Goal: Task Accomplishment & Management: Manage account settings

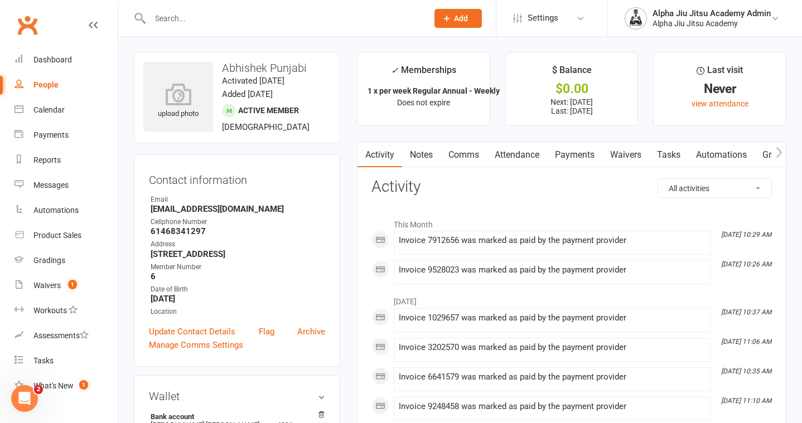
click at [44, 83] on div "People" at bounding box center [45, 84] width 25 height 9
select select "100"
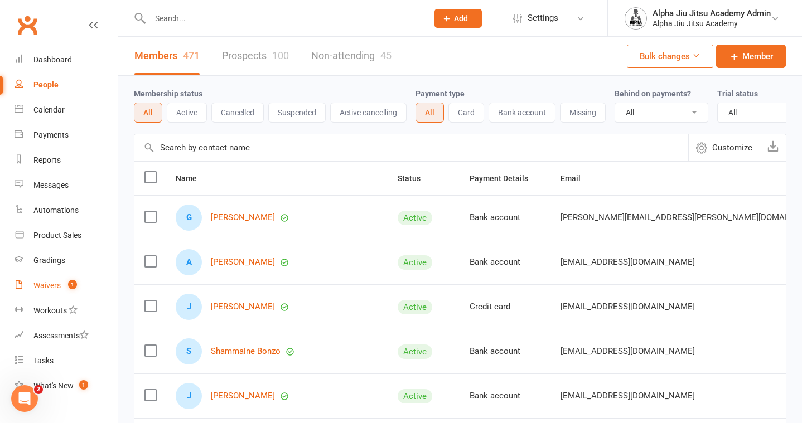
click at [49, 286] on div "Waivers" at bounding box center [46, 285] width 27 height 9
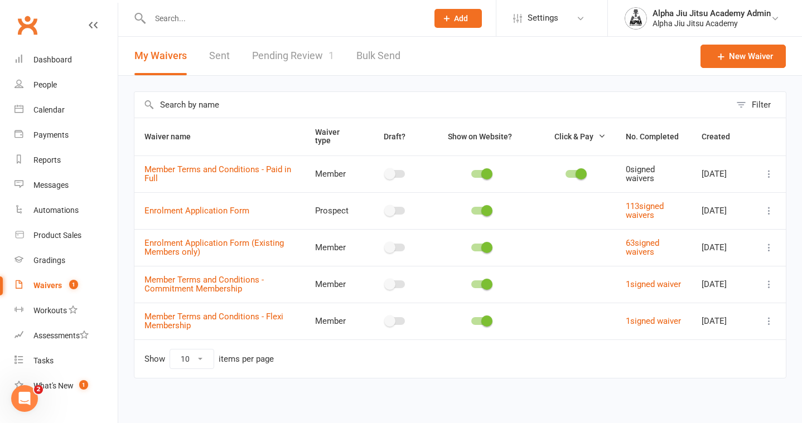
click at [297, 54] on link "Pending Review 1" at bounding box center [293, 56] width 82 height 38
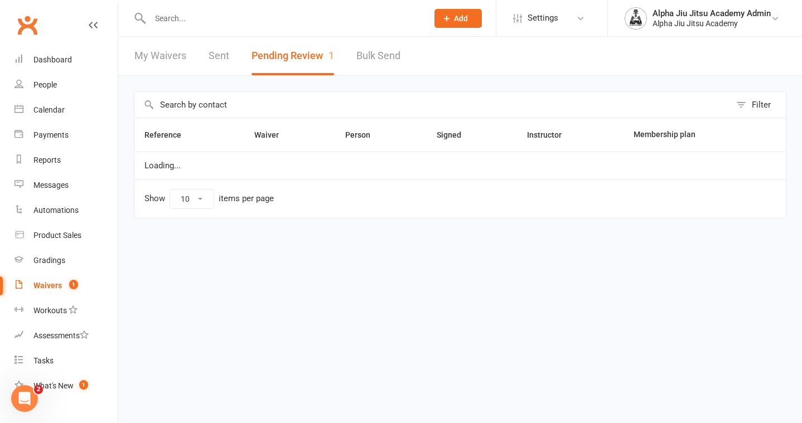
select select "50"
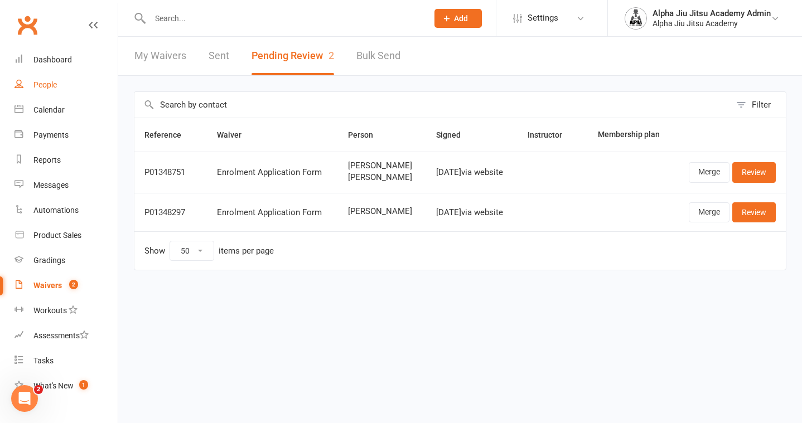
click at [62, 81] on link "People" at bounding box center [66, 85] width 103 height 25
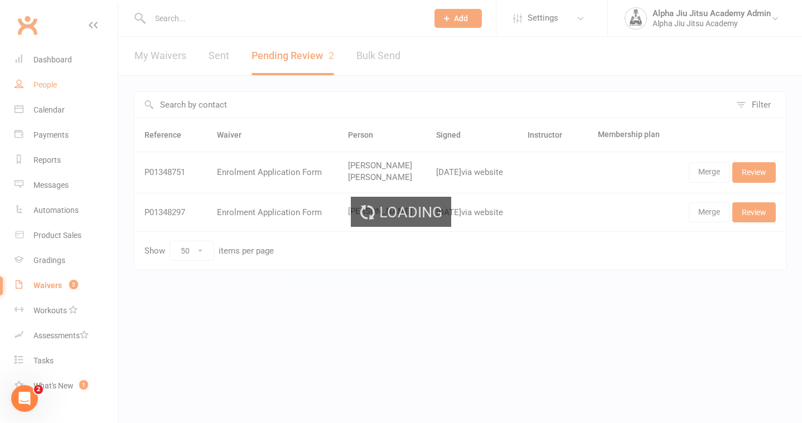
select select "100"
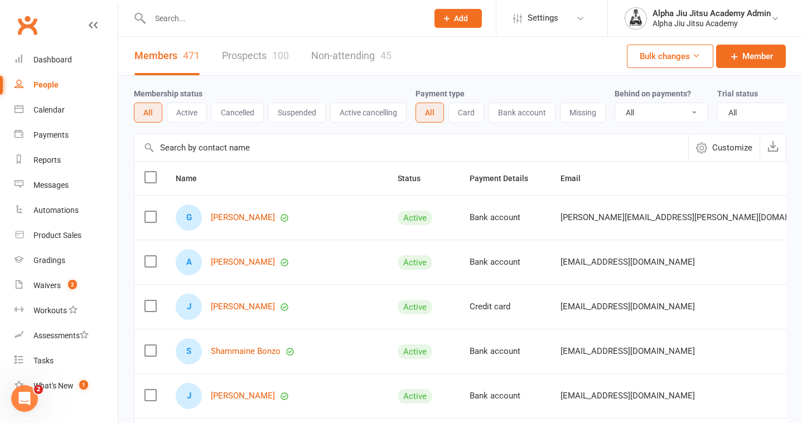
click at [250, 151] on input "text" at bounding box center [411, 147] width 554 height 27
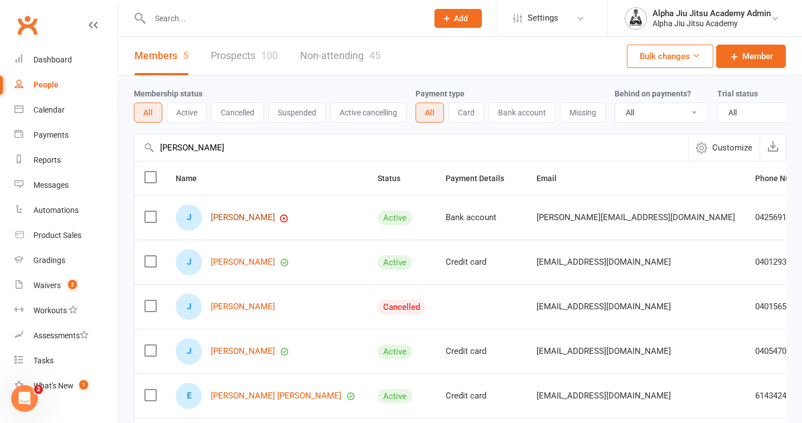
type input "[PERSON_NAME]"
click at [238, 220] on link "[PERSON_NAME]" at bounding box center [243, 217] width 64 height 9
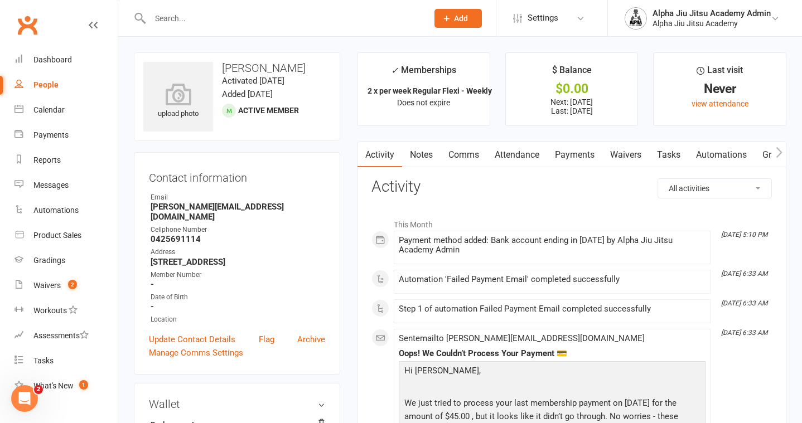
click at [569, 153] on link "Payments" at bounding box center [574, 155] width 55 height 26
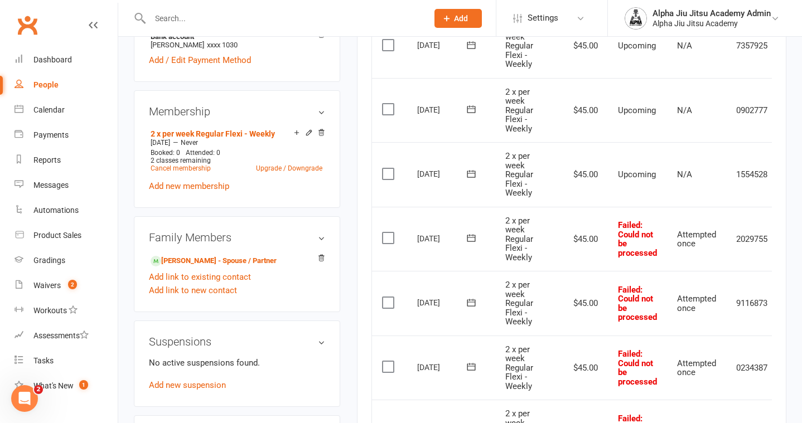
scroll to position [0, 41]
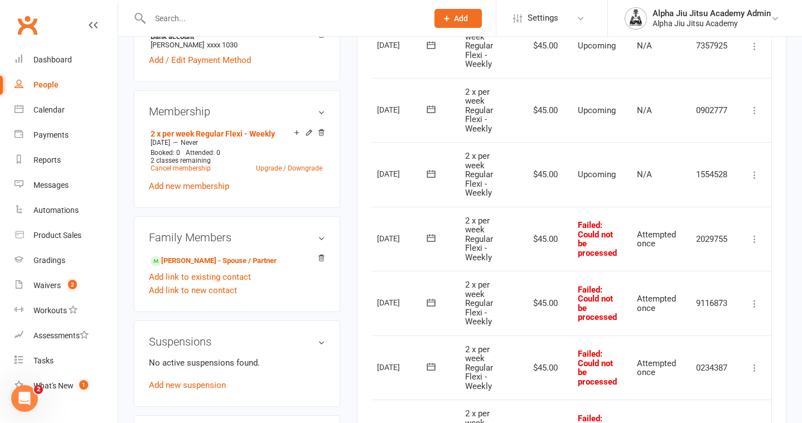
click at [755, 239] on icon at bounding box center [754, 239] width 11 height 11
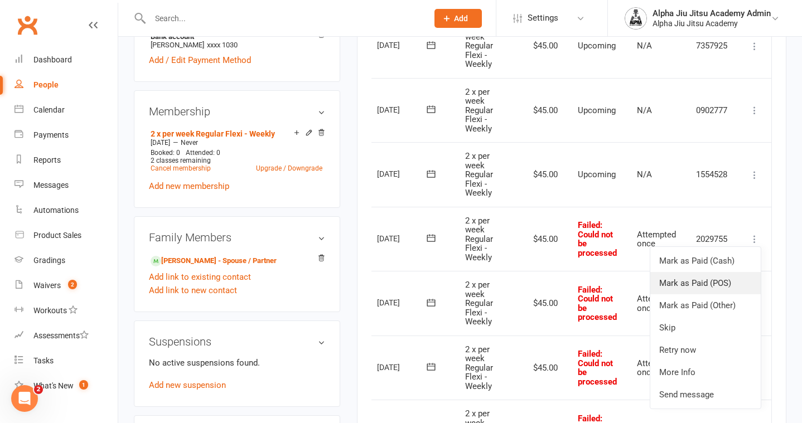
click at [715, 285] on link "Mark as Paid (POS)" at bounding box center [706, 283] width 110 height 22
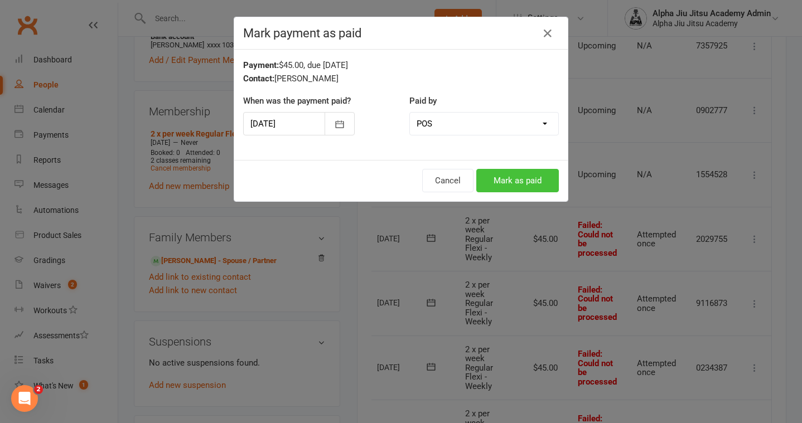
click at [530, 178] on button "Mark as paid" at bounding box center [517, 180] width 83 height 23
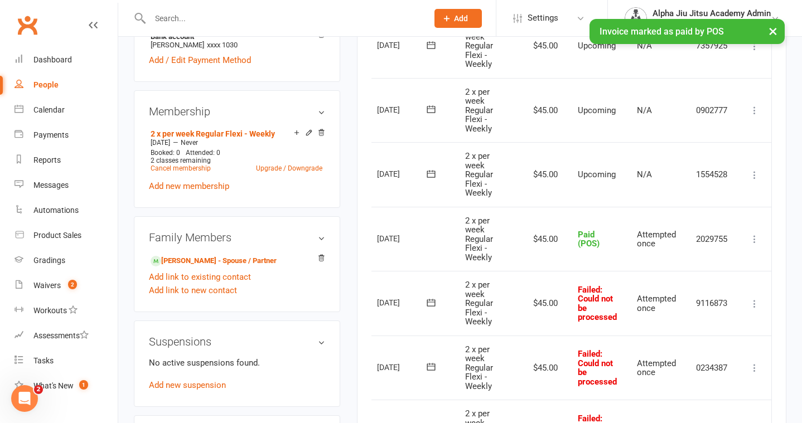
click at [749, 307] on icon at bounding box center [754, 304] width 11 height 11
click at [704, 356] on link "Mark as Paid (POS)" at bounding box center [706, 348] width 110 height 22
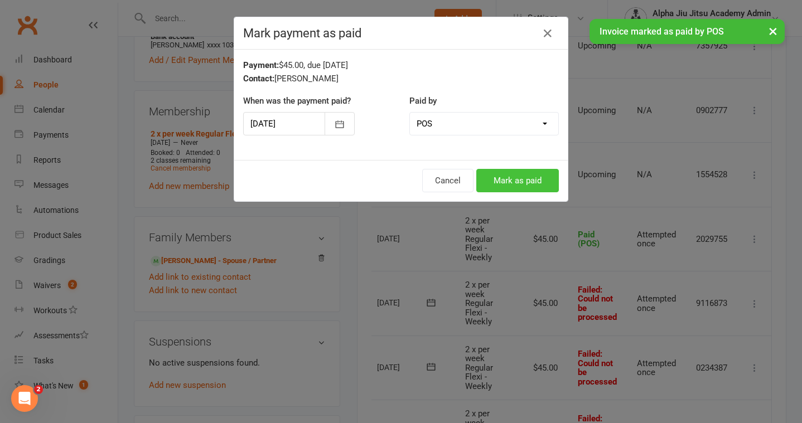
click at [543, 185] on button "Mark as paid" at bounding box center [517, 180] width 83 height 23
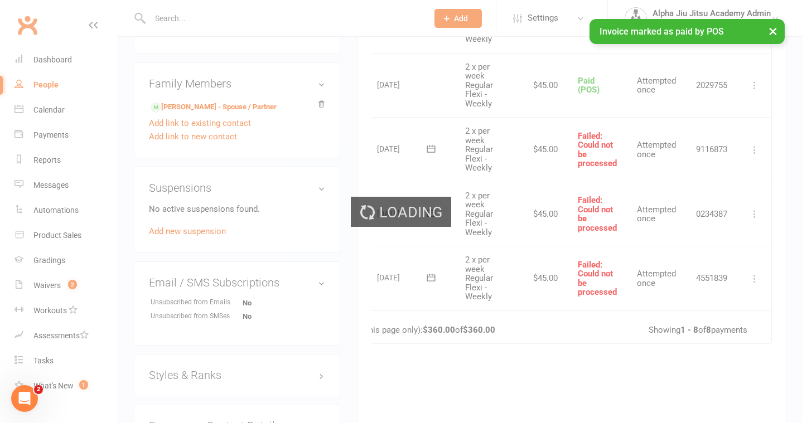
scroll to position [544, 0]
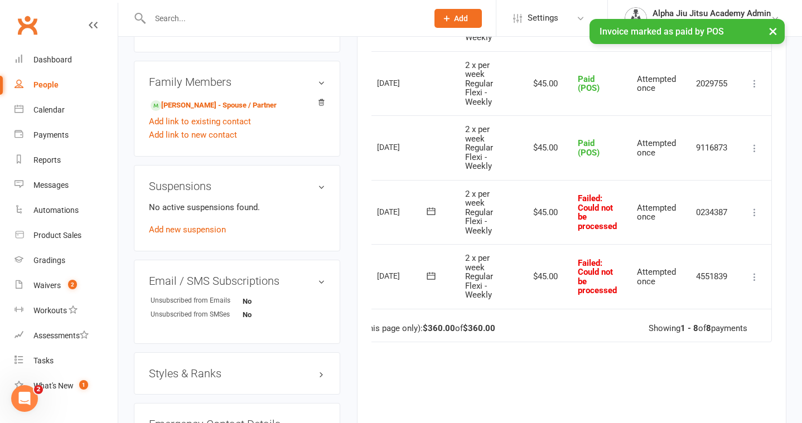
click at [755, 207] on icon at bounding box center [754, 212] width 11 height 11
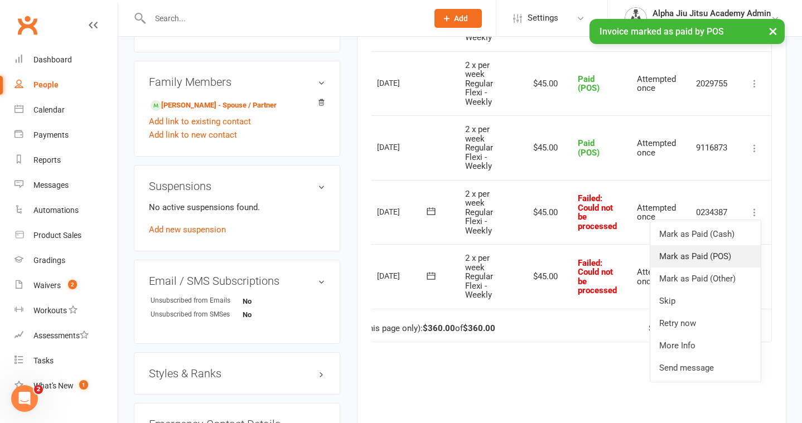
click at [698, 257] on link "Mark as Paid (POS)" at bounding box center [706, 257] width 110 height 22
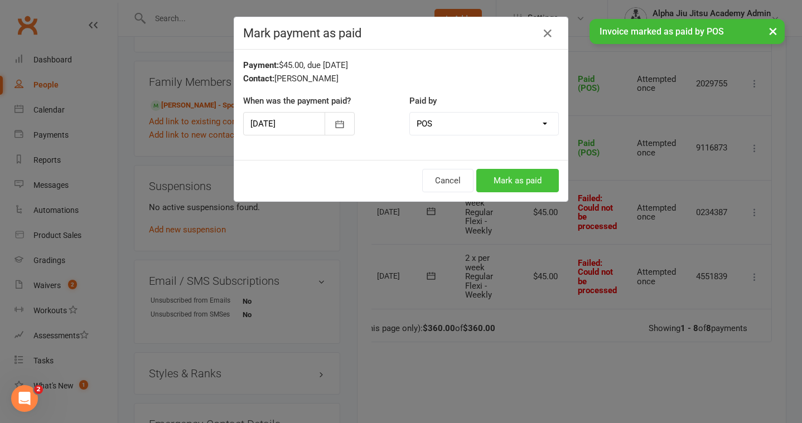
click at [514, 181] on button "Mark as paid" at bounding box center [517, 180] width 83 height 23
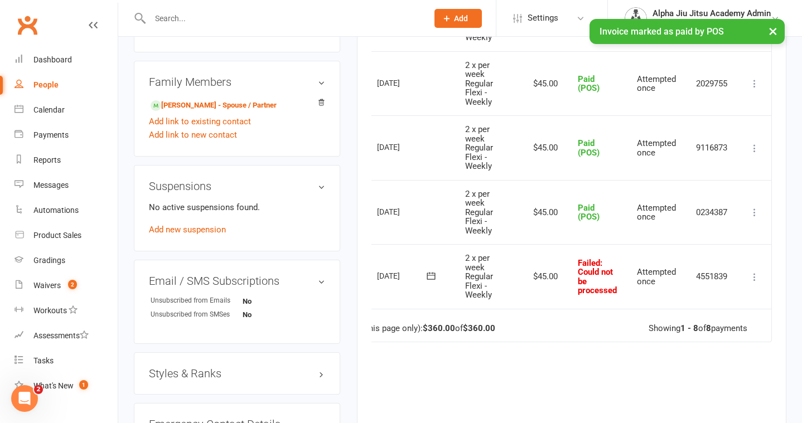
click at [757, 277] on icon at bounding box center [754, 277] width 11 height 11
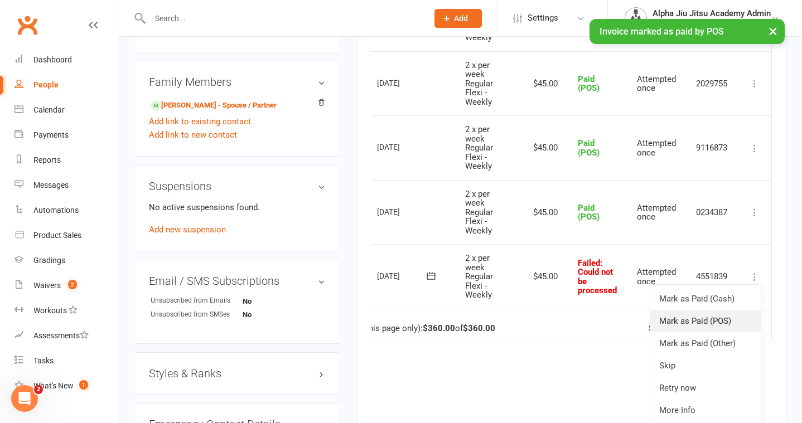
click at [699, 320] on link "Mark as Paid (POS)" at bounding box center [706, 321] width 110 height 22
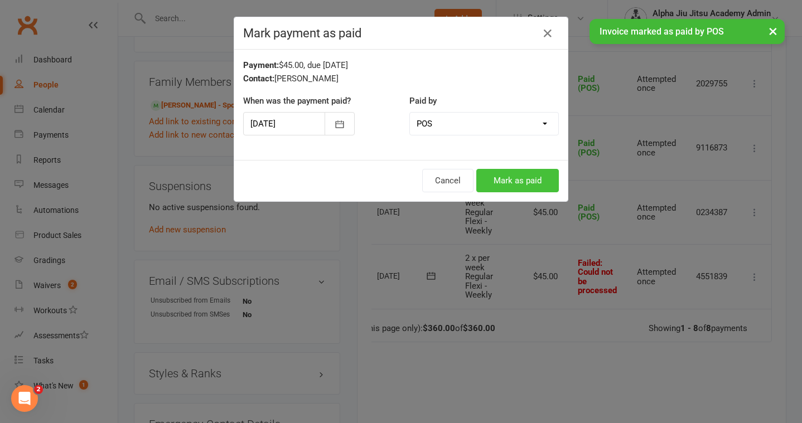
click at [519, 189] on button "Mark as paid" at bounding box center [517, 180] width 83 height 23
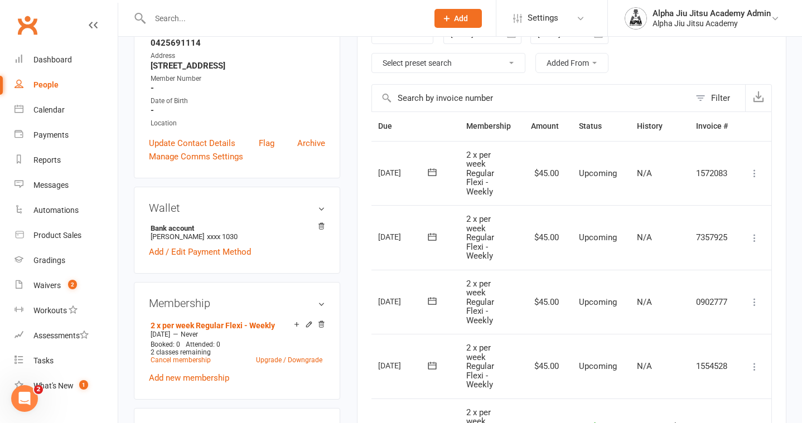
scroll to position [306, 0]
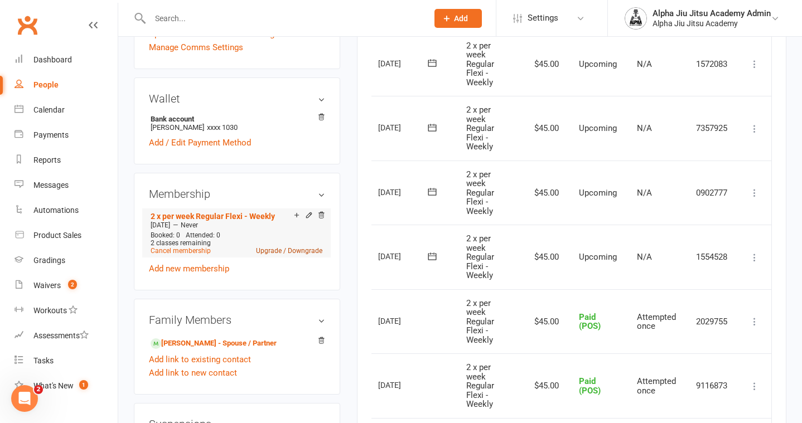
click at [304, 253] on link "Upgrade / Downgrade" at bounding box center [289, 251] width 66 height 8
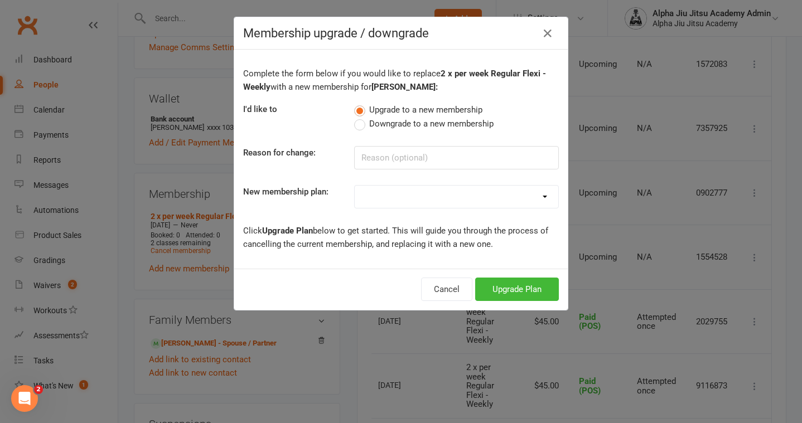
click at [355, 126] on label "Downgrade to a new membership" at bounding box center [423, 123] width 139 height 13
click at [355, 117] on input "Downgrade to a new membership" at bounding box center [357, 117] width 7 height 0
click at [411, 151] on input at bounding box center [456, 157] width 205 height 23
type input "Busy with business"
click at [421, 193] on select "1 x per week Regular Flexi - Weekly 1 x per week Sibling Discount Flexi - Weekl…" at bounding box center [457, 197] width 204 height 22
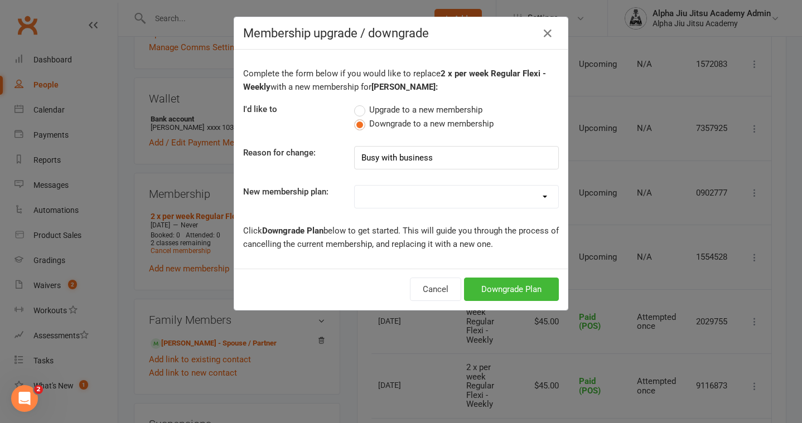
select select "0"
click at [504, 285] on button "Downgrade Plan" at bounding box center [511, 289] width 95 height 23
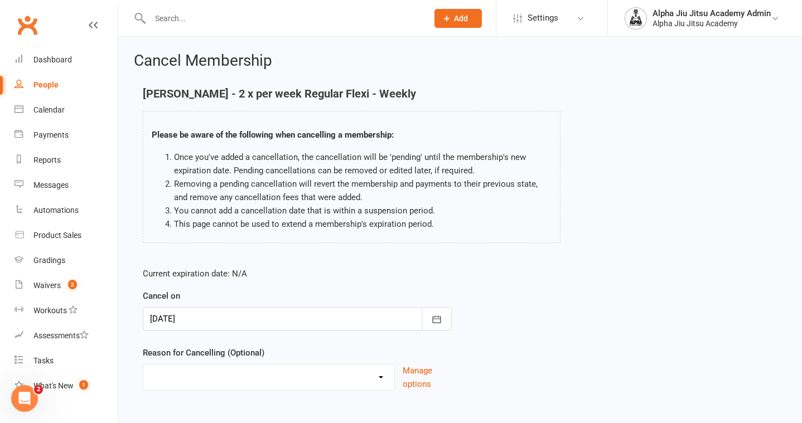
scroll to position [59, 0]
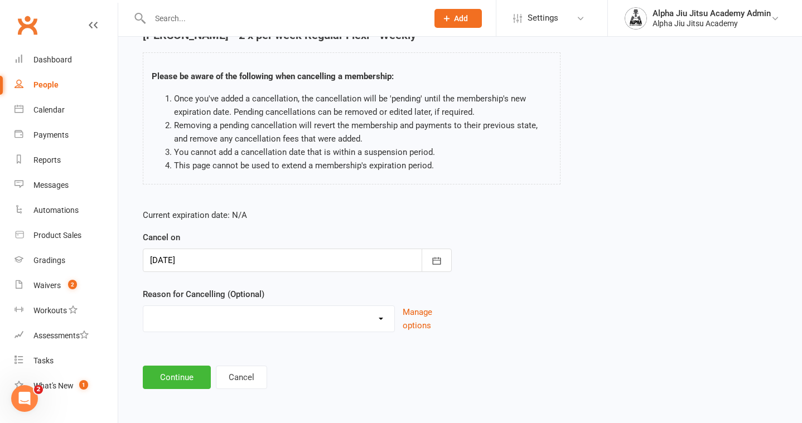
click at [272, 321] on select "Holiday Injury Other reason" at bounding box center [268, 317] width 251 height 22
select select "2"
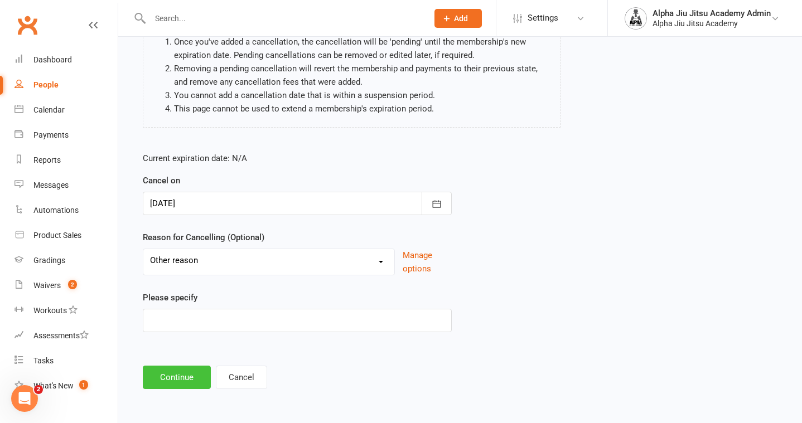
click at [180, 386] on button "Continue" at bounding box center [177, 377] width 68 height 23
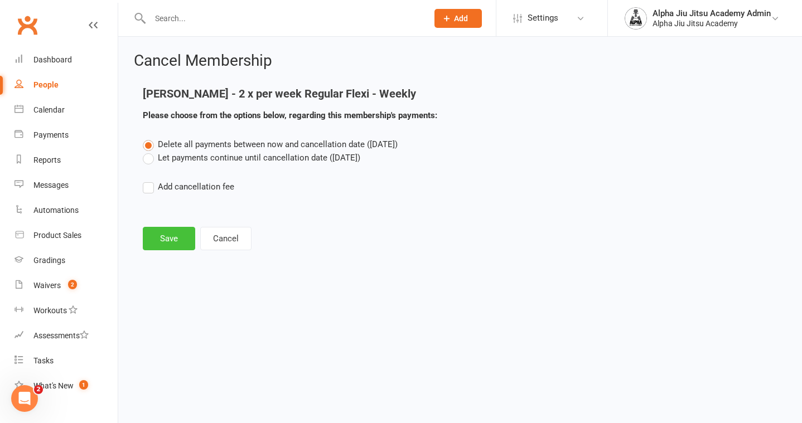
click at [176, 235] on button "Save" at bounding box center [169, 238] width 52 height 23
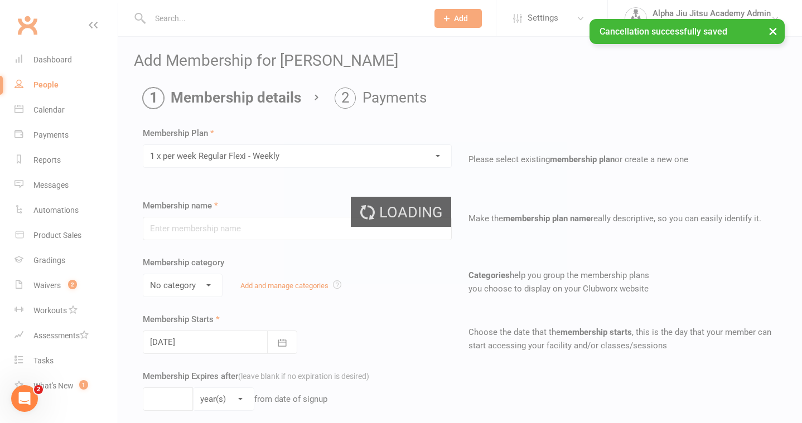
type input "1 x per week Regular Flexi - Weekly"
select select "1"
type input "0"
select select "?"
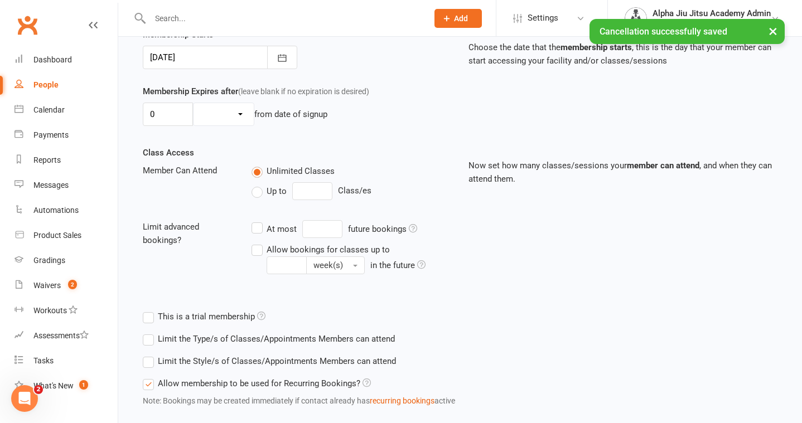
scroll to position [292, 0]
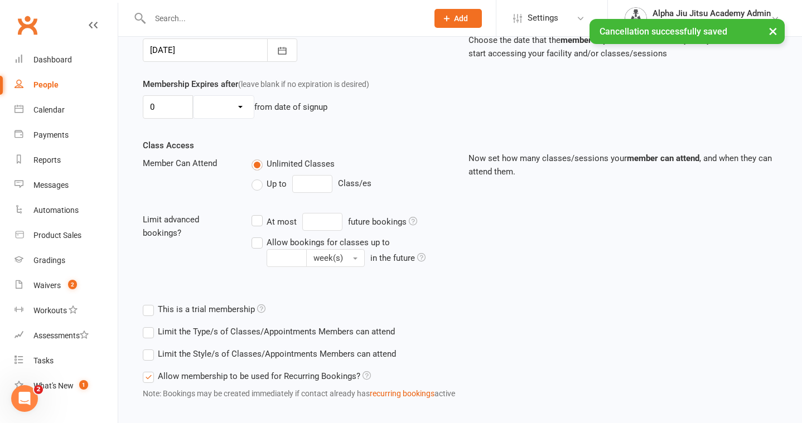
click at [254, 182] on label "Up to" at bounding box center [269, 183] width 35 height 13
click at [254, 177] on input "Up to" at bounding box center [255, 177] width 7 height 0
type input "0"
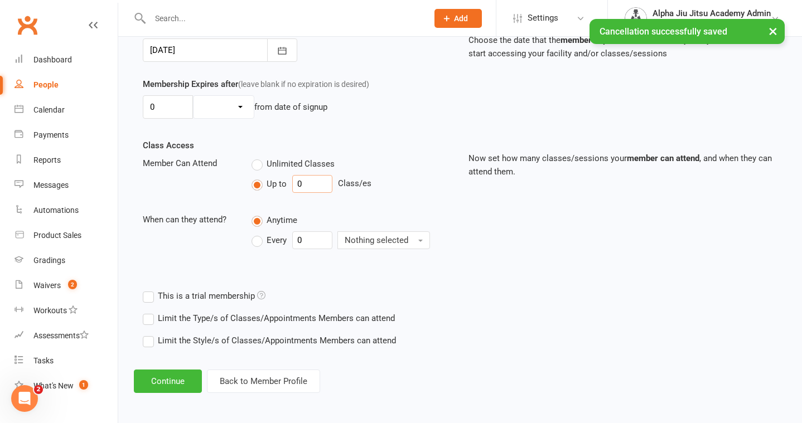
click at [311, 178] on input "0" at bounding box center [312, 184] width 40 height 18
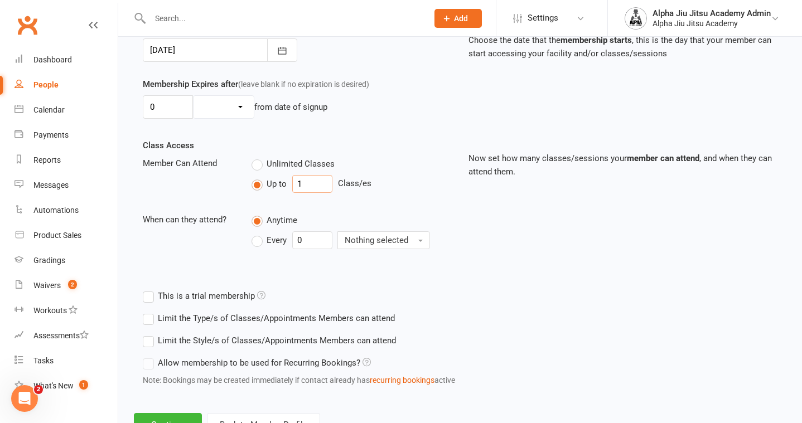
scroll to position [338, 0]
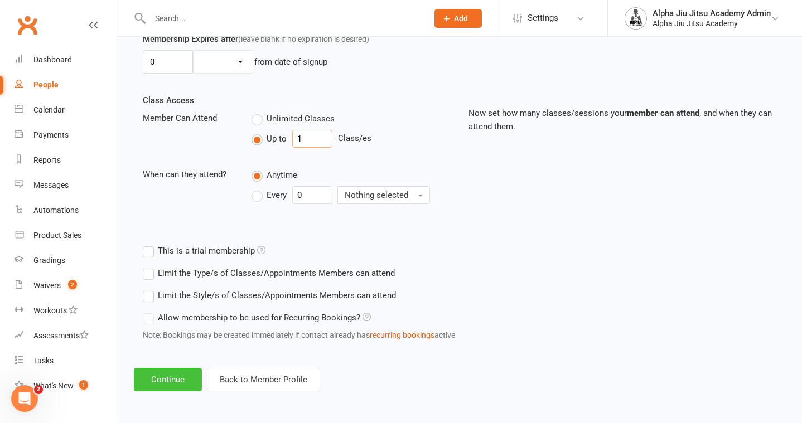
type input "1"
click at [179, 373] on button "Continue" at bounding box center [168, 379] width 68 height 23
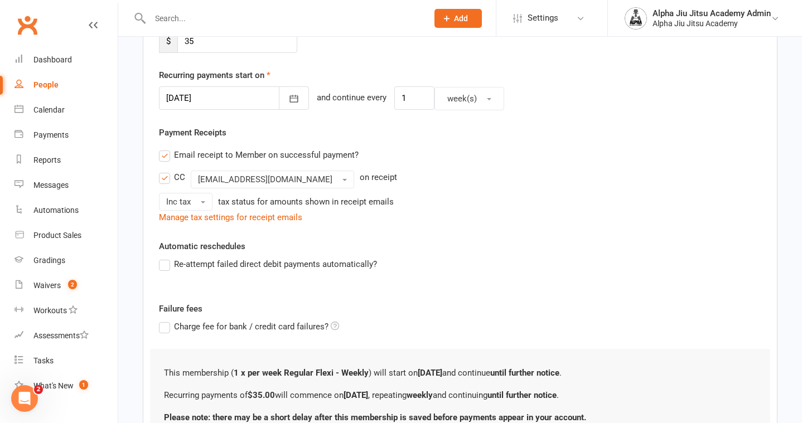
scroll to position [236, 0]
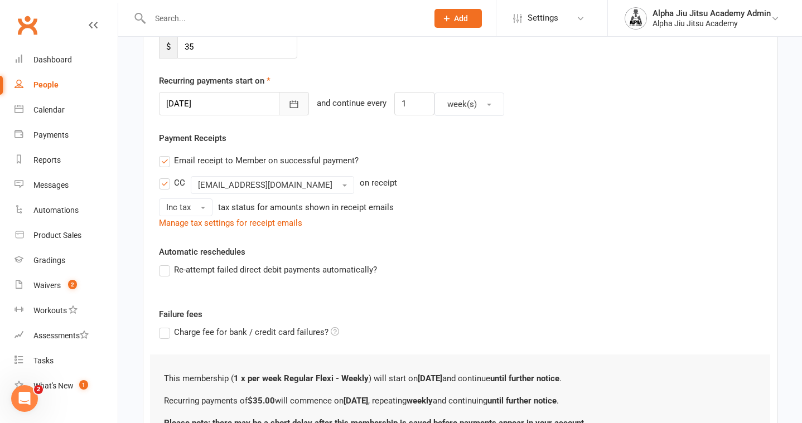
click at [288, 103] on icon "button" at bounding box center [293, 104] width 11 height 11
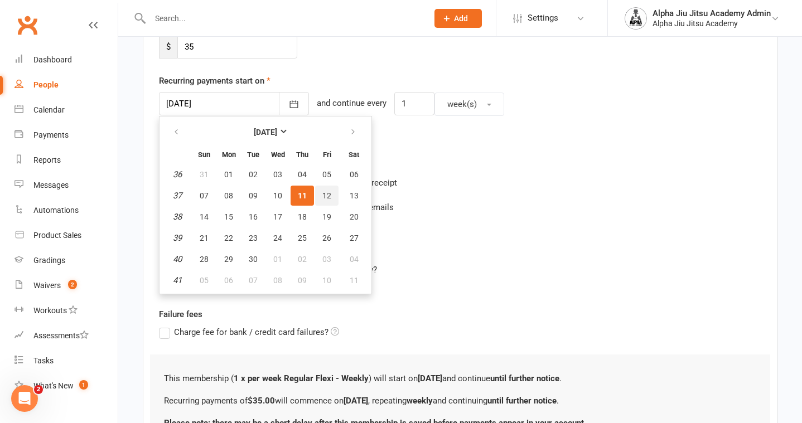
click at [329, 192] on span "12" at bounding box center [326, 195] width 9 height 9
type input "[DATE]"
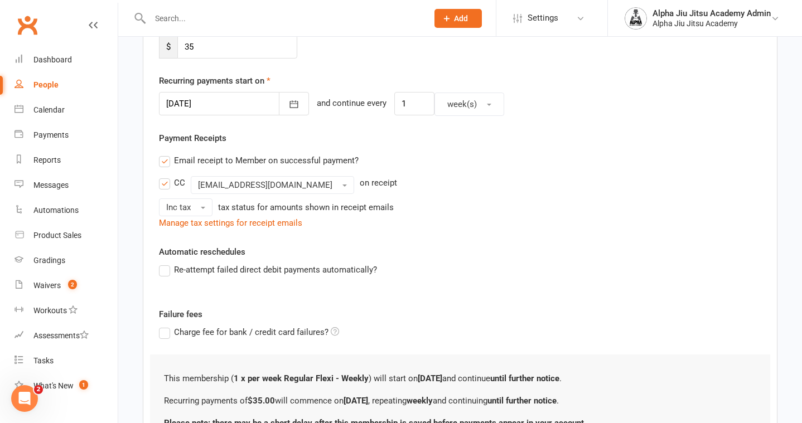
scroll to position [343, 0]
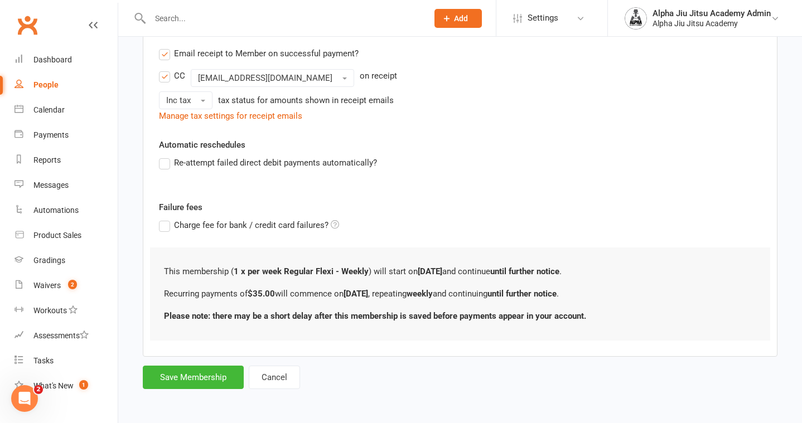
click at [160, 157] on label "Re-attempt failed direct debit payments automatically?" at bounding box center [268, 162] width 218 height 13
click at [160, 156] on input "Re-attempt failed direct debit payments automatically?" at bounding box center [162, 156] width 7 height 0
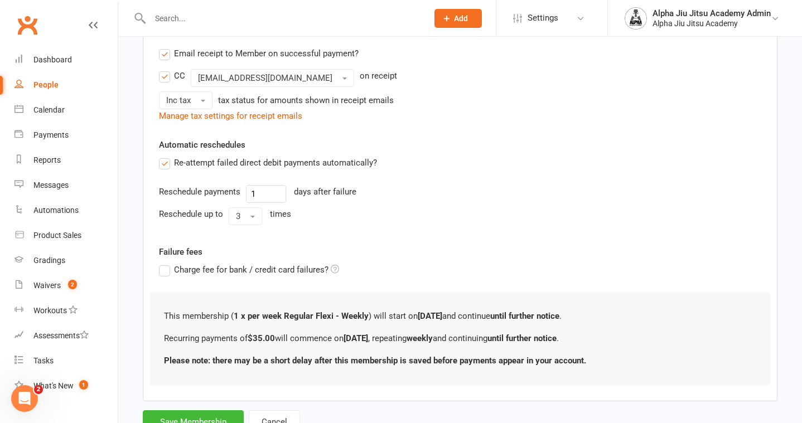
scroll to position [388, 0]
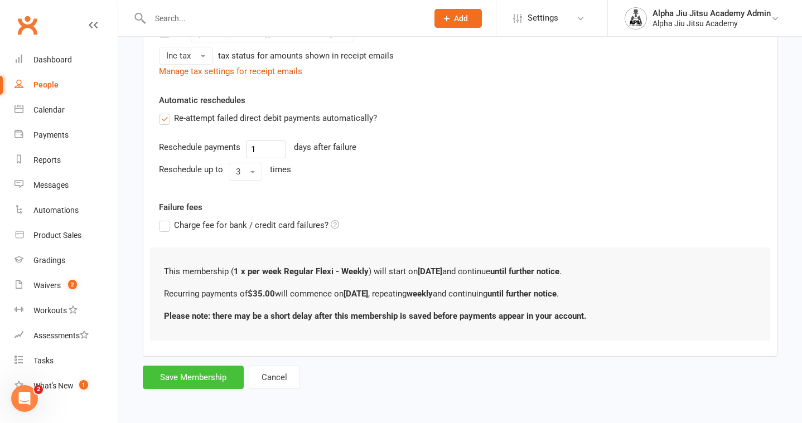
click at [194, 375] on button "Save Membership" at bounding box center [193, 377] width 101 height 23
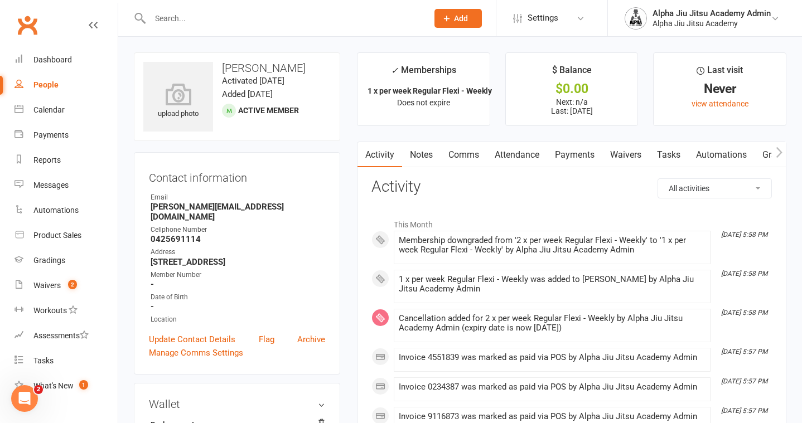
click at [41, 80] on div "People" at bounding box center [45, 84] width 25 height 9
select select "100"
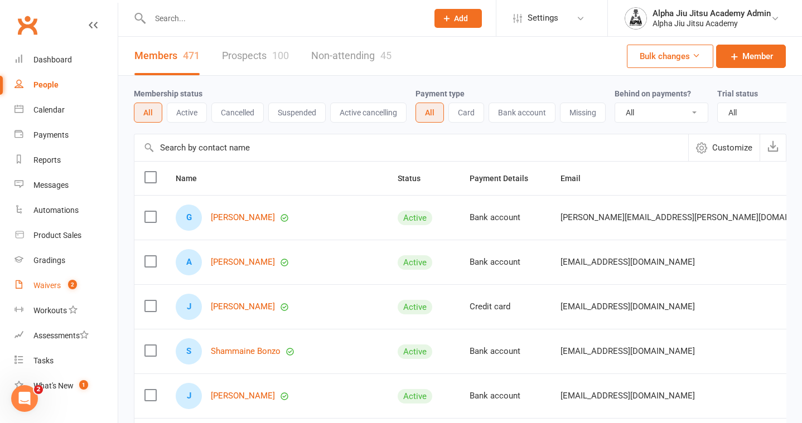
click at [71, 290] on link "Waivers 2" at bounding box center [66, 285] width 103 height 25
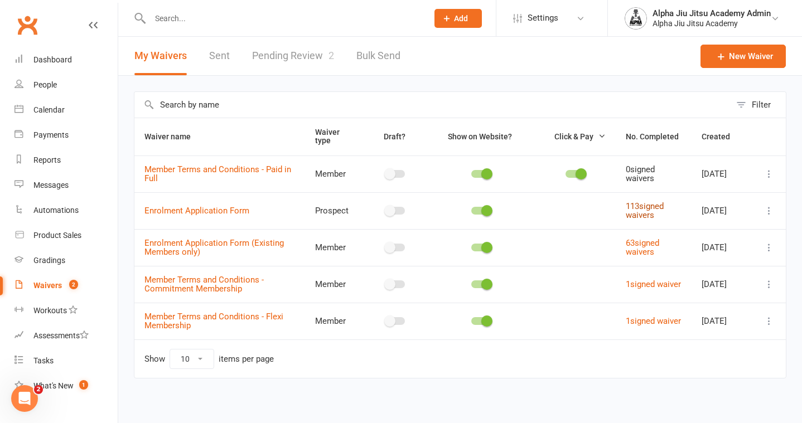
click at [642, 216] on link "113 signed waivers" at bounding box center [645, 211] width 38 height 20
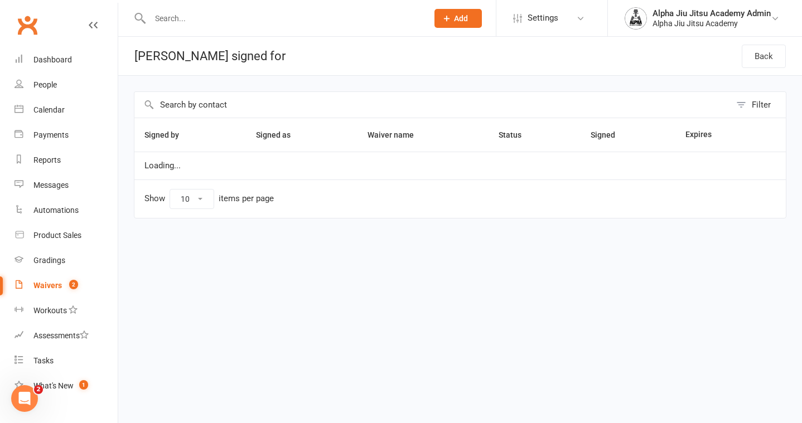
select select "100"
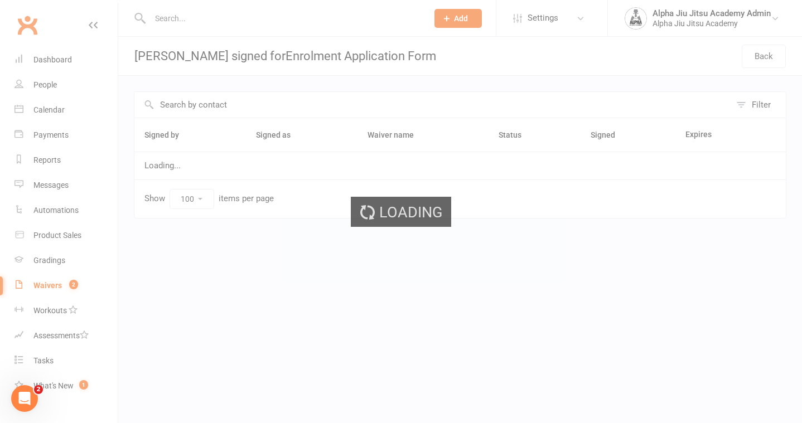
click at [51, 291] on div "Loading" at bounding box center [401, 211] width 802 height 423
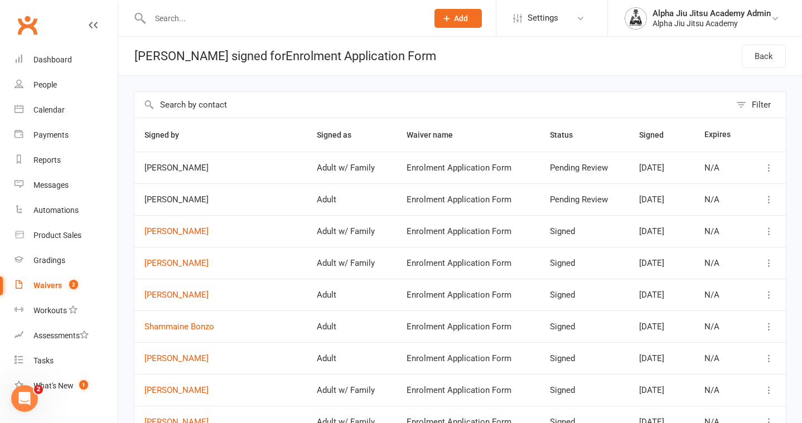
click at [48, 285] on div "Waivers" at bounding box center [47, 285] width 28 height 9
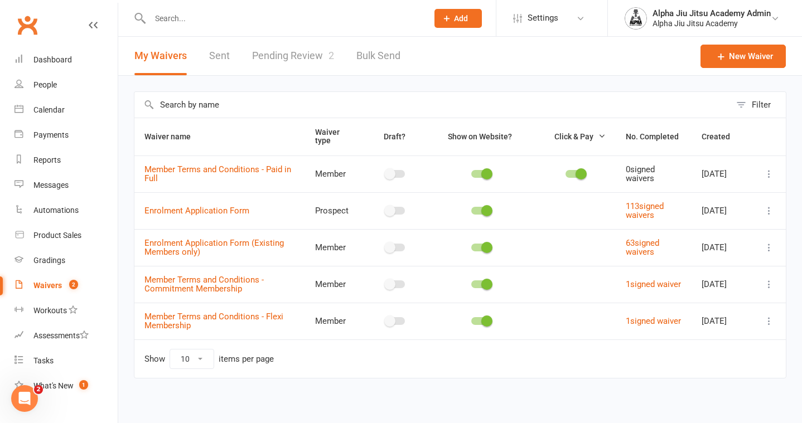
click at [283, 59] on link "Pending Review 2" at bounding box center [293, 56] width 82 height 38
select select "50"
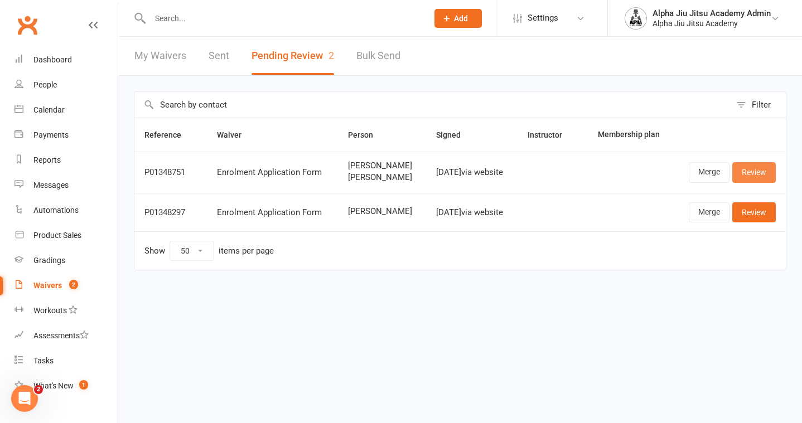
click at [754, 176] on link "Review" at bounding box center [755, 172] width 44 height 20
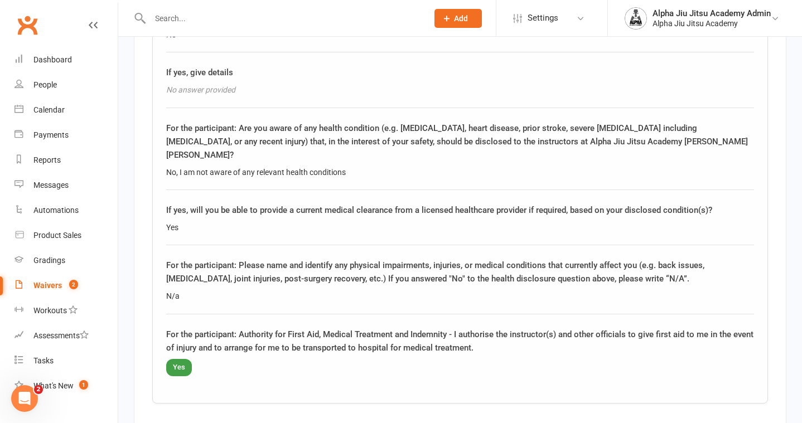
scroll to position [2347, 0]
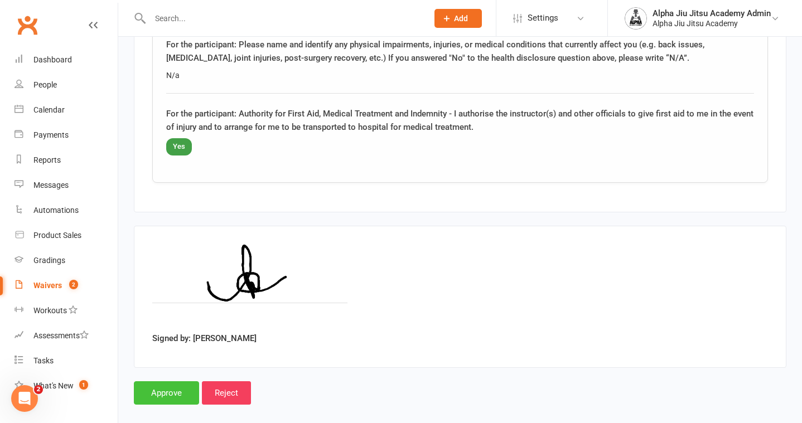
click at [170, 382] on input "Approve" at bounding box center [166, 393] width 65 height 23
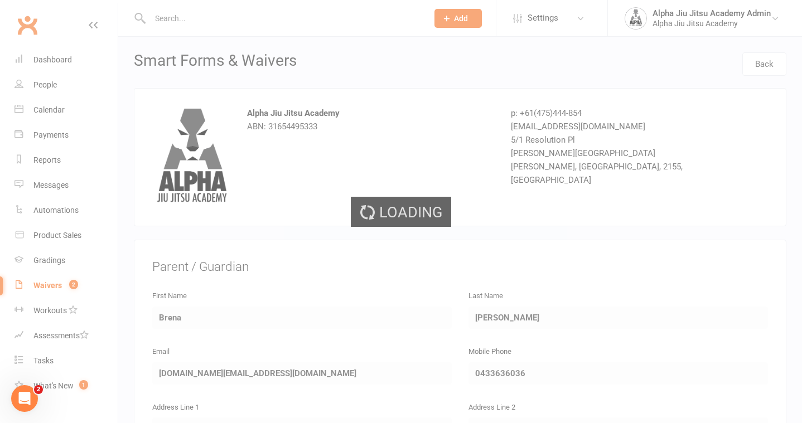
select select "50"
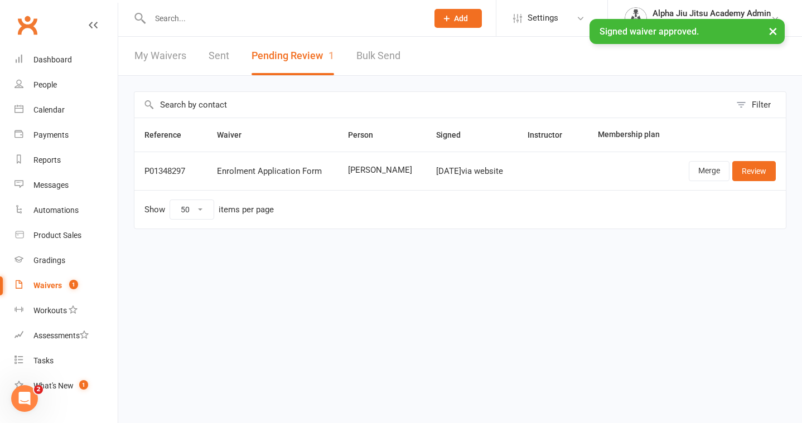
click at [158, 56] on link "My Waivers" at bounding box center [160, 56] width 52 height 38
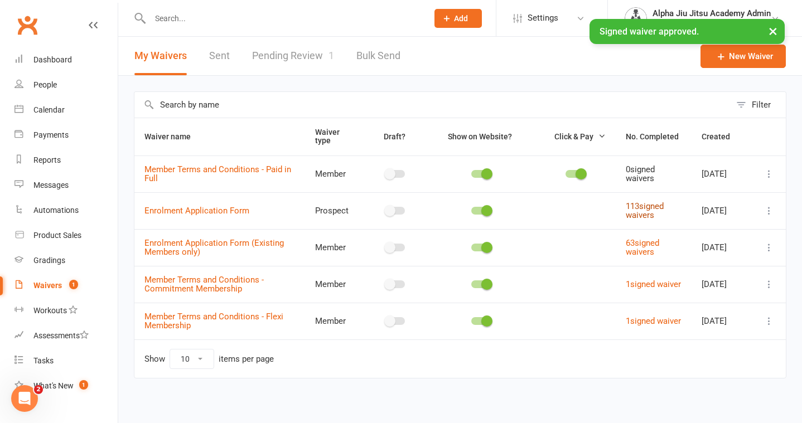
click at [649, 205] on link "113 signed waivers" at bounding box center [645, 211] width 38 height 20
select select "100"
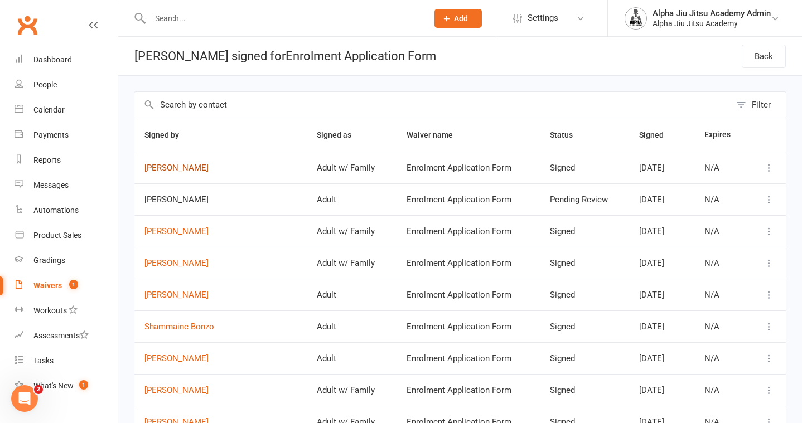
click at [163, 169] on link "[PERSON_NAME]" at bounding box center [221, 167] width 152 height 9
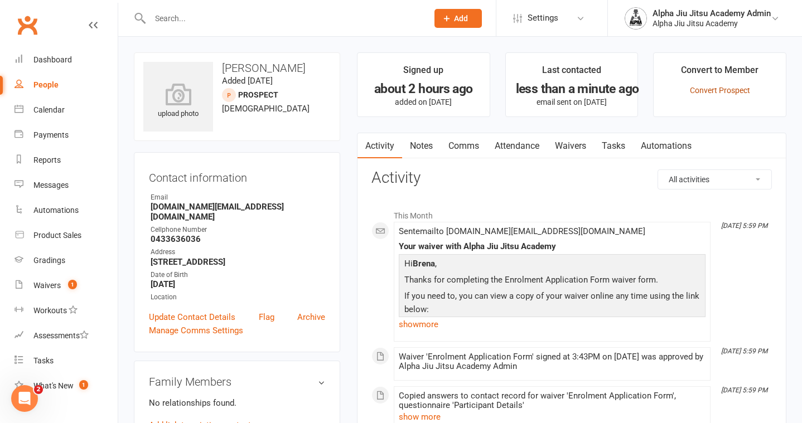
click at [698, 89] on link "Convert Prospect" at bounding box center [720, 90] width 60 height 9
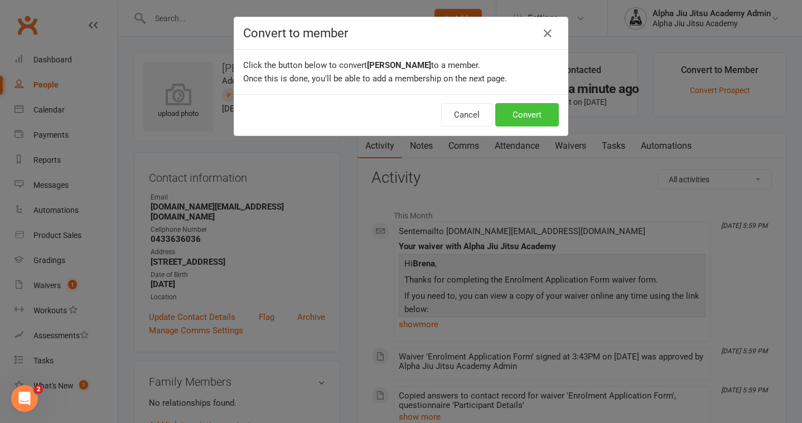
click at [559, 114] on button "Convert" at bounding box center [527, 114] width 64 height 23
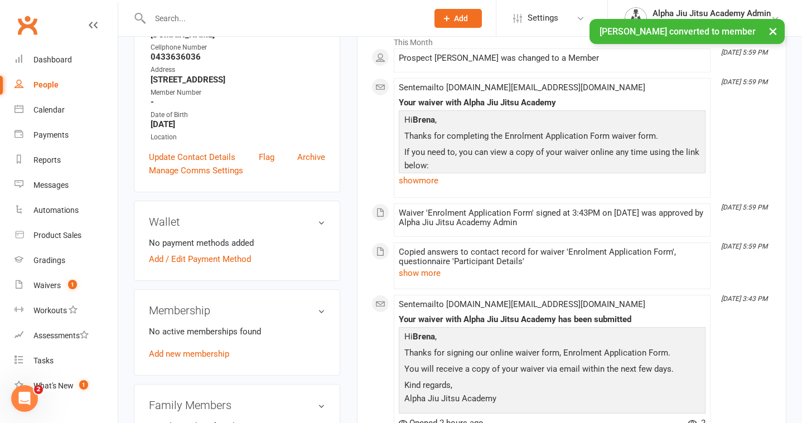
scroll to position [240, 0]
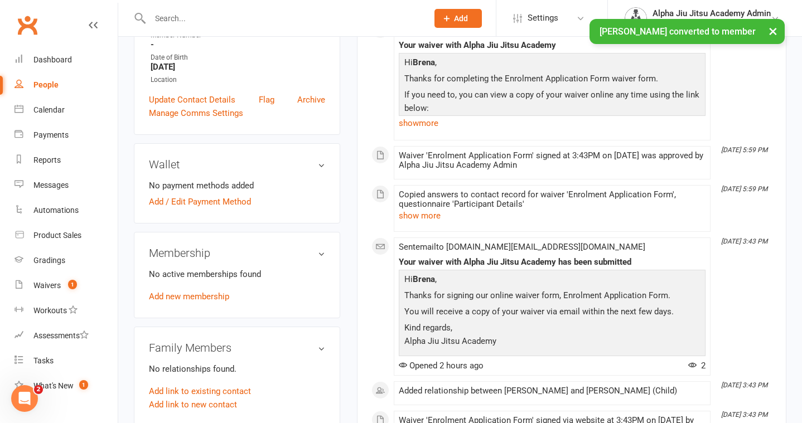
click at [203, 184] on div "No payment methods added Add / Edit Payment Method" at bounding box center [237, 194] width 176 height 30
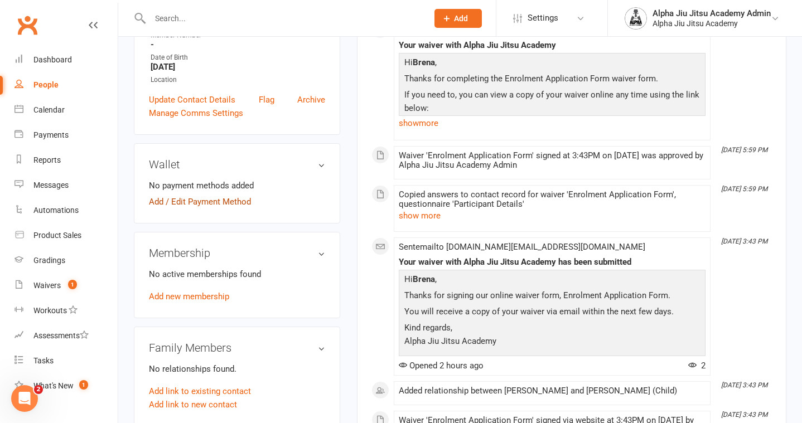
click at [204, 195] on link "Add / Edit Payment Method" at bounding box center [200, 201] width 102 height 13
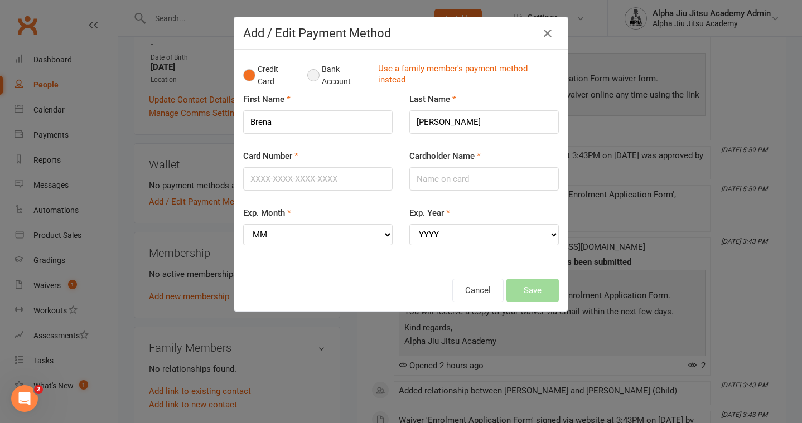
click at [314, 78] on button "Bank Account" at bounding box center [338, 76] width 62 height 34
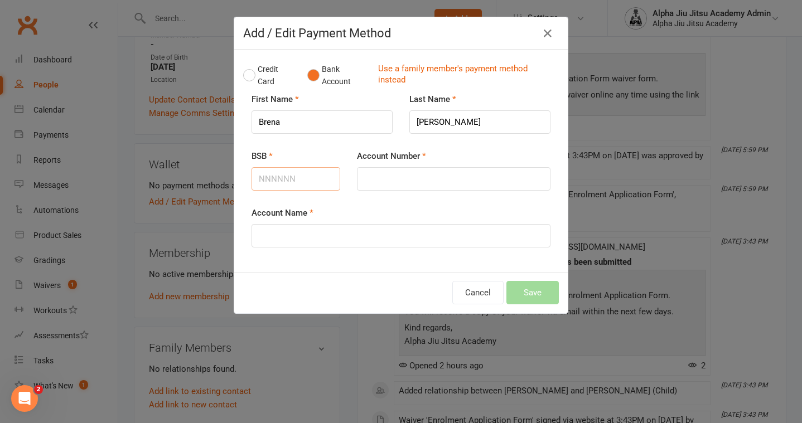
click at [293, 171] on input "BSB" at bounding box center [296, 178] width 89 height 23
type input "062016"
click at [379, 182] on input "Account Number" at bounding box center [454, 178] width 194 height 23
type input "11964600"
click at [332, 240] on input "Account Name" at bounding box center [401, 235] width 299 height 23
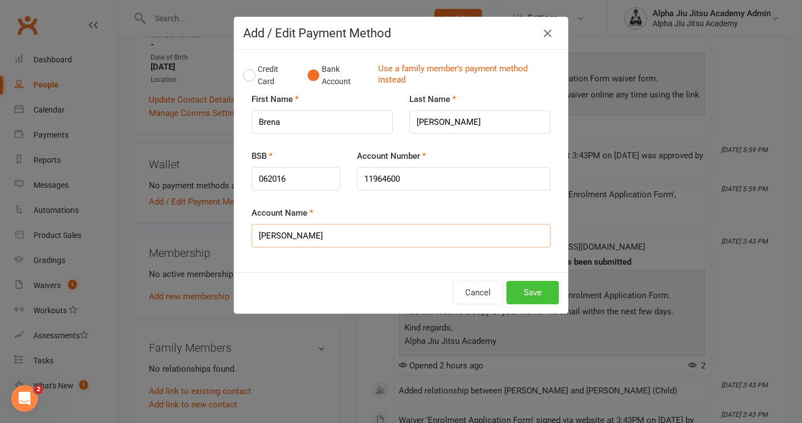
type input "[PERSON_NAME]"
click at [537, 293] on button "Save" at bounding box center [533, 292] width 52 height 23
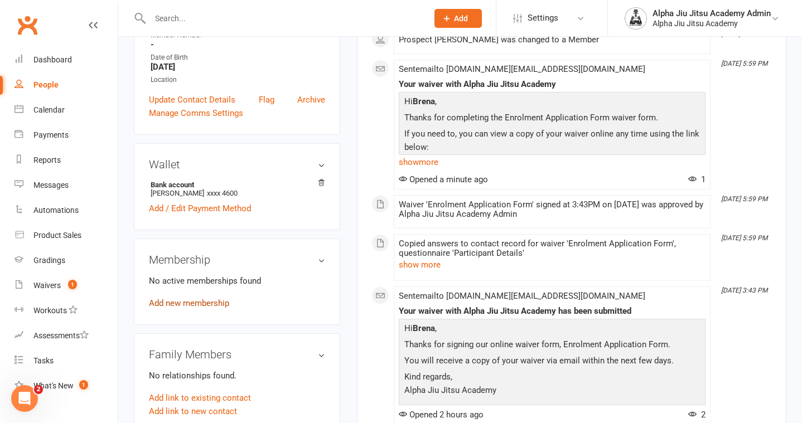
click at [214, 299] on link "Add new membership" at bounding box center [189, 304] width 80 height 10
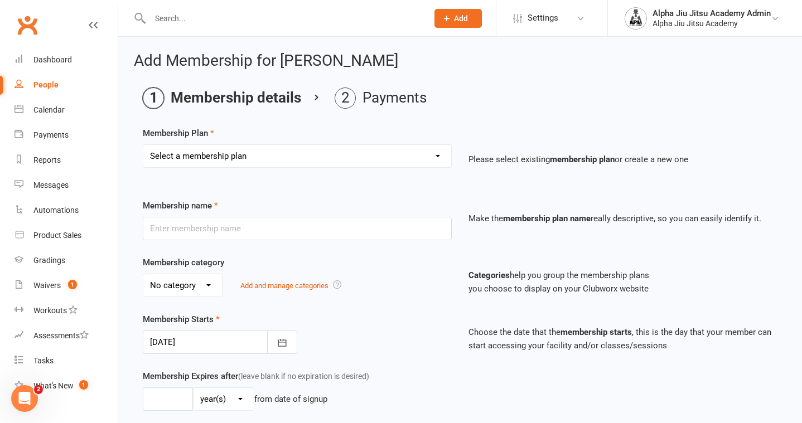
click at [246, 152] on select "Select a membership plan Create new Membership Plan 1 x per week Regular Flexi …" at bounding box center [297, 156] width 308 height 22
select select "1"
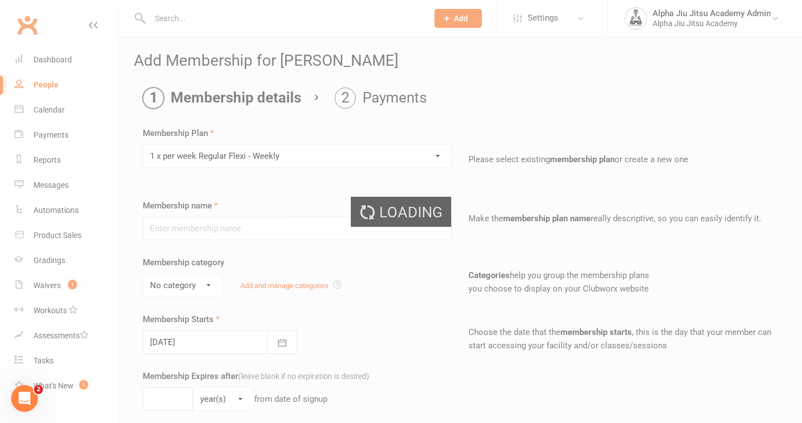
type input "1 x per week Regular Flexi - Weekly"
select select "1"
type input "0"
select select "?"
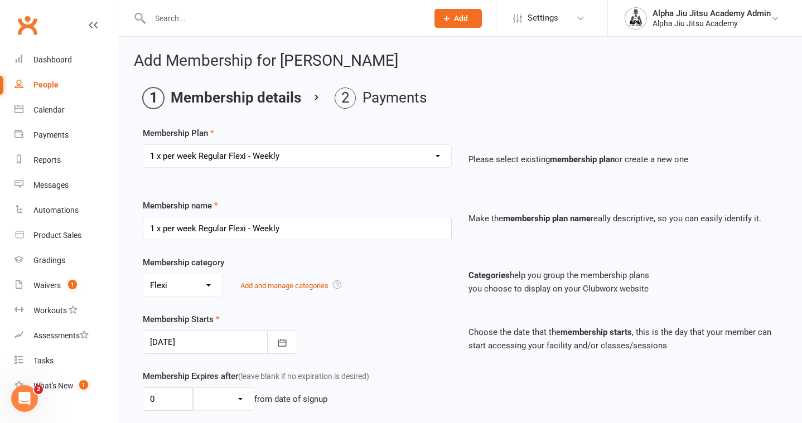
scroll to position [121, 0]
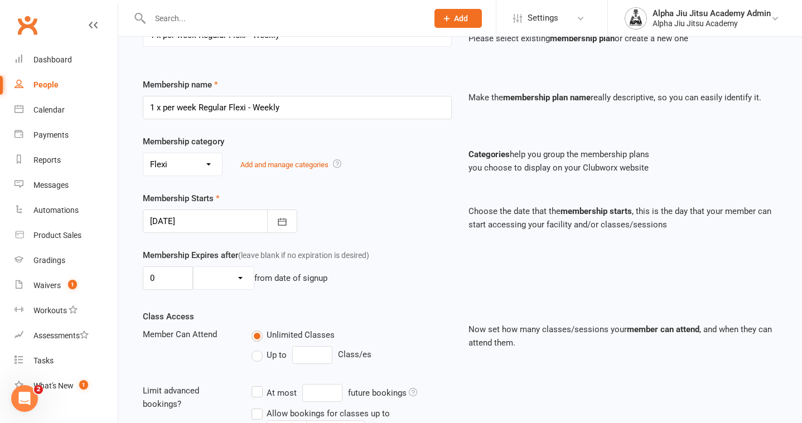
click at [262, 354] on label "Up to" at bounding box center [269, 355] width 35 height 13
click at [259, 349] on input "Up to" at bounding box center [255, 349] width 7 height 0
type input "0"
click at [323, 354] on body "Prospect Member Non-attending contact Class / event Appointment Grading event T…" at bounding box center [401, 231] width 802 height 699
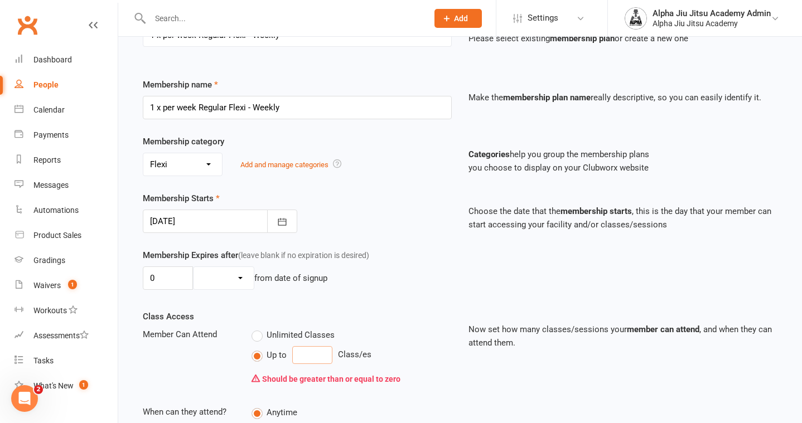
type input "1"
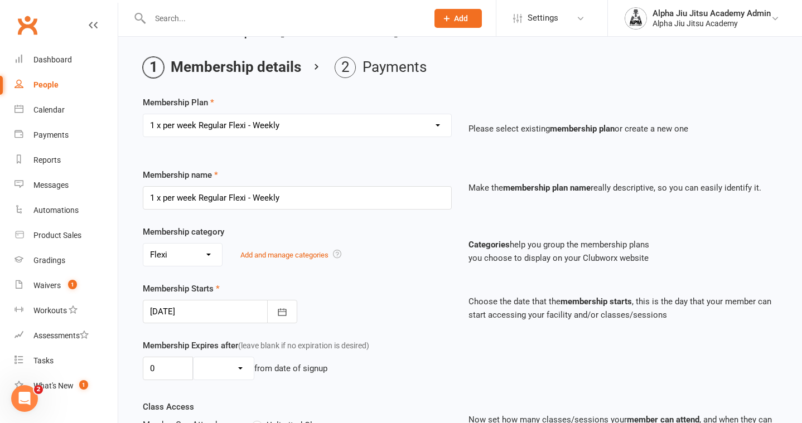
scroll to position [29, 0]
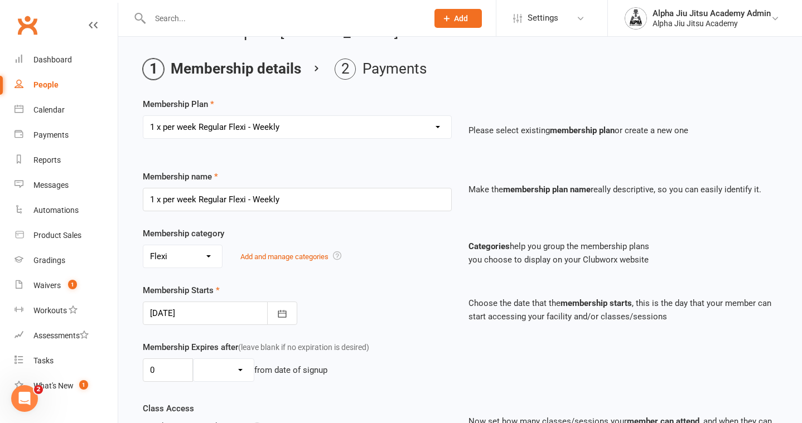
type input "2"
click at [351, 136] on select "Select a membership plan Create new Membership Plan 1 x per week Regular Flexi …" at bounding box center [297, 127] width 308 height 22
select select "3"
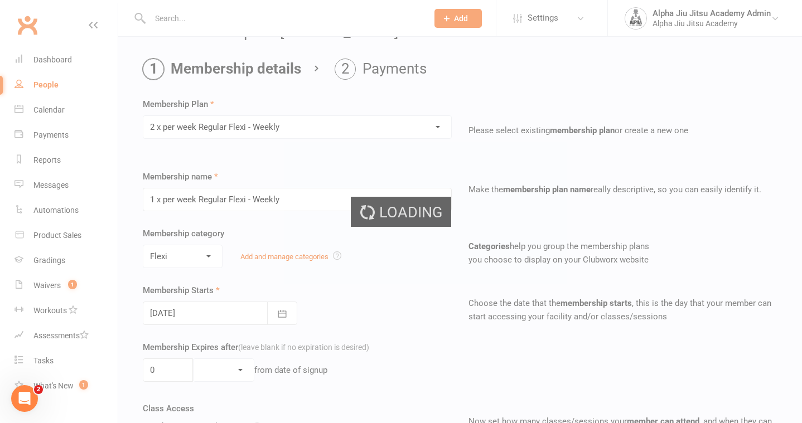
type input "2 x per week Regular Flexi - Weekly"
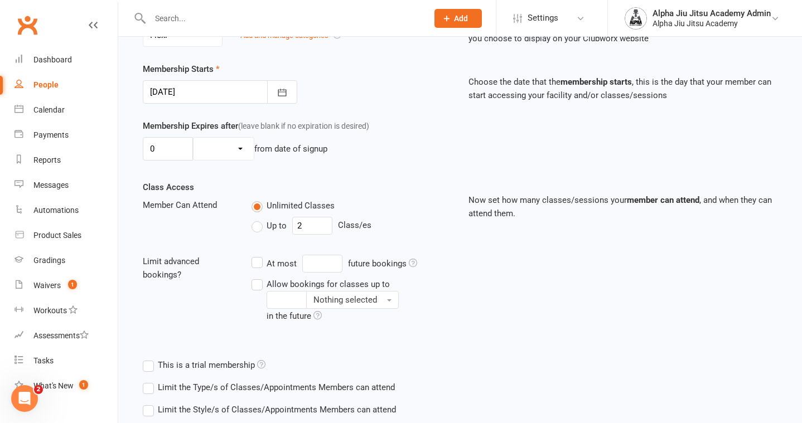
scroll to position [365, 0]
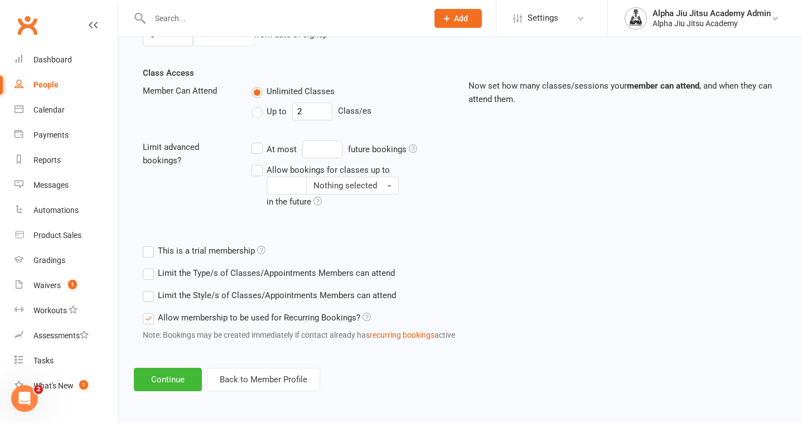
click at [262, 113] on label "Up to" at bounding box center [269, 111] width 35 height 13
click at [259, 105] on input "Up to" at bounding box center [255, 105] width 7 height 0
type input "0"
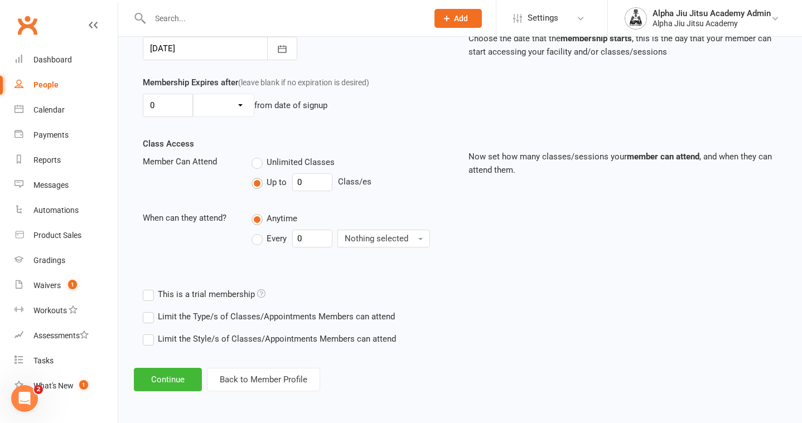
scroll to position [294, 0]
click at [310, 179] on input "0" at bounding box center [312, 183] width 40 height 18
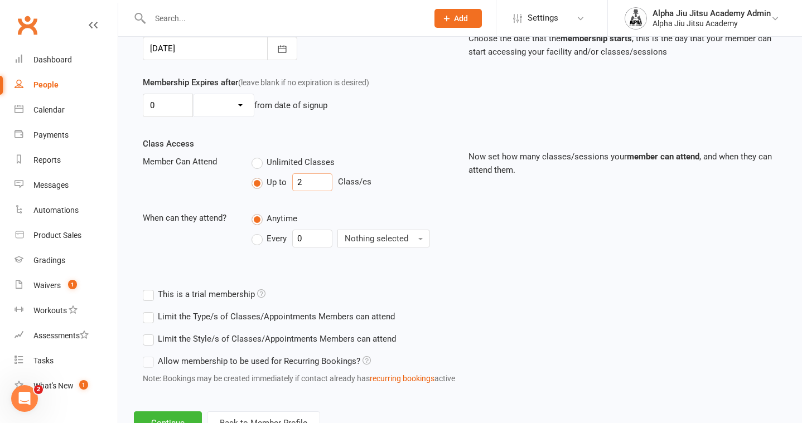
scroll to position [338, 0]
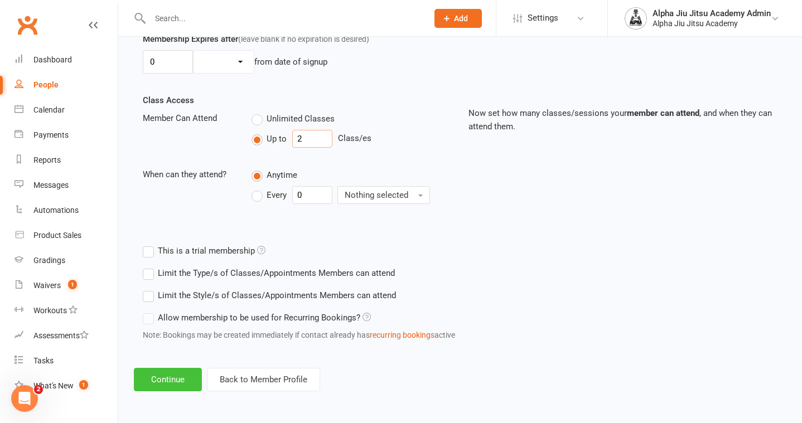
type input "2"
click at [170, 389] on button "Continue" at bounding box center [168, 379] width 68 height 23
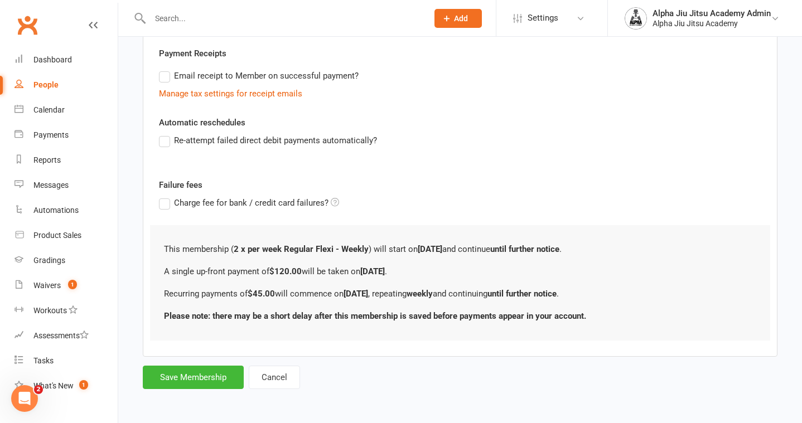
scroll to position [0, 0]
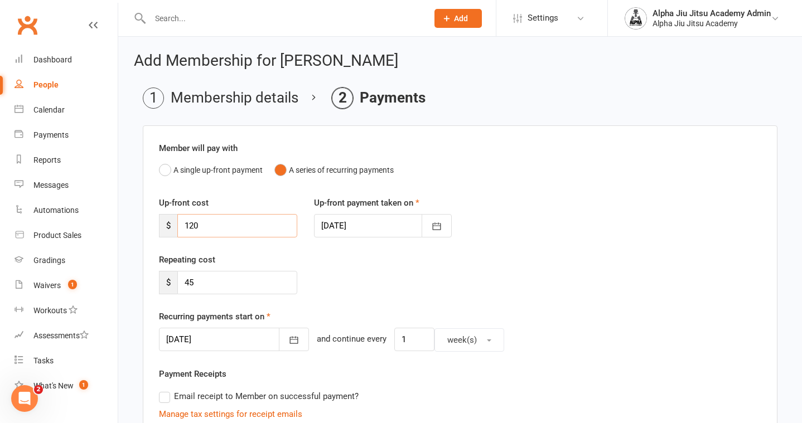
click at [219, 231] on input "120" at bounding box center [237, 225] width 120 height 23
type input "1"
type input "0"
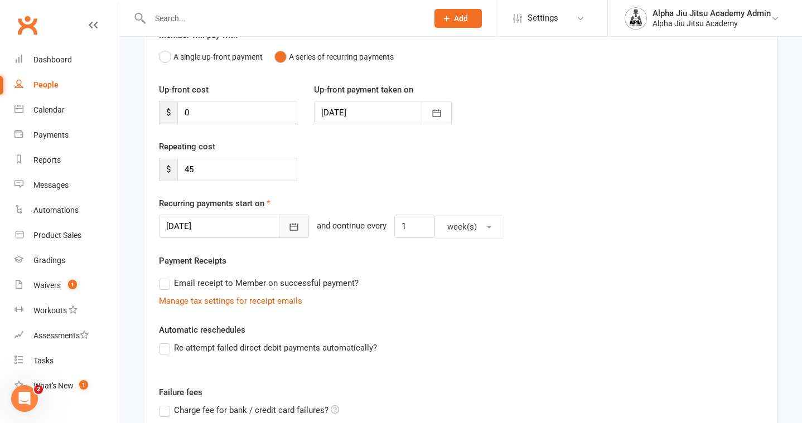
click at [281, 223] on button "button" at bounding box center [294, 226] width 30 height 23
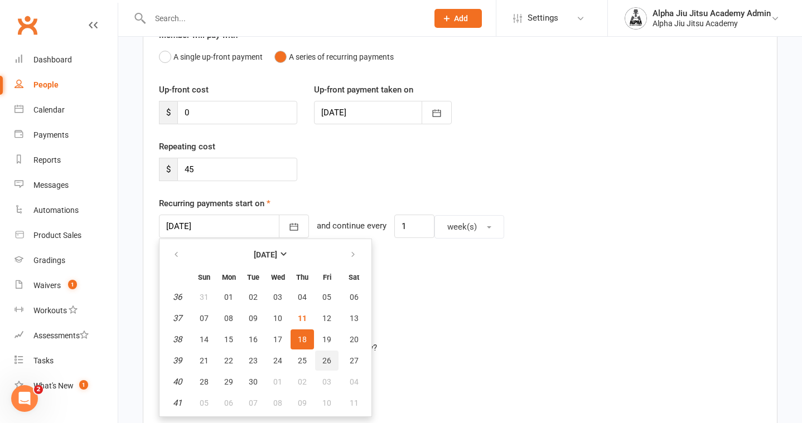
click at [322, 358] on span "26" at bounding box center [326, 361] width 9 height 9
type input "[DATE]"
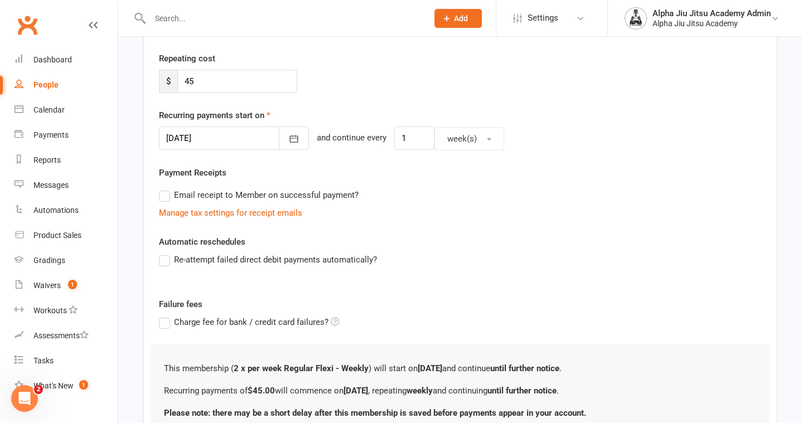
scroll to position [227, 0]
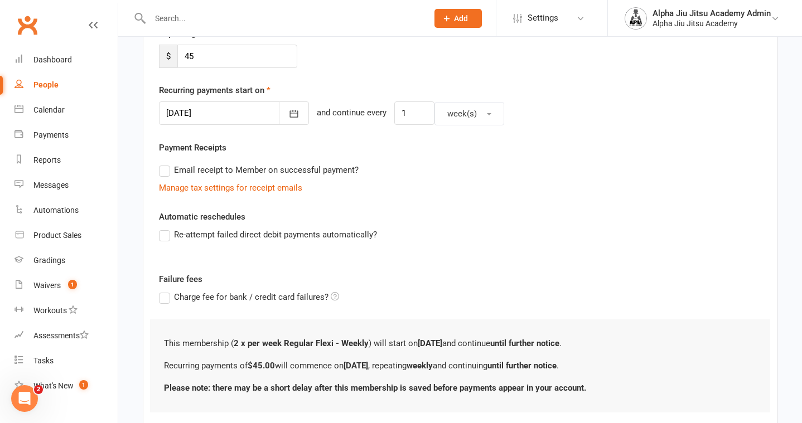
click at [168, 179] on div "Email receipt to Member on successful payment?" at bounding box center [456, 170] width 612 height 22
click at [166, 168] on label "Email receipt to Member on successful payment?" at bounding box center [259, 169] width 200 height 13
click at [166, 163] on input "Email receipt to Member on successful payment?" at bounding box center [162, 163] width 7 height 0
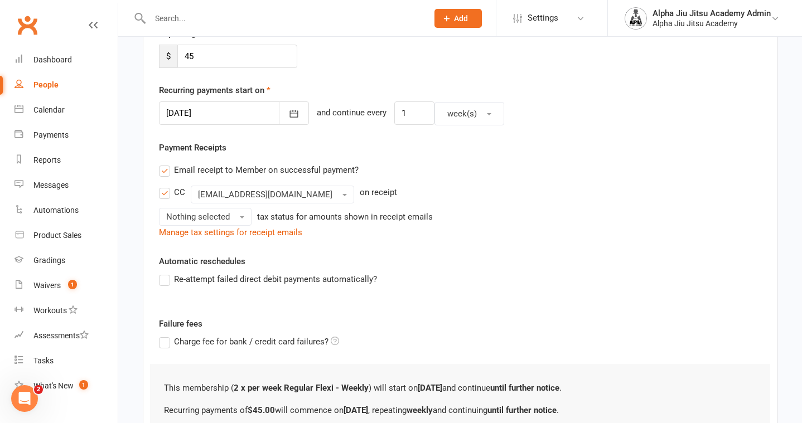
click at [165, 278] on label "Re-attempt failed direct debit payments automatically?" at bounding box center [268, 279] width 218 height 13
click at [165, 273] on input "Re-attempt failed direct debit payments automatically?" at bounding box center [162, 273] width 7 height 0
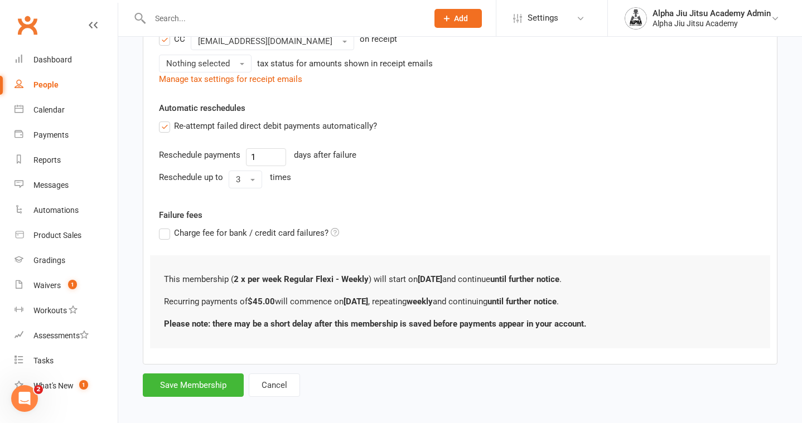
scroll to position [382, 0]
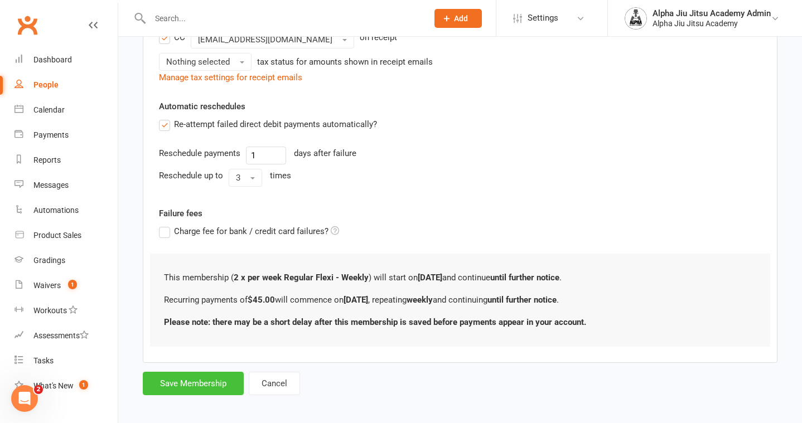
click at [195, 375] on button "Save Membership" at bounding box center [193, 383] width 101 height 23
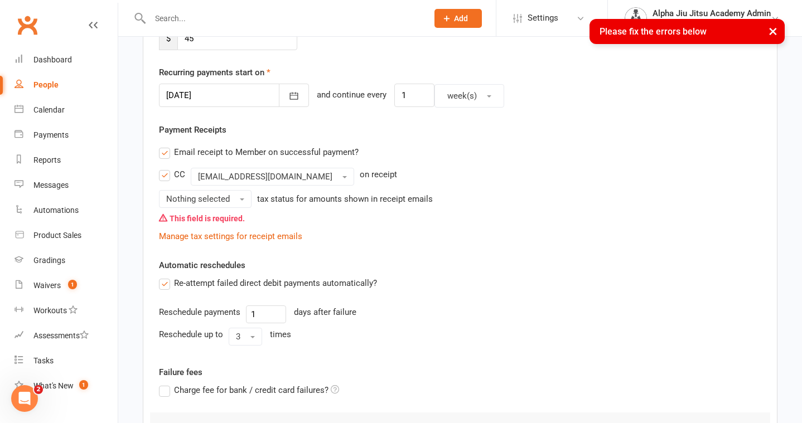
scroll to position [246, 0]
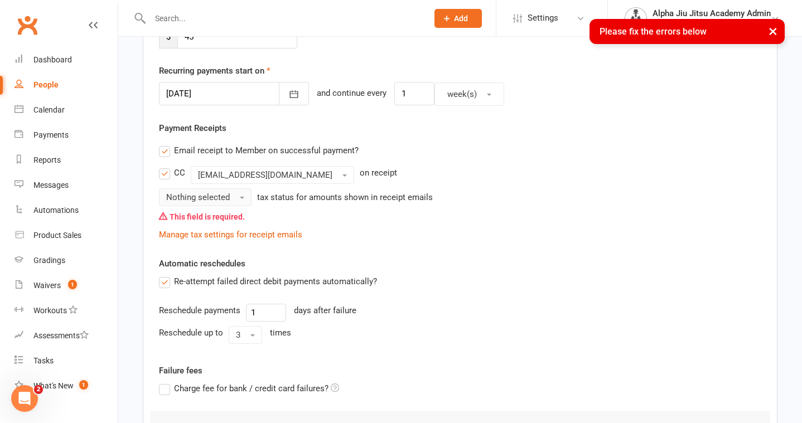
click at [222, 199] on span "Nothing selected" at bounding box center [198, 197] width 64 height 10
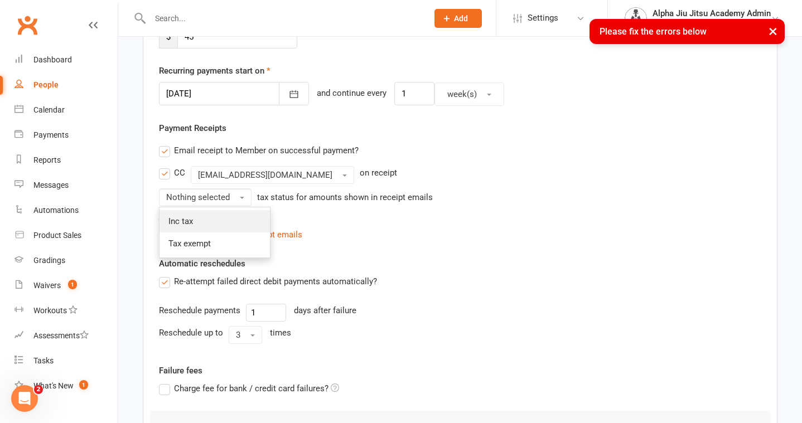
click at [220, 220] on link "Inc tax" at bounding box center [215, 221] width 110 height 22
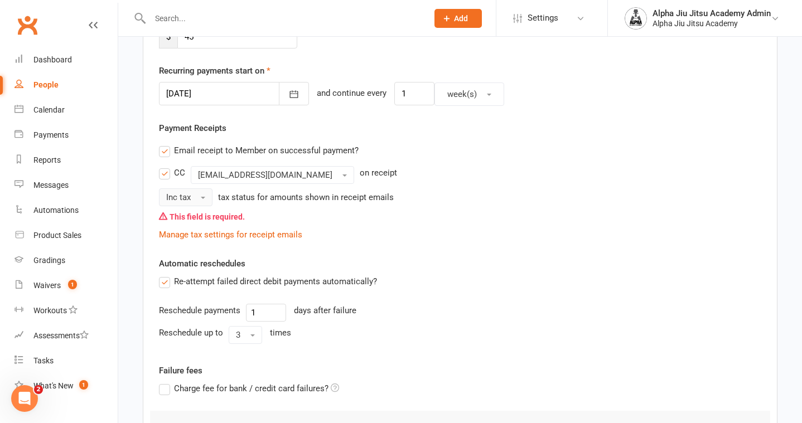
scroll to position [410, 0]
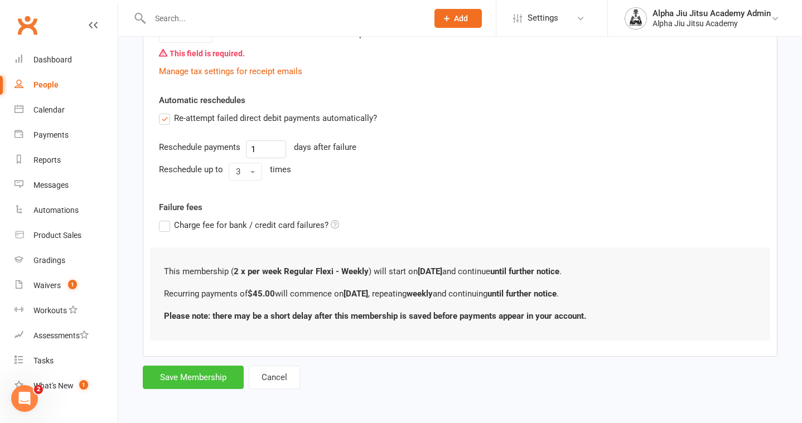
click at [205, 378] on button "Save Membership" at bounding box center [193, 377] width 101 height 23
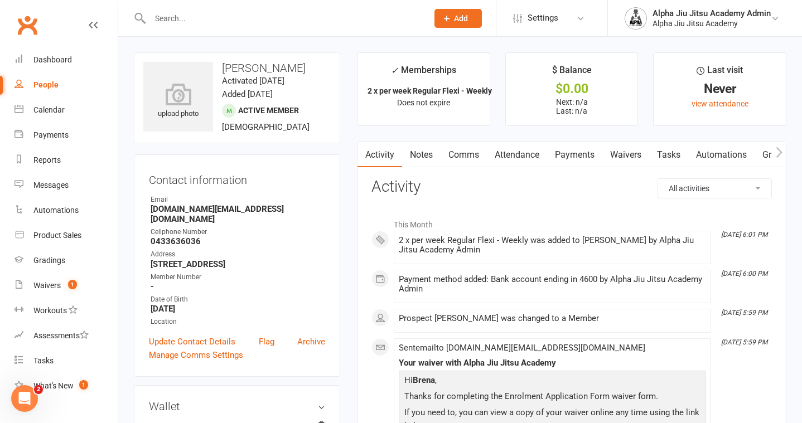
click at [55, 85] on div "People" at bounding box center [45, 84] width 25 height 9
select select "100"
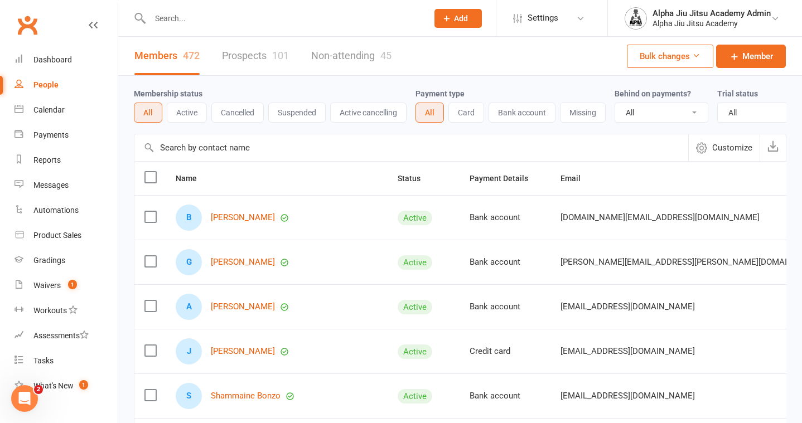
click at [218, 151] on input "text" at bounding box center [411, 147] width 554 height 27
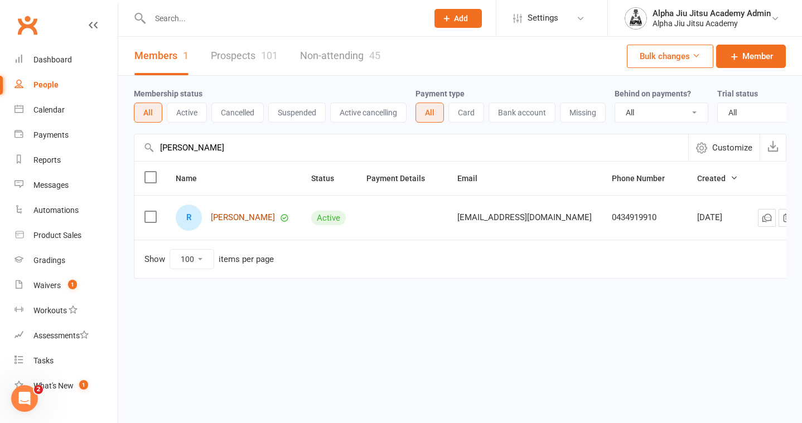
type input "[PERSON_NAME]"
click at [262, 217] on link "[PERSON_NAME]" at bounding box center [243, 217] width 64 height 9
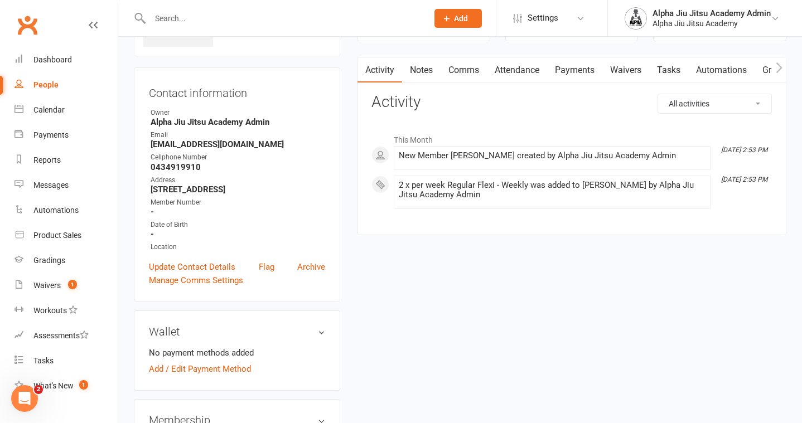
scroll to position [203, 0]
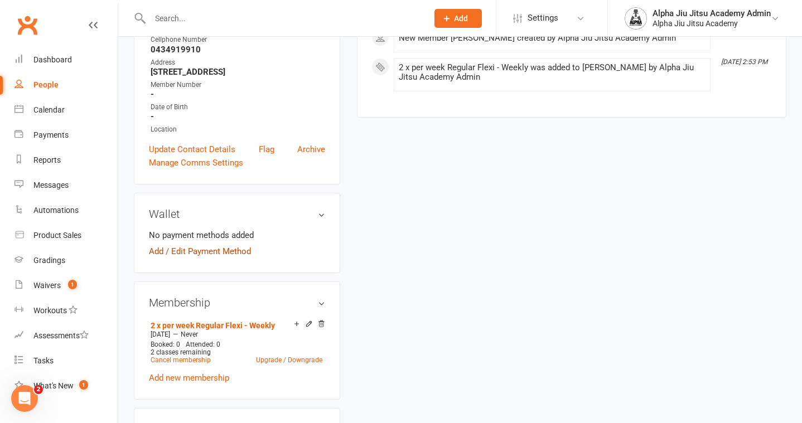
click at [222, 258] on link "Add / Edit Payment Method" at bounding box center [200, 251] width 102 height 13
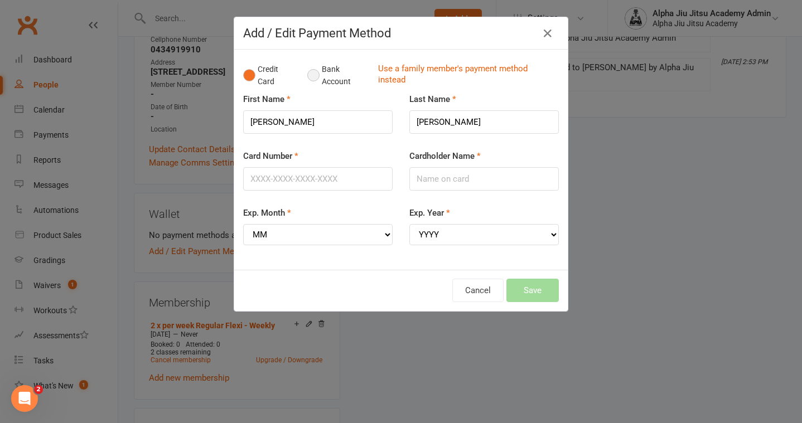
click at [310, 76] on button "Bank Account" at bounding box center [338, 76] width 62 height 34
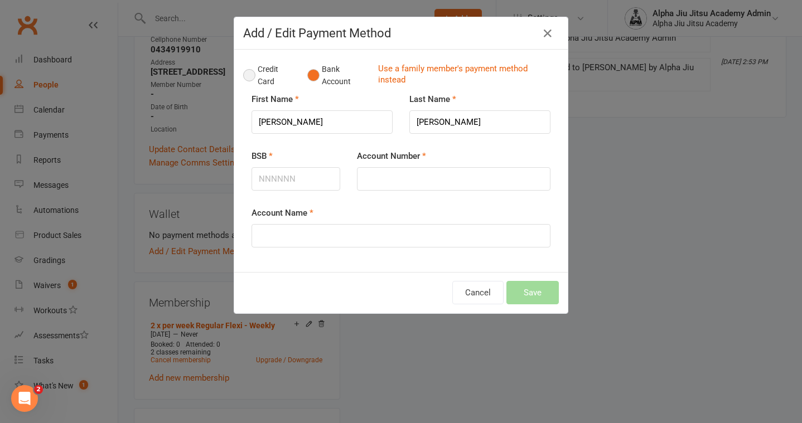
click at [246, 73] on button "Credit Card" at bounding box center [269, 76] width 52 height 34
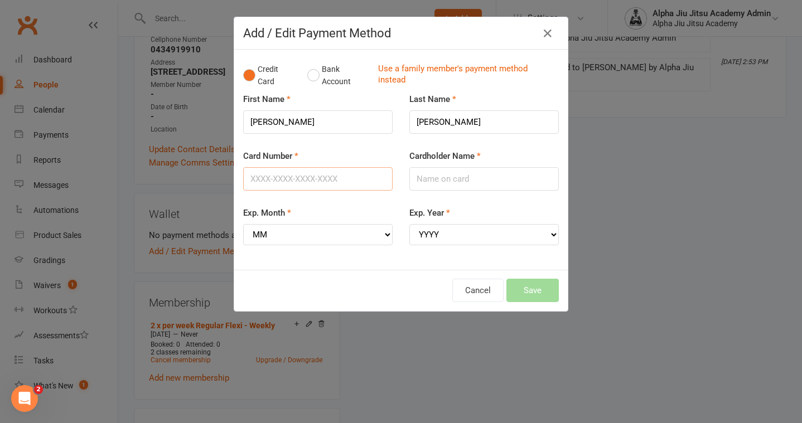
click at [304, 171] on input "Card Number" at bounding box center [318, 178] width 150 height 23
type input "[CREDIT_CARD_NUMBER]"
type input "[PERSON_NAME]"
click at [276, 233] on select "MM 01 02 03 04 05 06 07 08 09 10 11 12" at bounding box center [318, 234] width 150 height 21
select select "08"
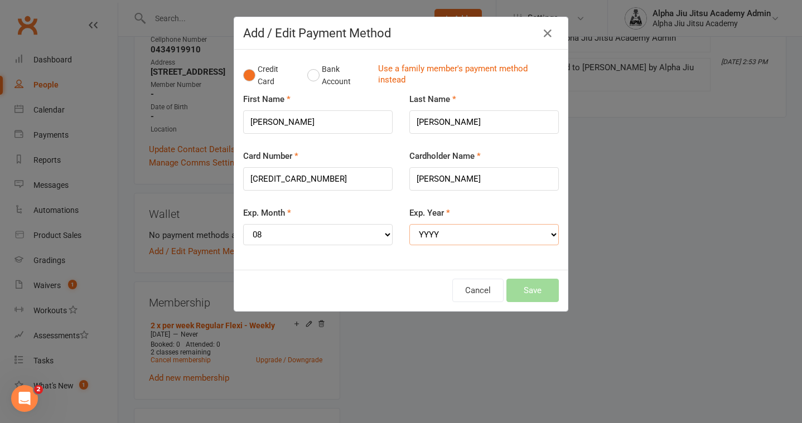
click at [427, 236] on select "YYYY 2025 2026 2027 2028 2029 2030 2031 2032 2033 2034" at bounding box center [485, 234] width 150 height 21
select select "2028"
click at [544, 291] on button "Save" at bounding box center [533, 290] width 52 height 23
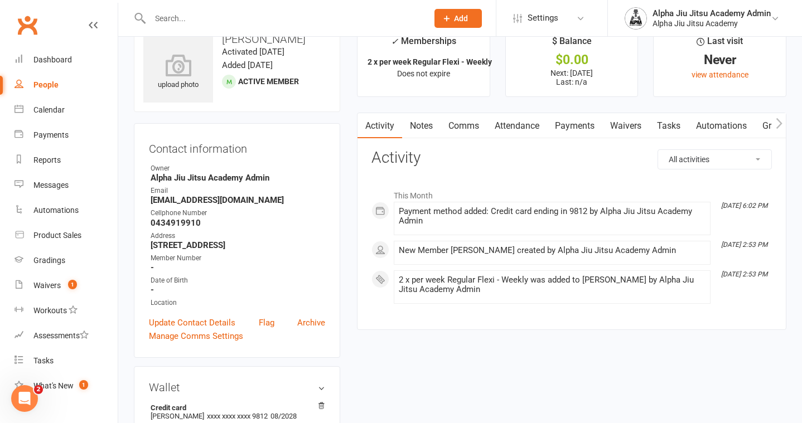
scroll to position [0, 0]
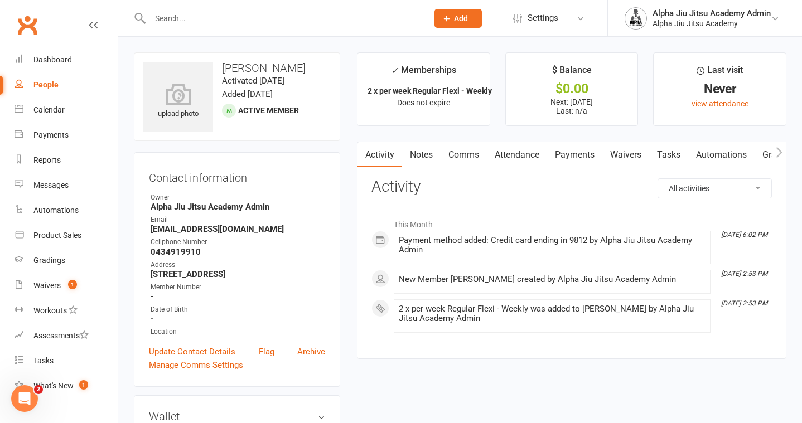
click at [65, 84] on link "People" at bounding box center [66, 85] width 103 height 25
select select "100"
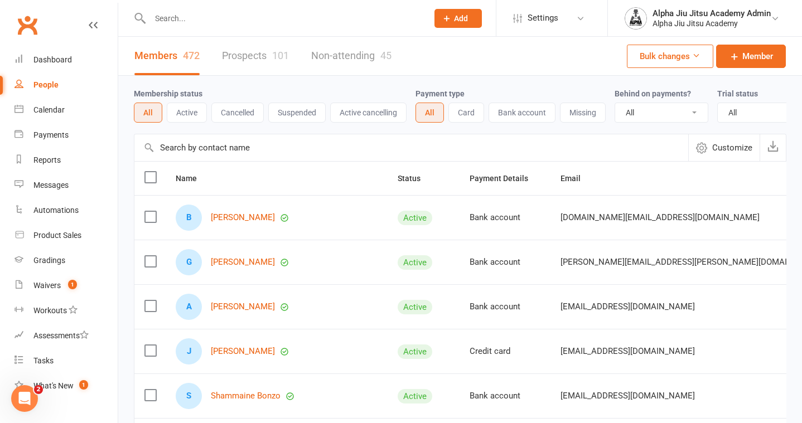
click at [71, 84] on link "People" at bounding box center [66, 85] width 103 height 25
click at [248, 152] on input "text" at bounding box center [411, 147] width 554 height 27
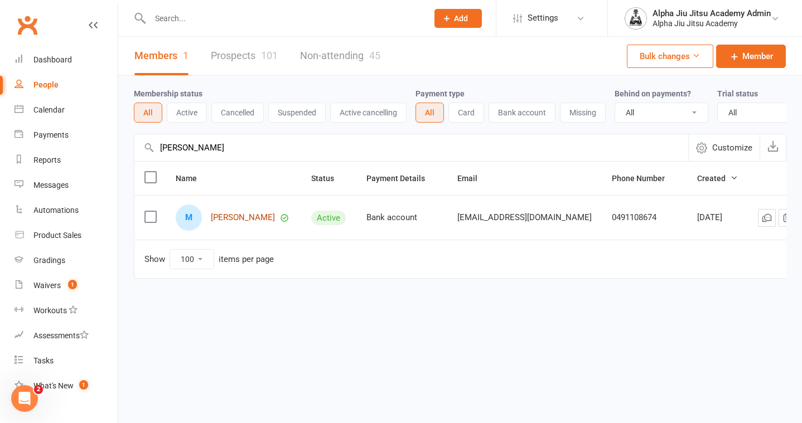
type input "[PERSON_NAME]"
click at [239, 219] on link "[PERSON_NAME]" at bounding box center [243, 217] width 64 height 9
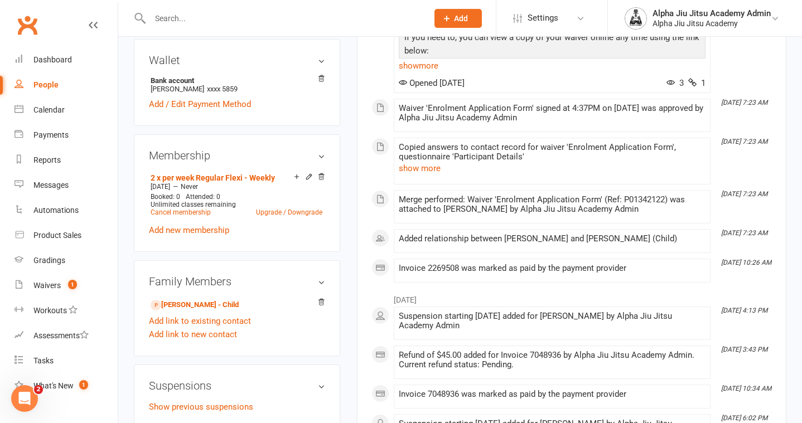
scroll to position [333, 0]
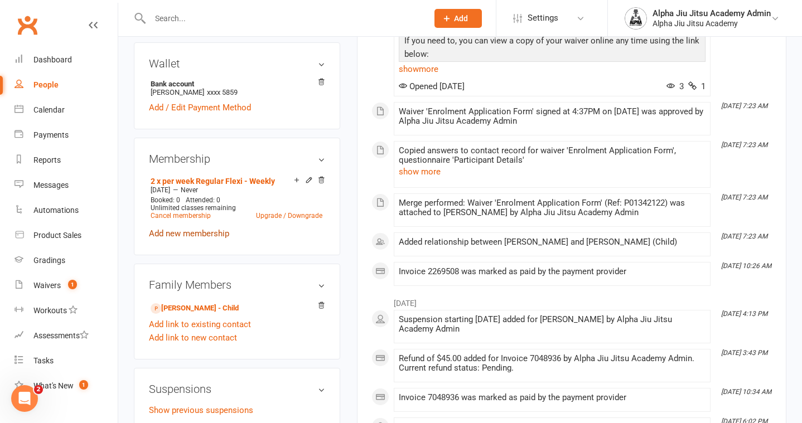
click at [195, 239] on link "Add new membership" at bounding box center [189, 234] width 80 height 10
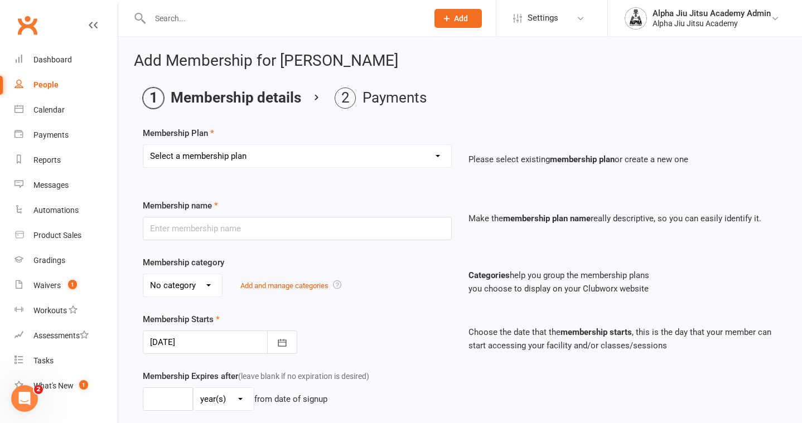
click at [223, 161] on select "Select a membership plan Create new Membership Plan 1 x per week Regular Flexi …" at bounding box center [297, 156] width 308 height 22
select select "10"
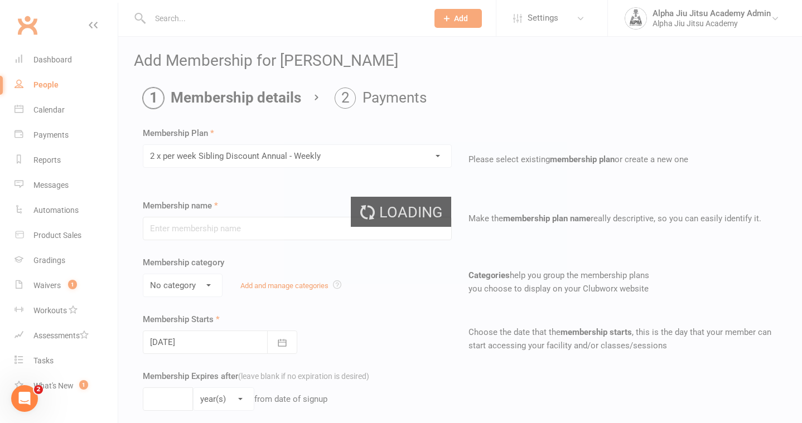
type input "2 x per week Sibling Discount Annual - Weekly"
select select "0"
type input "0"
select select "?"
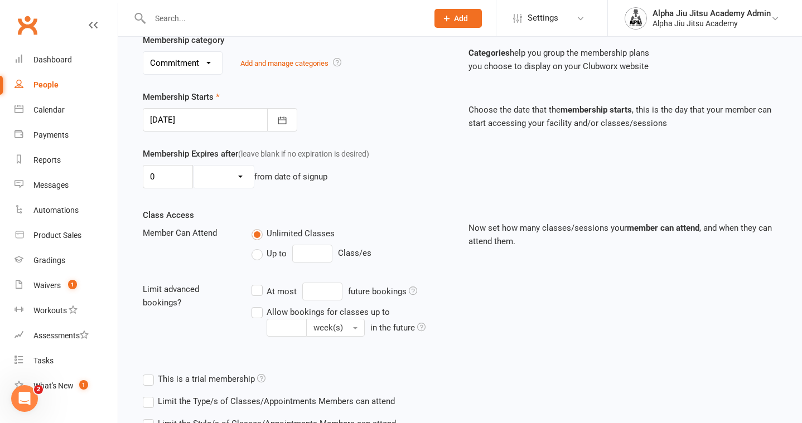
scroll to position [226, 0]
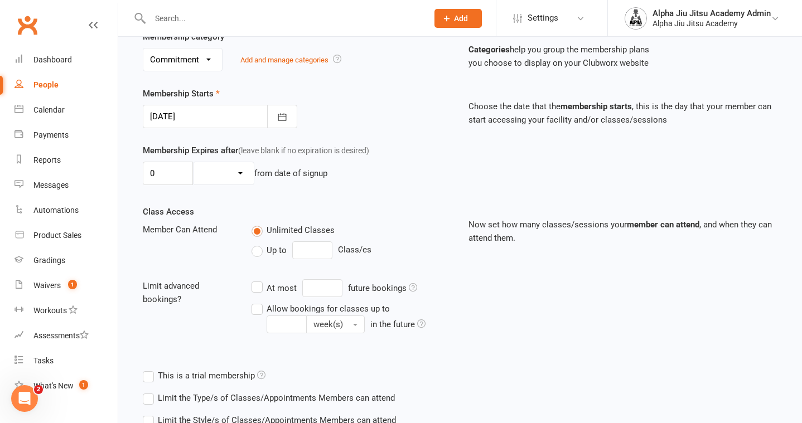
click at [254, 256] on label "Up to" at bounding box center [269, 250] width 35 height 13
click at [254, 244] on input "Up to" at bounding box center [255, 244] width 7 height 0
type input "0"
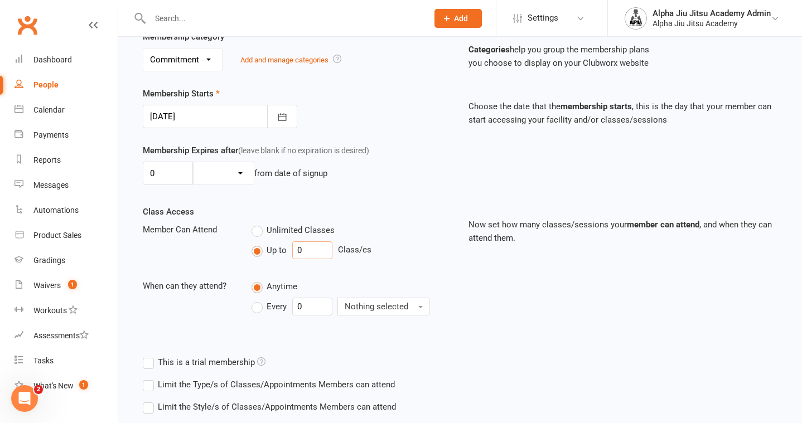
click at [315, 254] on input "0" at bounding box center [312, 251] width 40 height 18
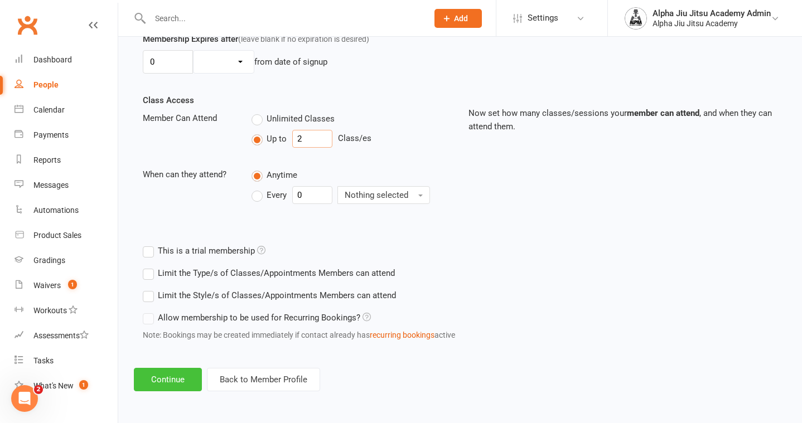
type input "2"
click at [177, 378] on button "Continue" at bounding box center [168, 379] width 68 height 23
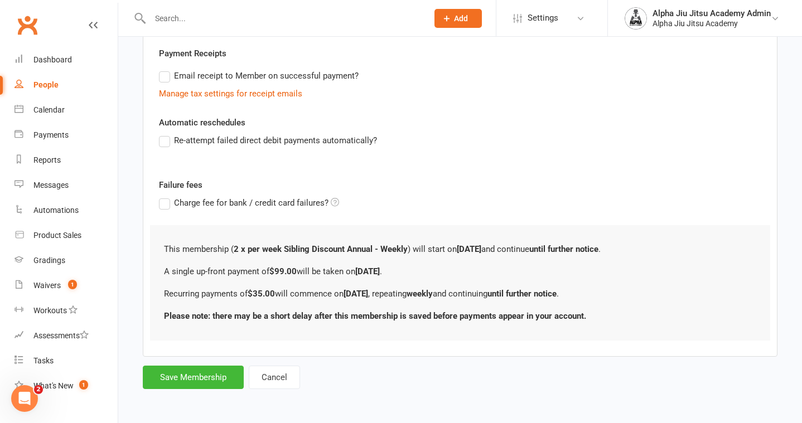
scroll to position [0, 0]
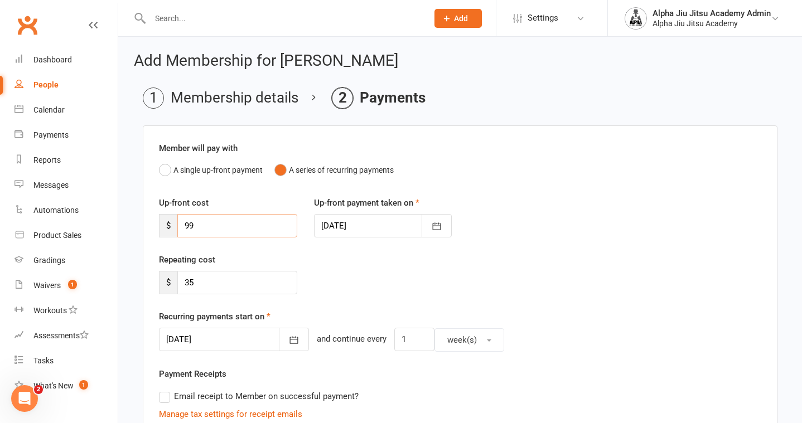
click at [213, 234] on input "99" at bounding box center [237, 225] width 120 height 23
type input "9"
type input "0"
click at [198, 286] on input "35" at bounding box center [237, 282] width 120 height 23
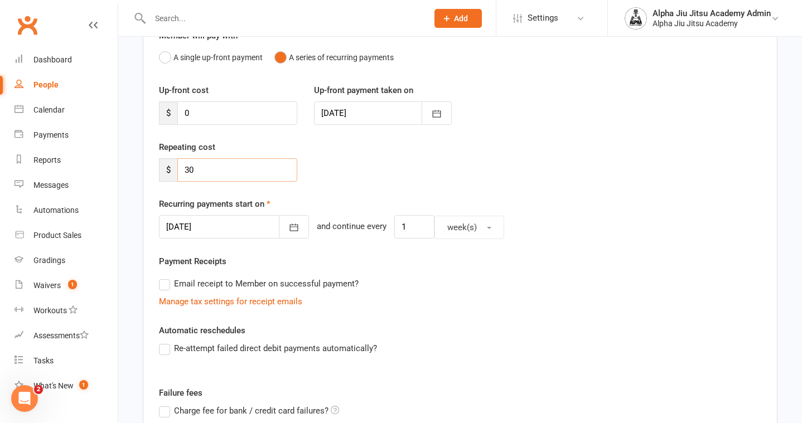
scroll to position [122, 0]
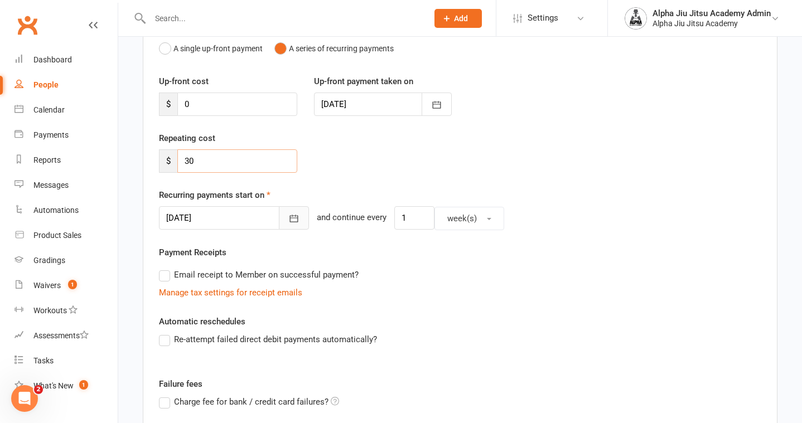
type input "30"
click at [282, 223] on button "button" at bounding box center [294, 217] width 30 height 23
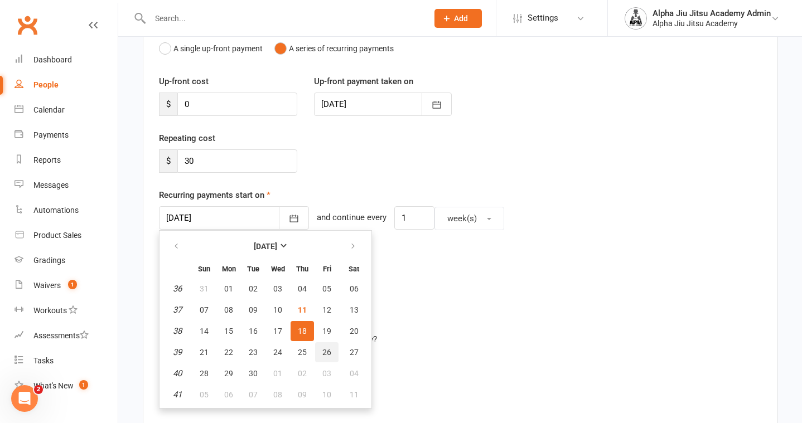
click at [328, 353] on span "26" at bounding box center [326, 352] width 9 height 9
type input "[DATE]"
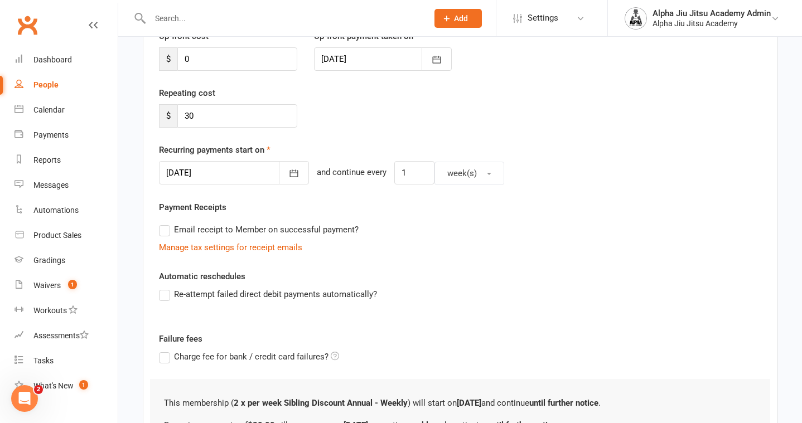
scroll to position [187, 0]
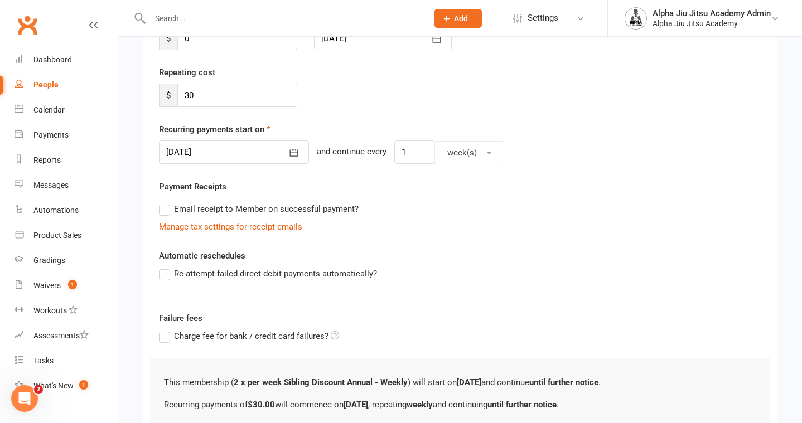
click at [166, 210] on label "Email receipt to Member on successful payment?" at bounding box center [259, 209] width 200 height 13
click at [166, 203] on input "Email receipt to Member on successful payment?" at bounding box center [162, 203] width 7 height 0
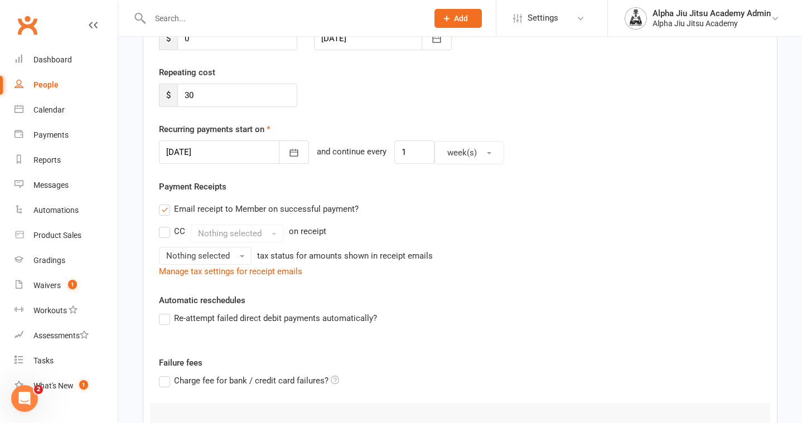
click at [168, 233] on label "CC" at bounding box center [172, 231] width 26 height 13
click at [166, 225] on input "CC" at bounding box center [162, 225] width 7 height 0
click at [174, 258] on span "Nothing selected" at bounding box center [198, 256] width 64 height 10
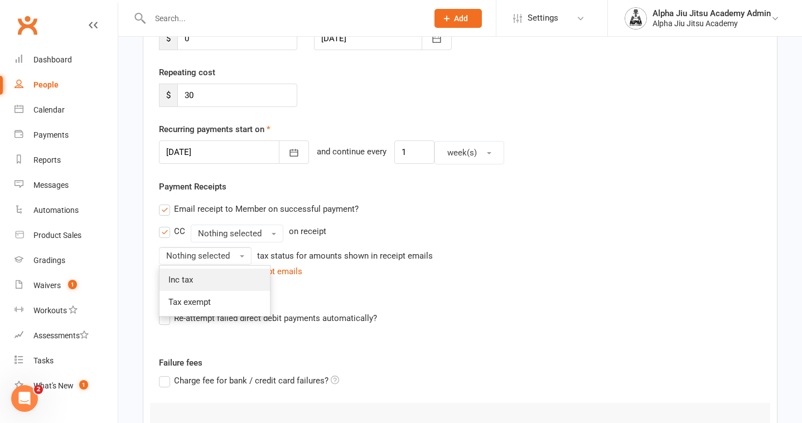
click at [178, 278] on span "Inc tax" at bounding box center [181, 280] width 25 height 10
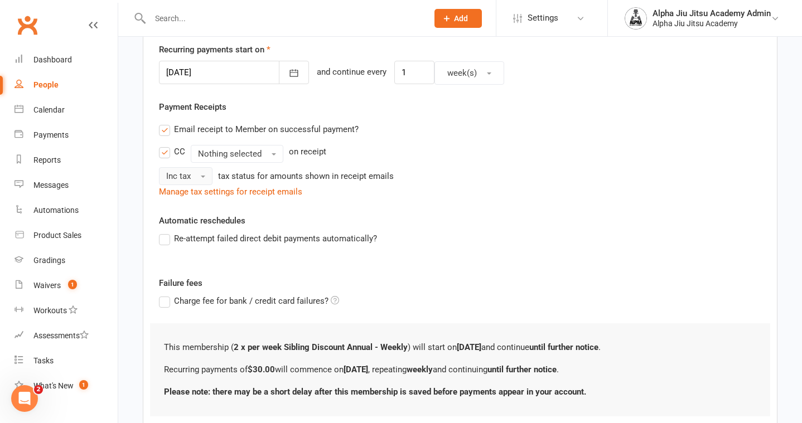
scroll to position [296, 0]
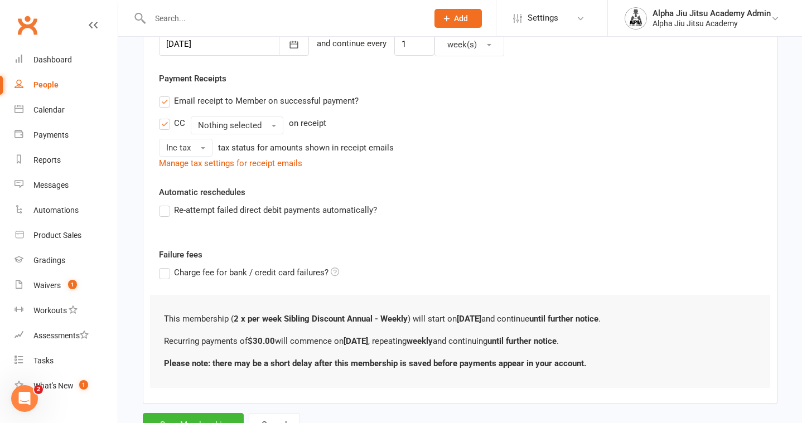
click at [163, 214] on label "Re-attempt failed direct debit payments automatically?" at bounding box center [268, 210] width 218 height 13
click at [163, 204] on input "Re-attempt failed direct debit payments automatically?" at bounding box center [162, 204] width 7 height 0
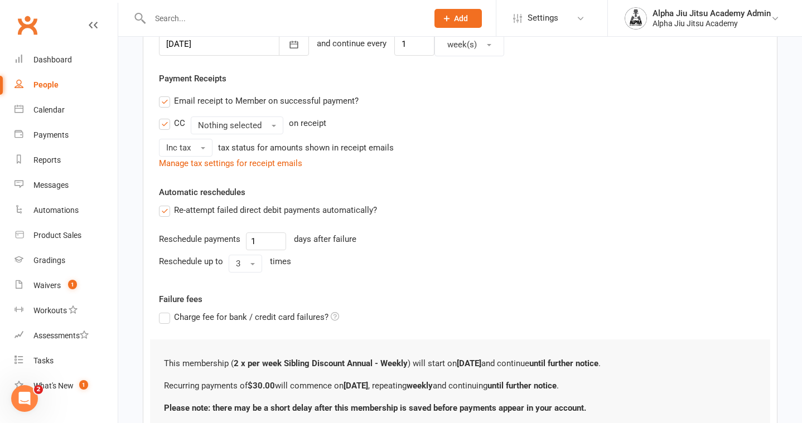
scroll to position [388, 0]
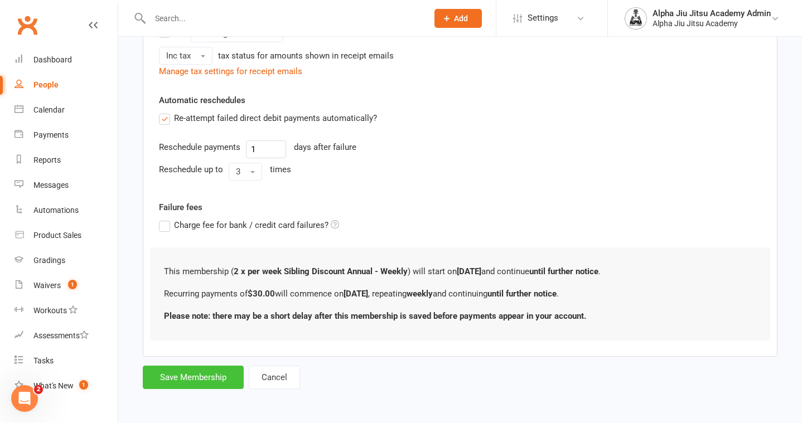
click at [206, 370] on button "Save Membership" at bounding box center [193, 377] width 101 height 23
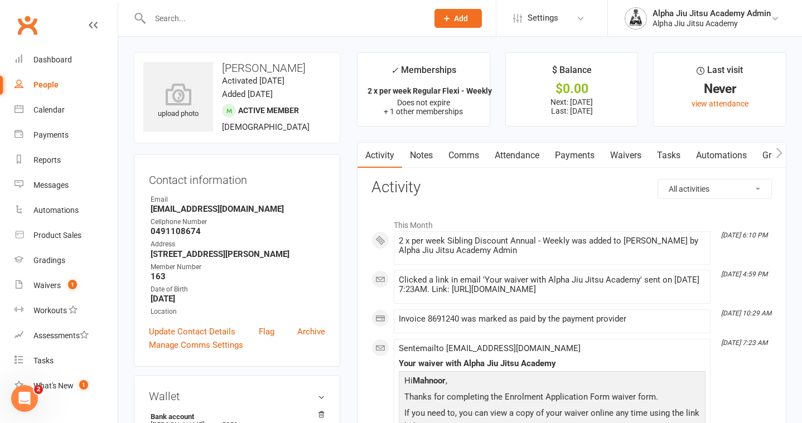
click at [55, 79] on link "People" at bounding box center [66, 85] width 103 height 25
select select "100"
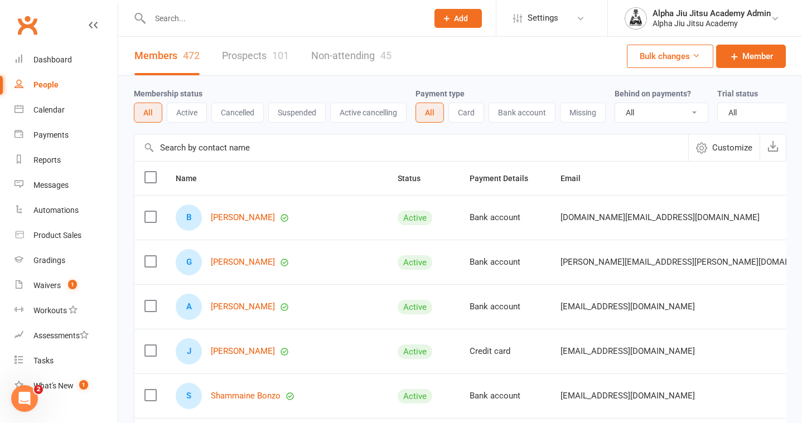
click at [173, 151] on input "text" at bounding box center [411, 147] width 554 height 27
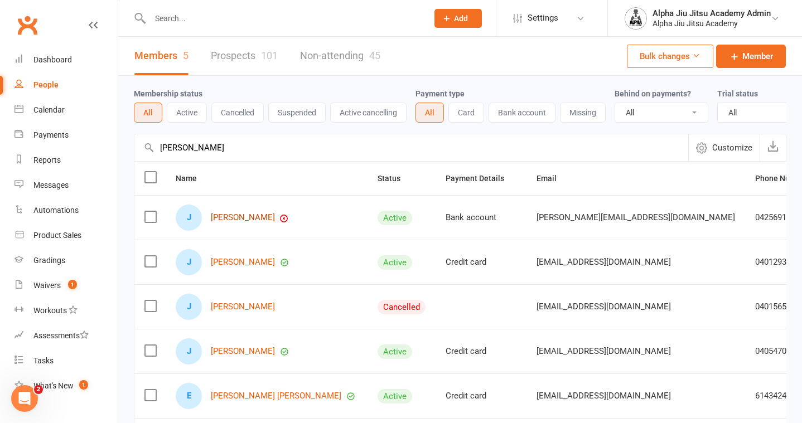
type input "[PERSON_NAME]"
click at [238, 219] on link "[PERSON_NAME]" at bounding box center [243, 217] width 64 height 9
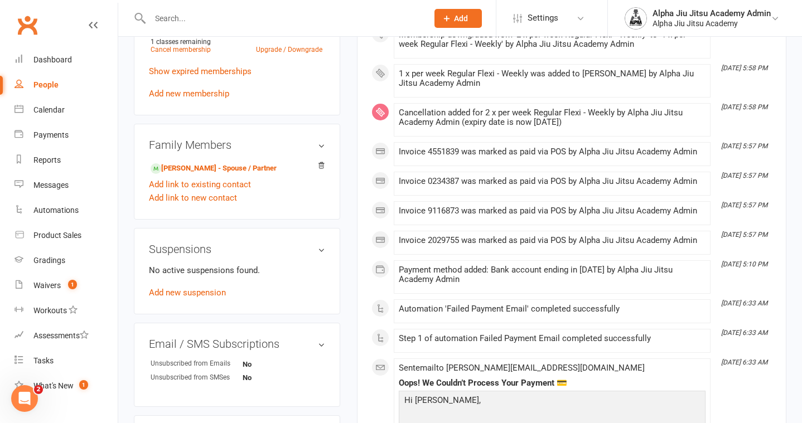
scroll to position [517, 0]
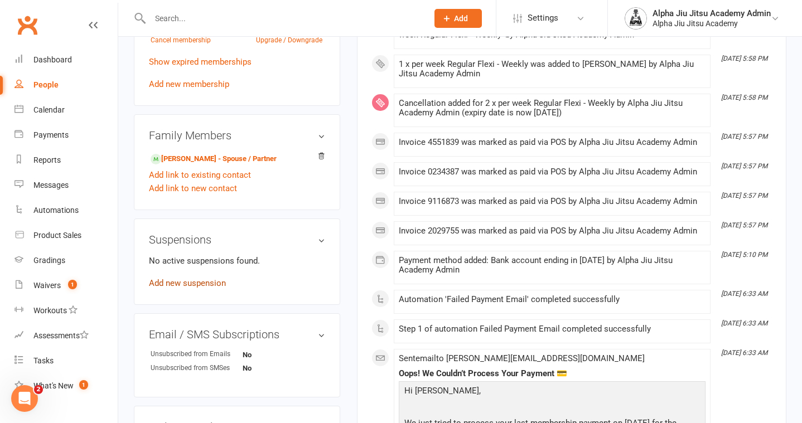
click at [207, 285] on link "Add new suspension" at bounding box center [187, 283] width 77 height 10
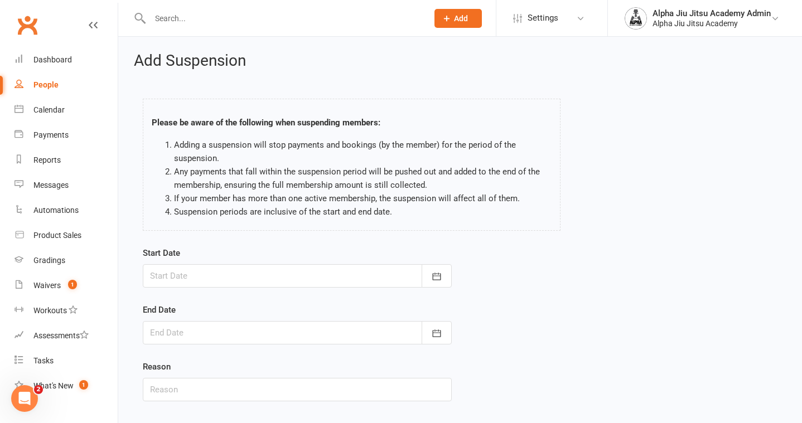
click at [217, 273] on div at bounding box center [297, 275] width 309 height 23
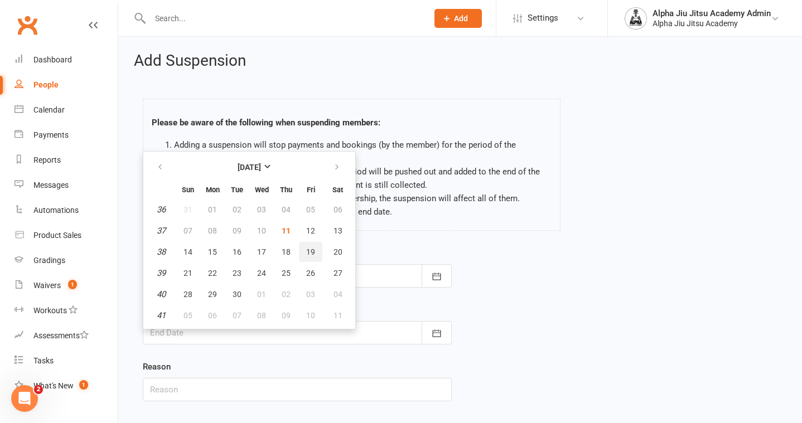
click at [306, 253] on span "19" at bounding box center [310, 252] width 9 height 9
type input "[DATE]"
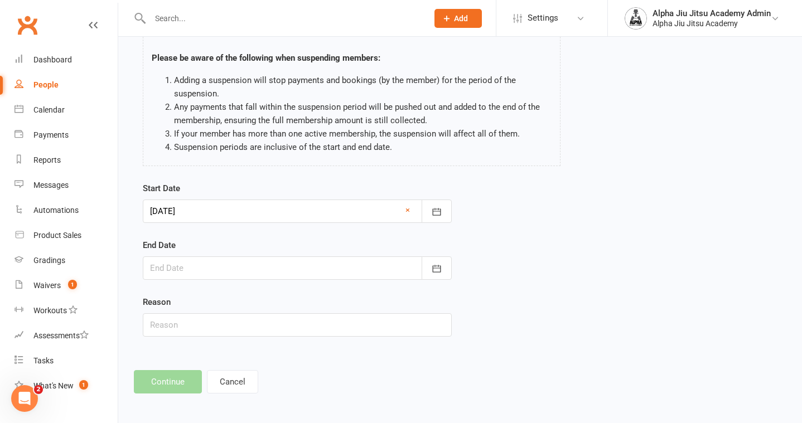
scroll to position [67, 0]
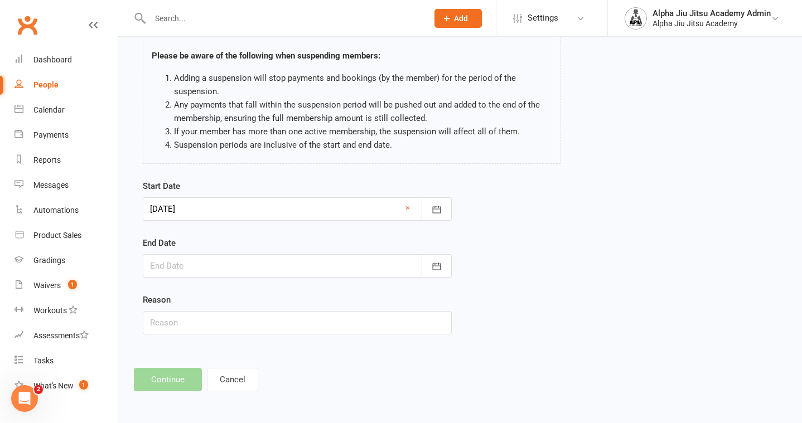
click at [209, 273] on div at bounding box center [297, 265] width 309 height 23
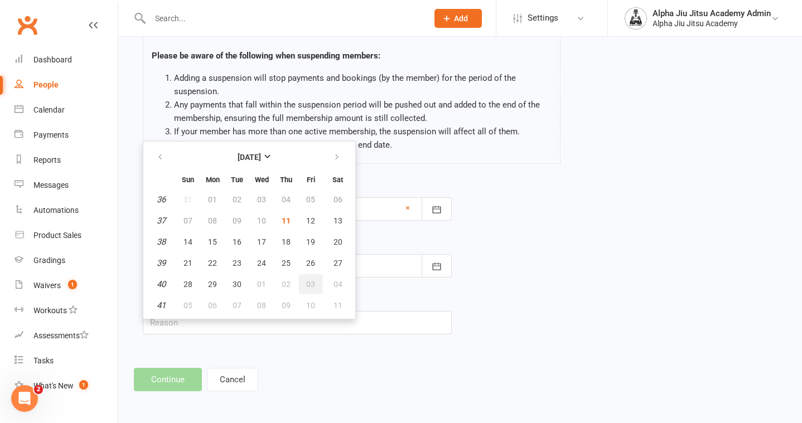
click at [310, 285] on span "03" at bounding box center [310, 284] width 9 height 9
type input "[DATE]"
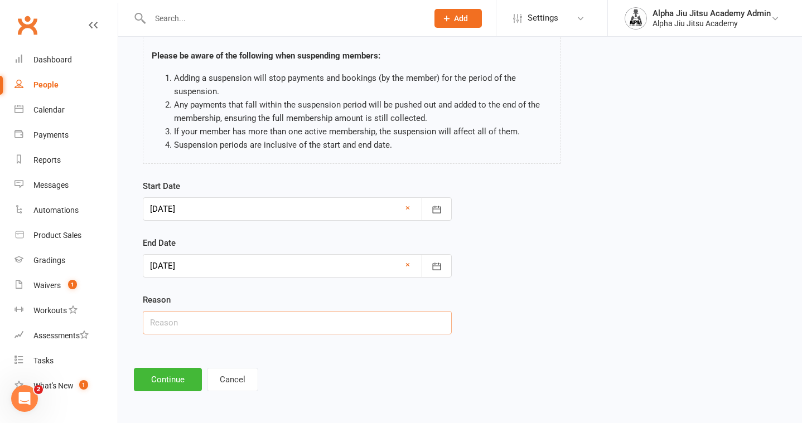
click at [238, 324] on input "text" at bounding box center [297, 322] width 309 height 23
type input "Overseas"
click at [167, 377] on button "Continue" at bounding box center [168, 379] width 68 height 23
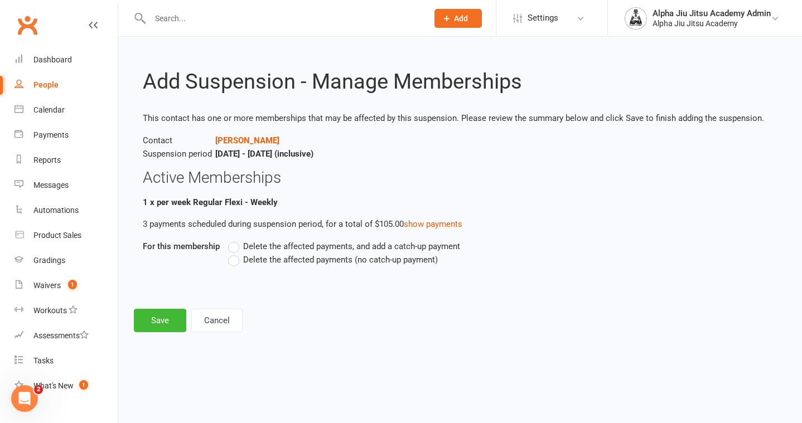
scroll to position [0, 0]
click at [234, 263] on label "Delete the affected payments (no catch-up payment)" at bounding box center [333, 259] width 210 height 13
click at [234, 253] on input "Delete the affected payments (no catch-up payment)" at bounding box center [231, 253] width 7 height 0
click at [159, 321] on button "Save" at bounding box center [160, 320] width 52 height 23
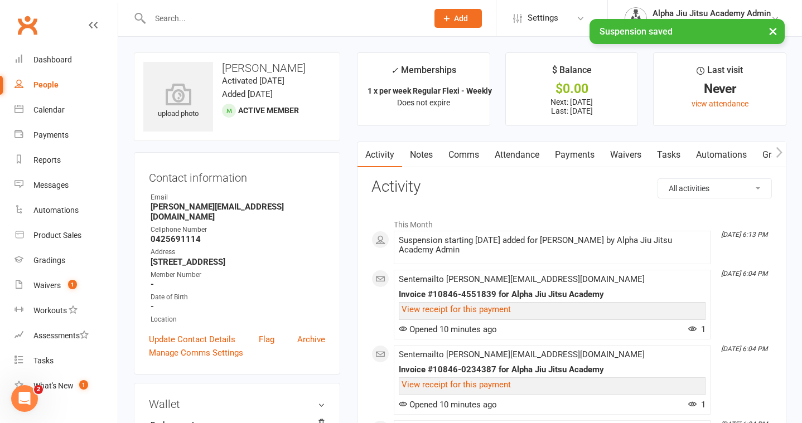
click at [59, 85] on link "People" at bounding box center [66, 85] width 103 height 25
select select "100"
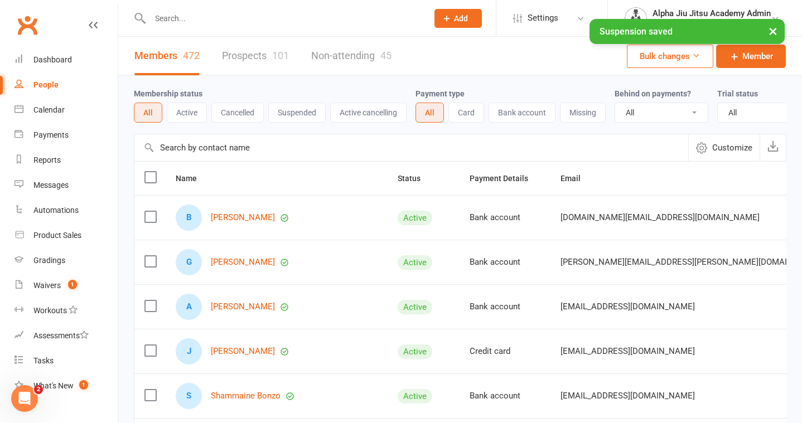
click at [207, 151] on input "text" at bounding box center [411, 147] width 554 height 27
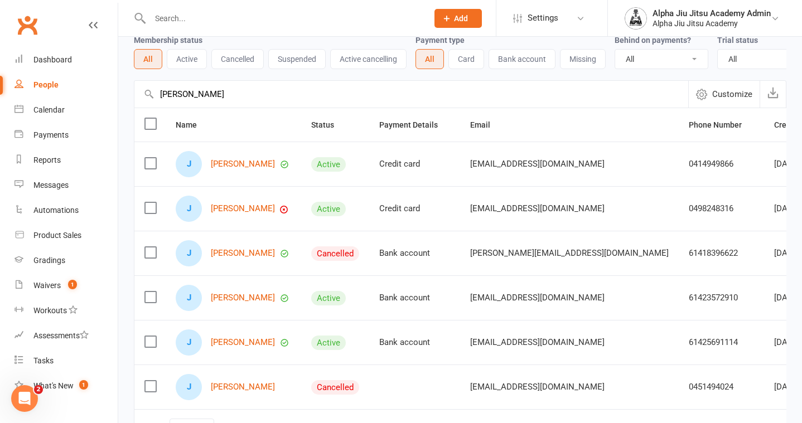
scroll to position [100, 0]
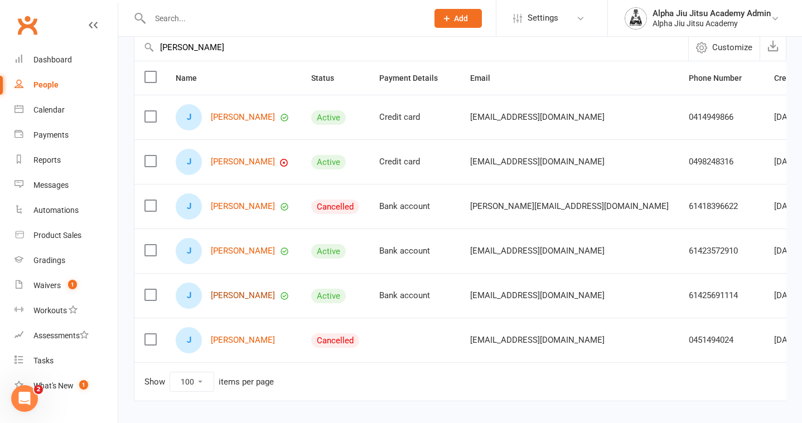
type input "[PERSON_NAME]"
click at [244, 297] on link "[PERSON_NAME]" at bounding box center [243, 295] width 64 height 9
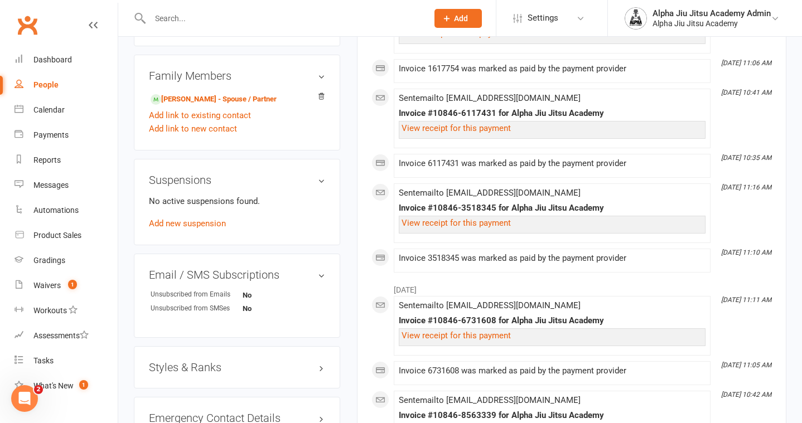
scroll to position [540, 0]
click at [212, 223] on link "Add new suspension" at bounding box center [187, 224] width 77 height 10
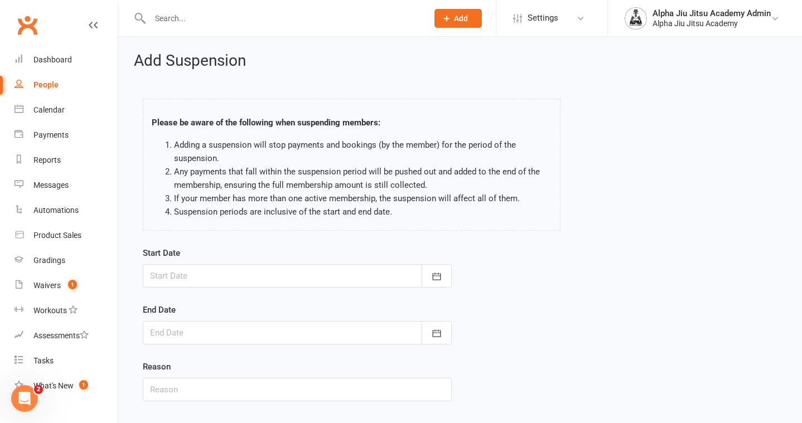
click at [198, 280] on div at bounding box center [297, 275] width 309 height 23
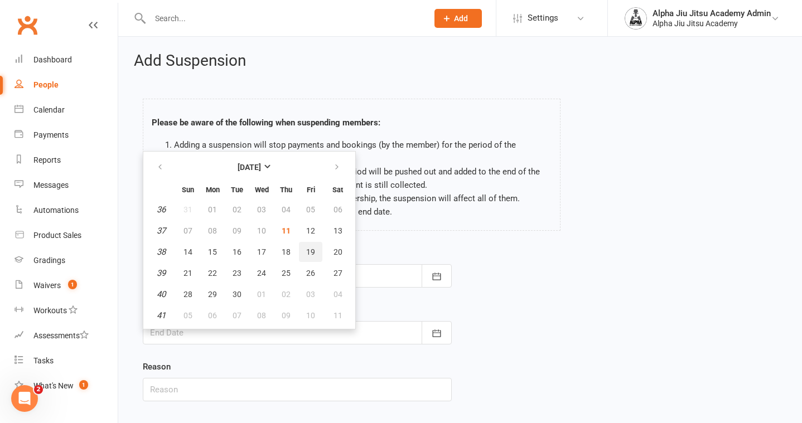
click at [311, 252] on span "19" at bounding box center [310, 252] width 9 height 9
type input "[DATE]"
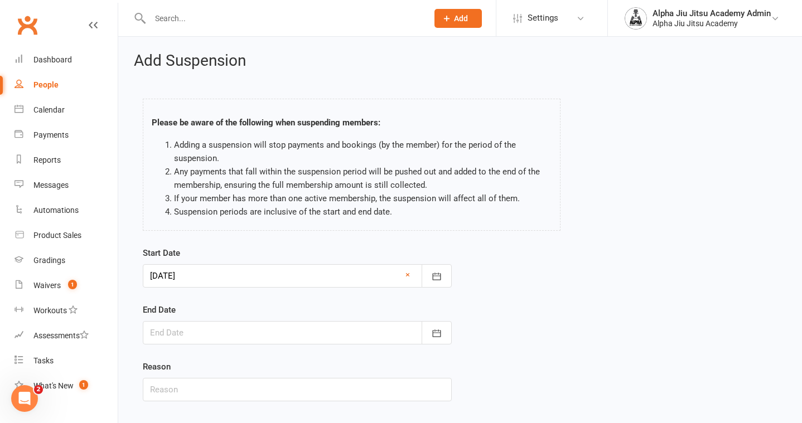
click at [241, 262] on div "Start Date [DATE] [DATE] Sun Mon Tue Wed Thu Fri Sat 36 31 01 02 03 04 05 06 37…" at bounding box center [297, 267] width 309 height 41
click at [243, 272] on div at bounding box center [297, 275] width 309 height 23
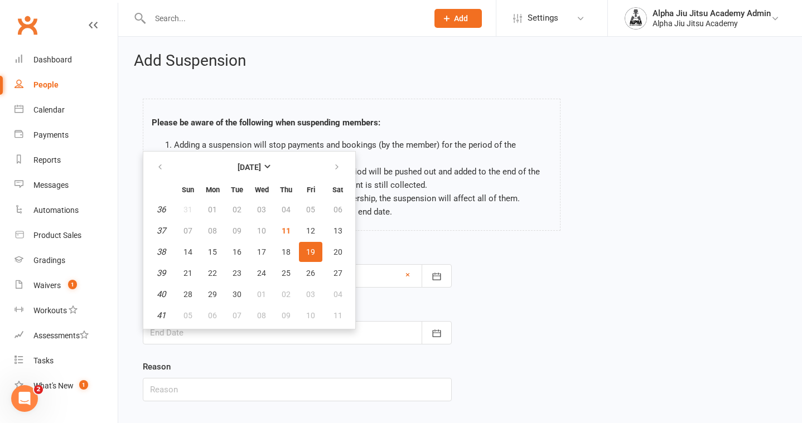
click at [306, 253] on span "19" at bounding box center [310, 252] width 9 height 9
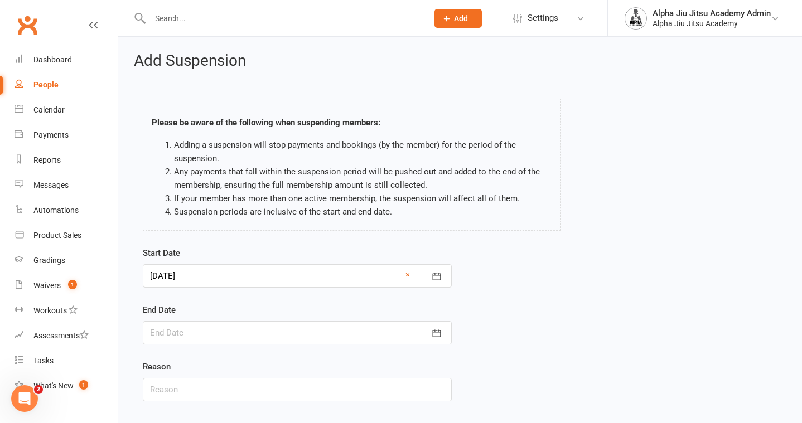
click at [273, 321] on div at bounding box center [297, 332] width 309 height 23
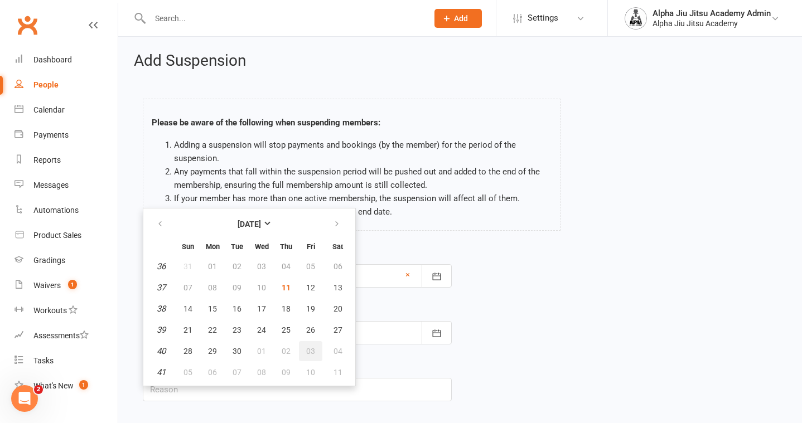
click at [312, 350] on span "03" at bounding box center [310, 351] width 9 height 9
type input "[DATE]"
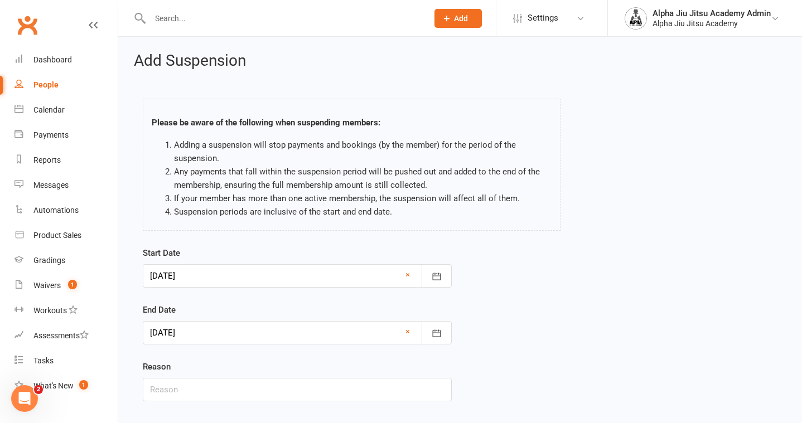
scroll to position [67, 0]
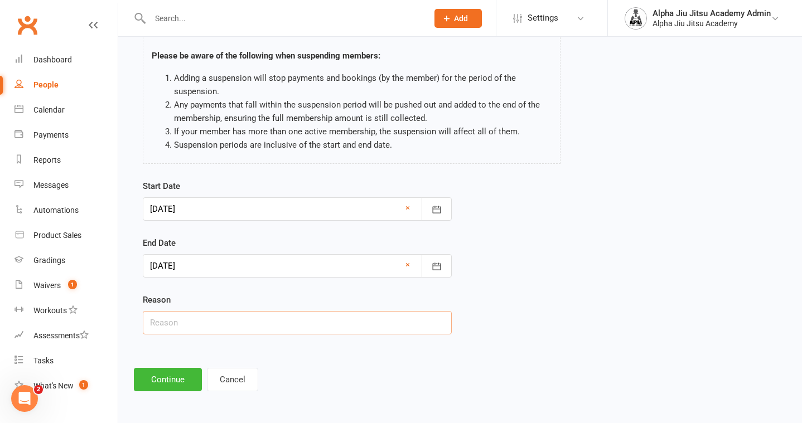
click at [270, 326] on input "text" at bounding box center [297, 322] width 309 height 23
type input "Travelling Overseas"
click at [162, 383] on button "Continue" at bounding box center [168, 379] width 68 height 23
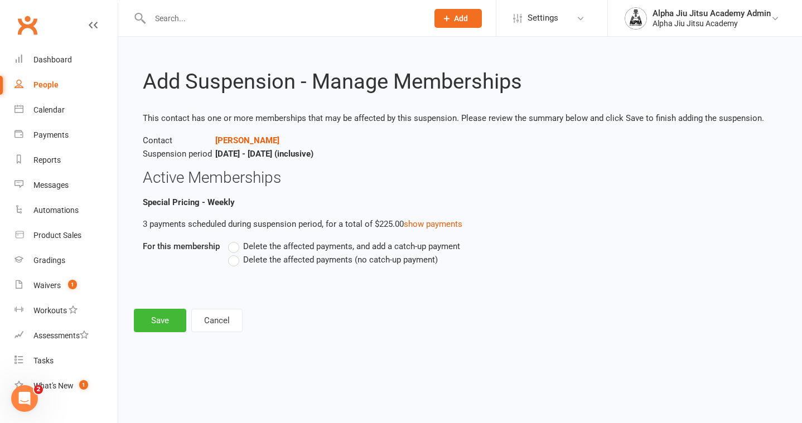
scroll to position [0, 0]
click at [236, 263] on label "Delete the affected payments (no catch-up payment)" at bounding box center [333, 259] width 210 height 13
click at [235, 253] on input "Delete the affected payments (no catch-up payment)" at bounding box center [231, 253] width 7 height 0
click at [161, 321] on button "Save" at bounding box center [160, 320] width 52 height 23
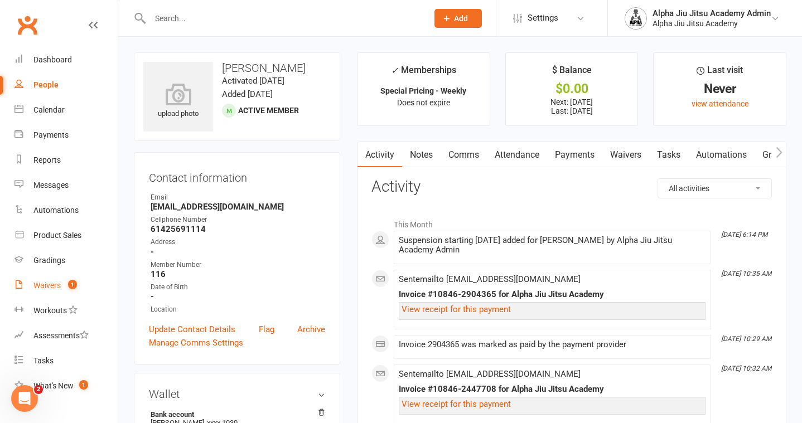
click at [55, 283] on div "Waivers" at bounding box center [46, 285] width 27 height 9
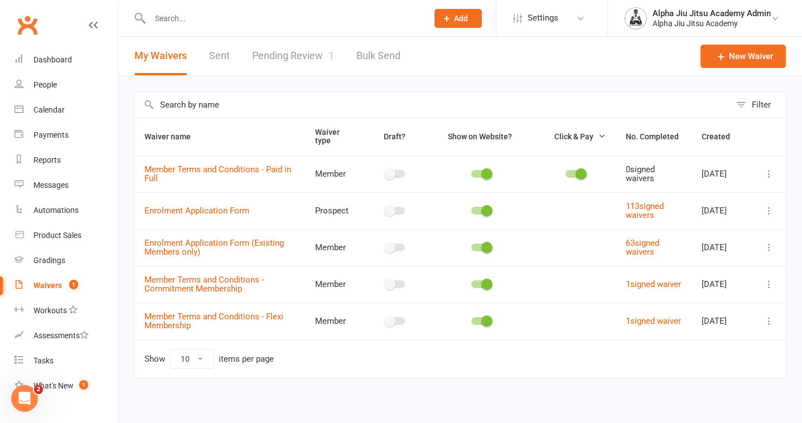
click at [285, 58] on link "Pending Review 1" at bounding box center [293, 56] width 82 height 38
select select "50"
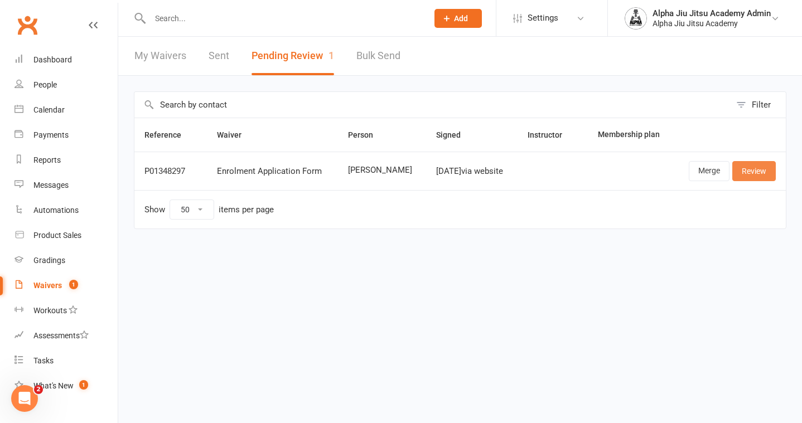
click at [761, 174] on link "Review" at bounding box center [755, 171] width 44 height 20
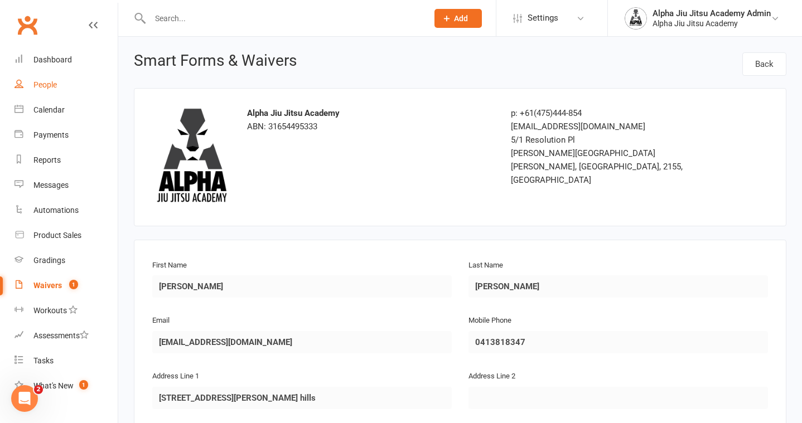
click at [55, 90] on link "People" at bounding box center [66, 85] width 103 height 25
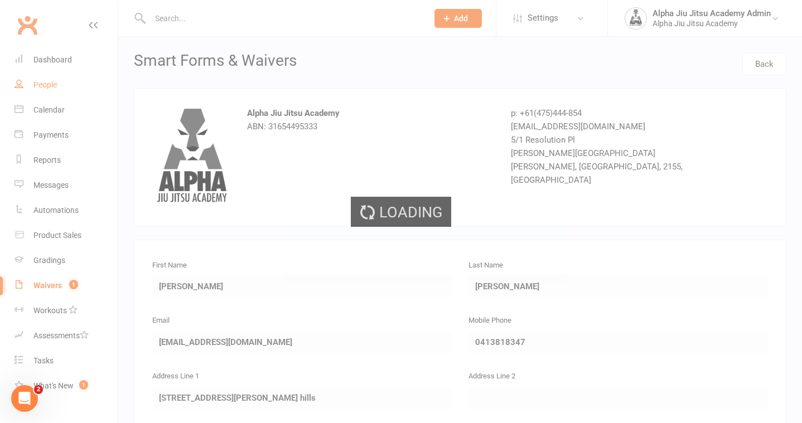
select select "100"
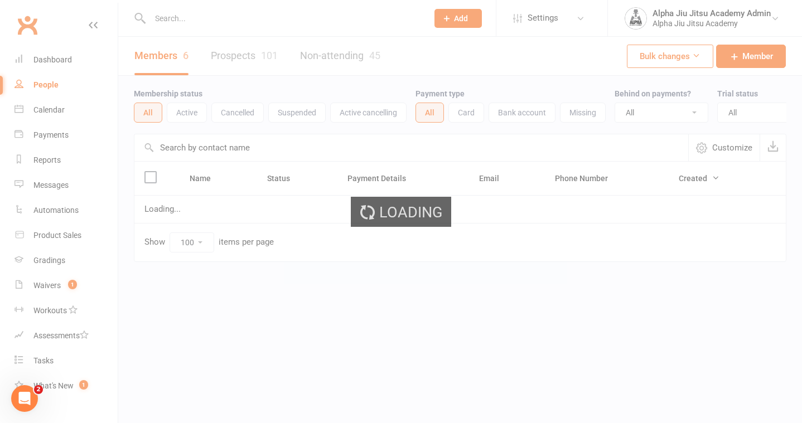
click at [187, 145] on input "text" at bounding box center [411, 147] width 554 height 27
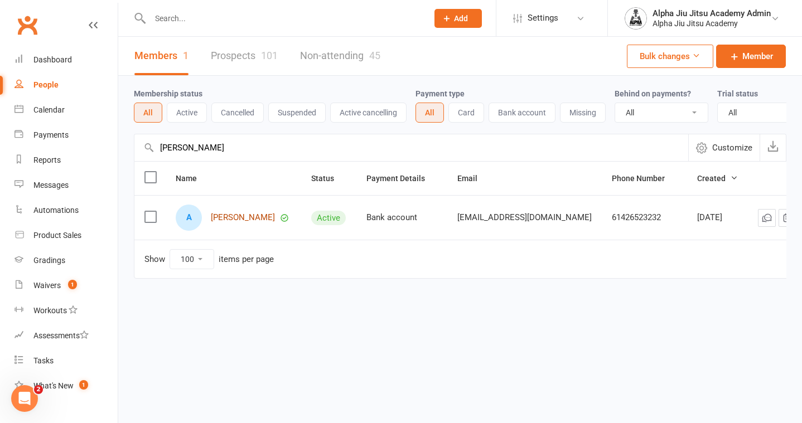
type input "[PERSON_NAME]"
click at [225, 220] on link "[PERSON_NAME]" at bounding box center [243, 217] width 64 height 9
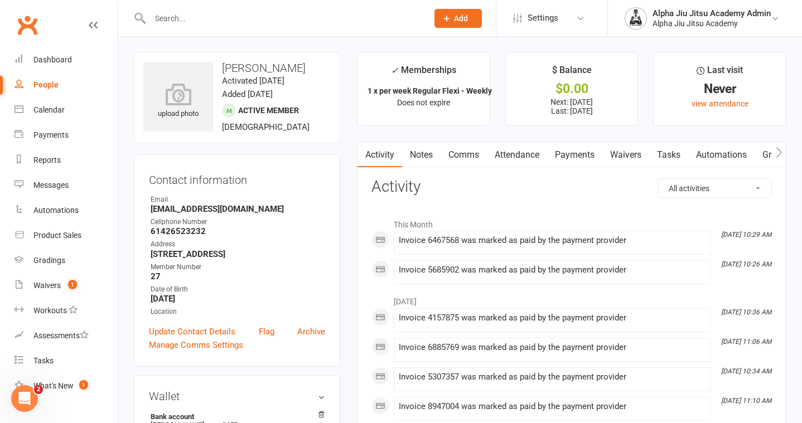
click at [61, 85] on link "People" at bounding box center [66, 85] width 103 height 25
select select "100"
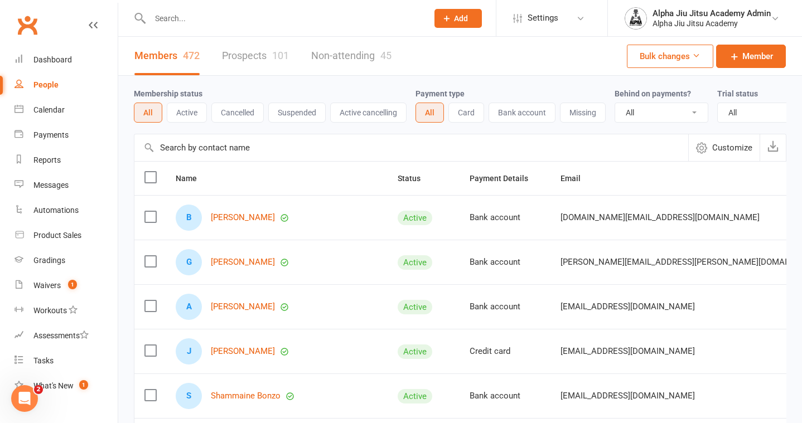
click at [200, 139] on input "text" at bounding box center [411, 147] width 554 height 27
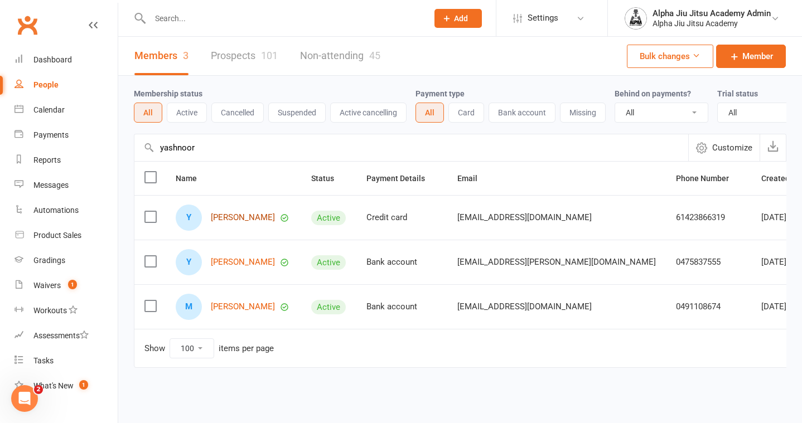
type input "yashnoor"
click at [244, 215] on link "[PERSON_NAME]" at bounding box center [243, 217] width 64 height 9
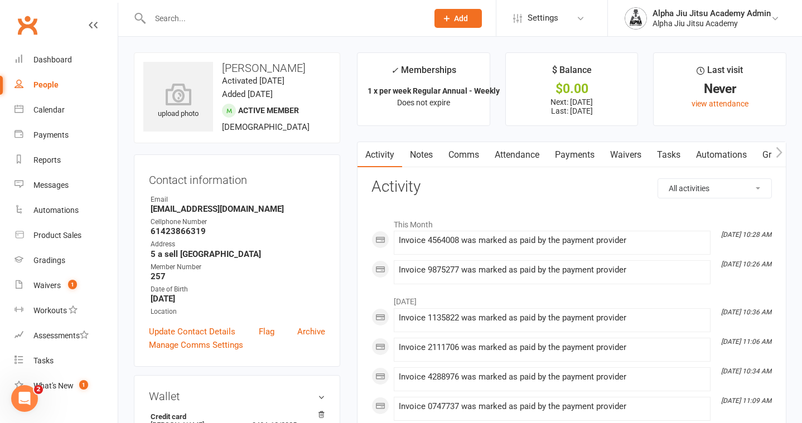
click at [55, 78] on link "People" at bounding box center [66, 85] width 103 height 25
select select "100"
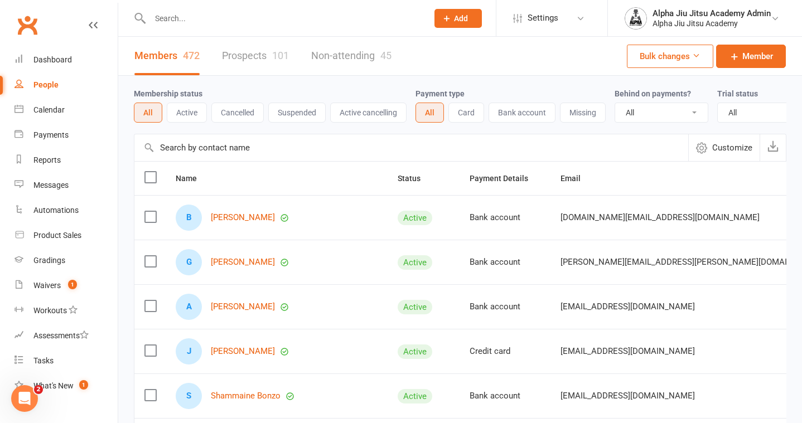
click at [176, 148] on input "text" at bounding box center [411, 147] width 554 height 27
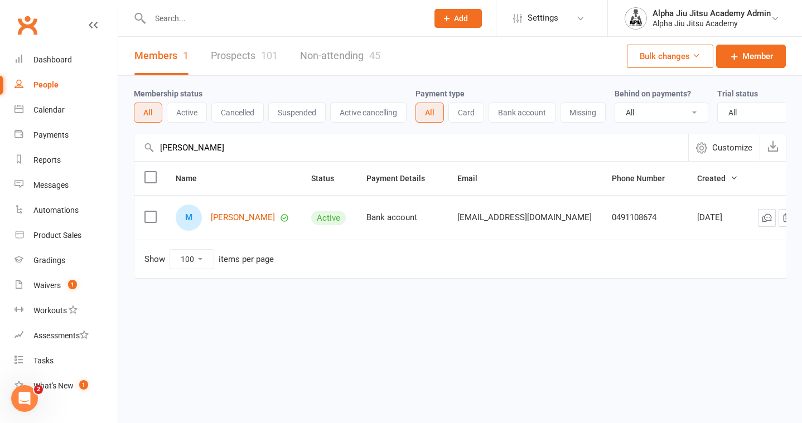
type input "[PERSON_NAME]"
click at [75, 89] on link "People" at bounding box center [66, 85] width 103 height 25
click at [175, 150] on input "[PERSON_NAME]" at bounding box center [411, 147] width 554 height 27
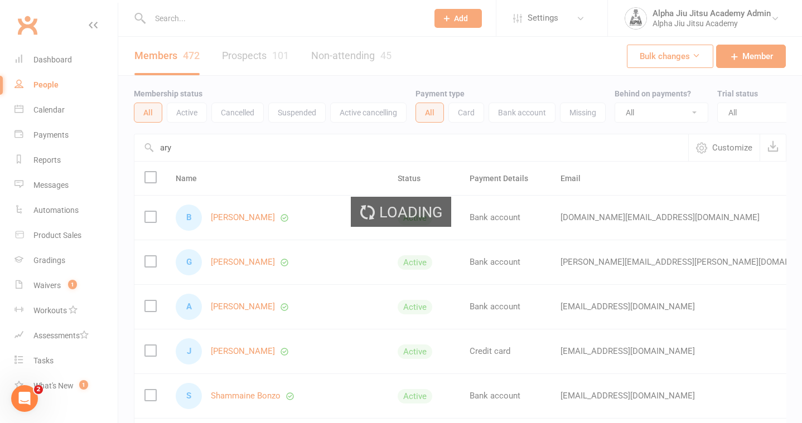
type input "arya"
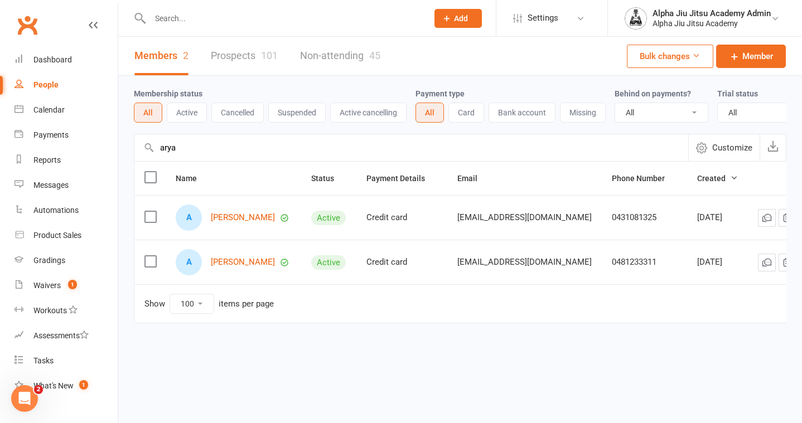
click at [180, 153] on input "arya" at bounding box center [411, 147] width 554 height 27
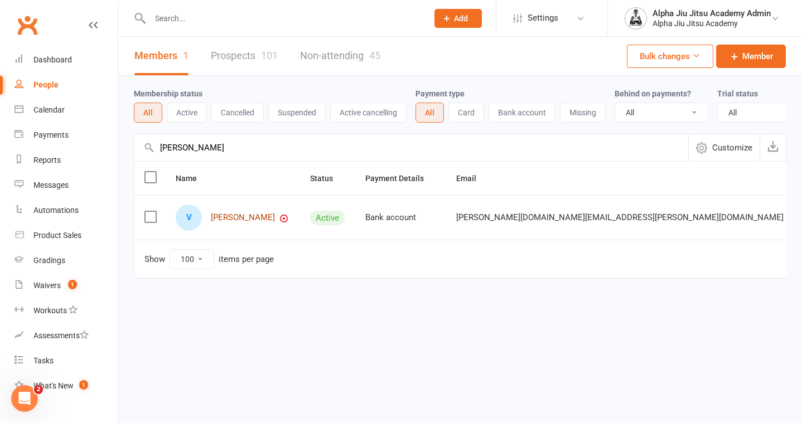
type input "[PERSON_NAME]"
click at [234, 217] on link "[PERSON_NAME]" at bounding box center [243, 217] width 64 height 9
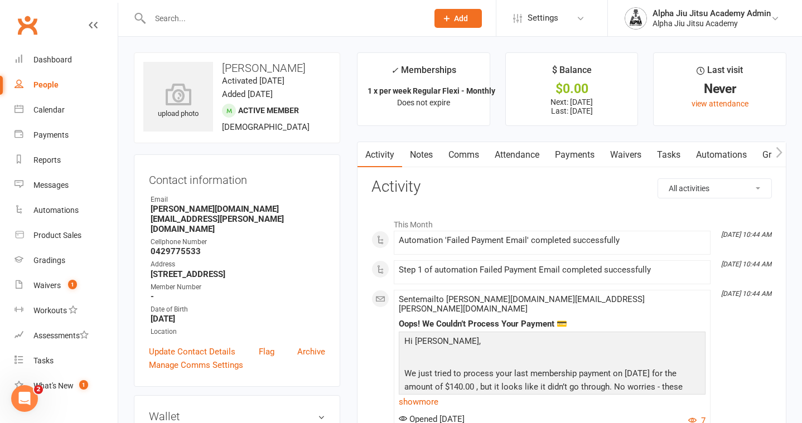
click at [574, 152] on link "Payments" at bounding box center [574, 155] width 55 height 26
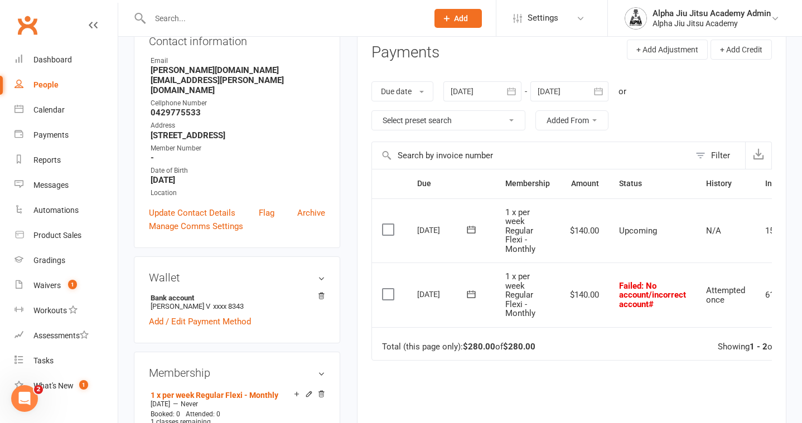
scroll to position [145, 0]
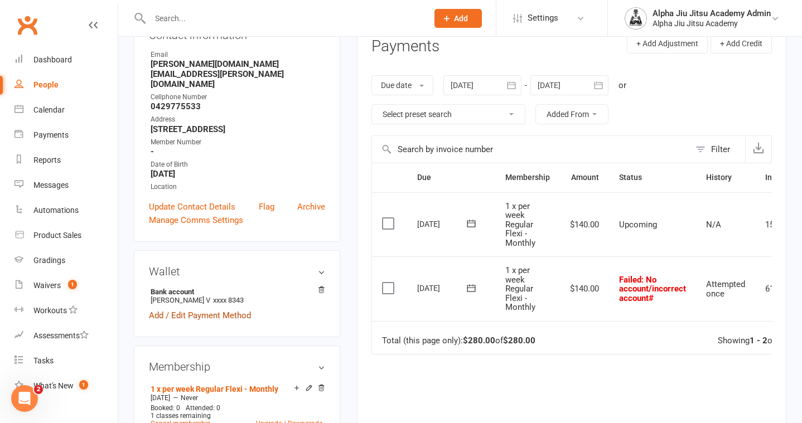
click at [220, 309] on link "Add / Edit Payment Method" at bounding box center [200, 315] width 102 height 13
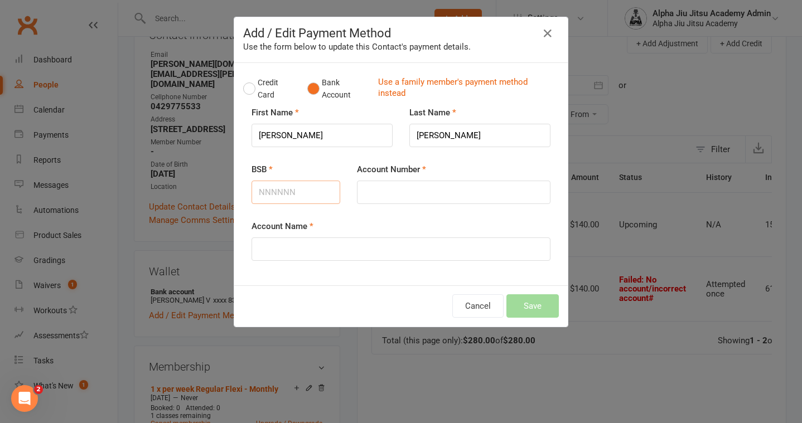
click at [310, 192] on input "BSB" at bounding box center [296, 192] width 89 height 23
type input "012405"
click at [393, 191] on input "Account Number" at bounding box center [454, 192] width 194 height 23
type input "461468343"
click at [384, 249] on input "Account Name" at bounding box center [401, 249] width 299 height 23
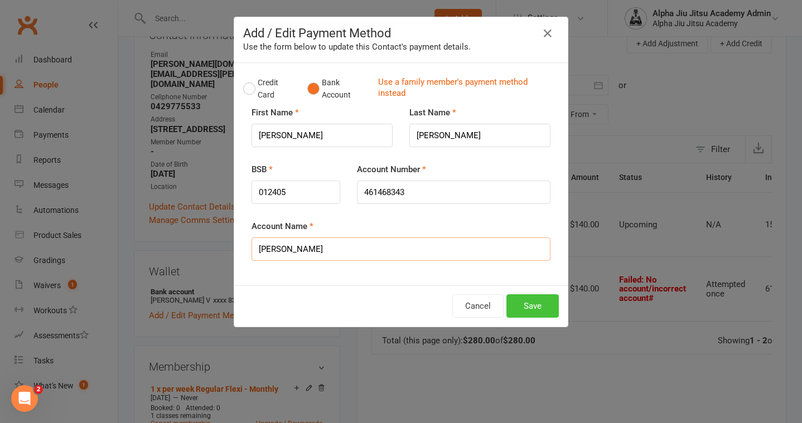
type input "[PERSON_NAME]"
click at [550, 306] on button "Save" at bounding box center [533, 306] width 52 height 23
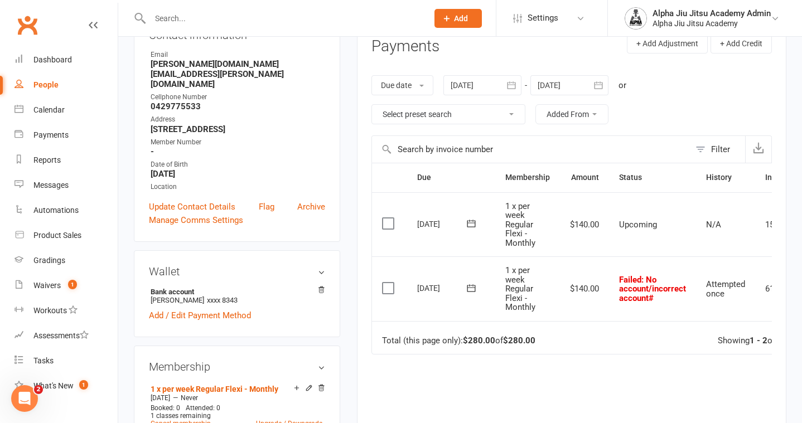
scroll to position [0, 71]
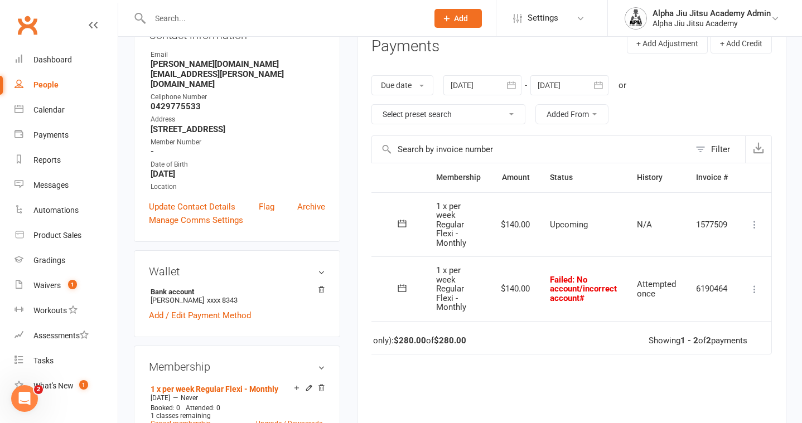
click at [756, 294] on icon at bounding box center [754, 289] width 11 height 11
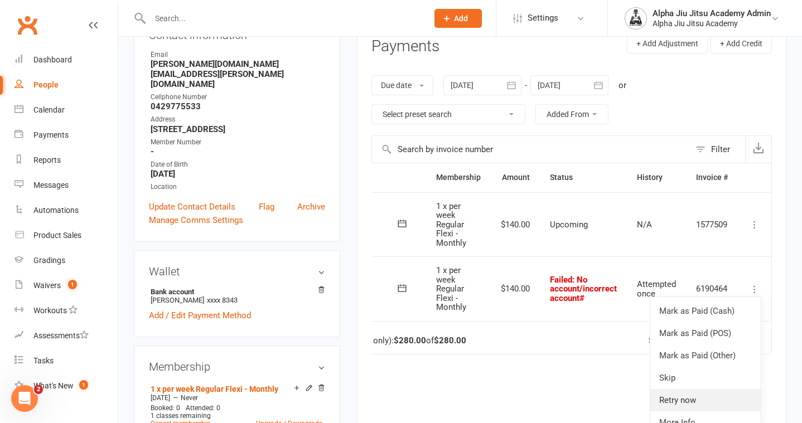
click at [690, 399] on link "Retry now" at bounding box center [706, 400] width 110 height 22
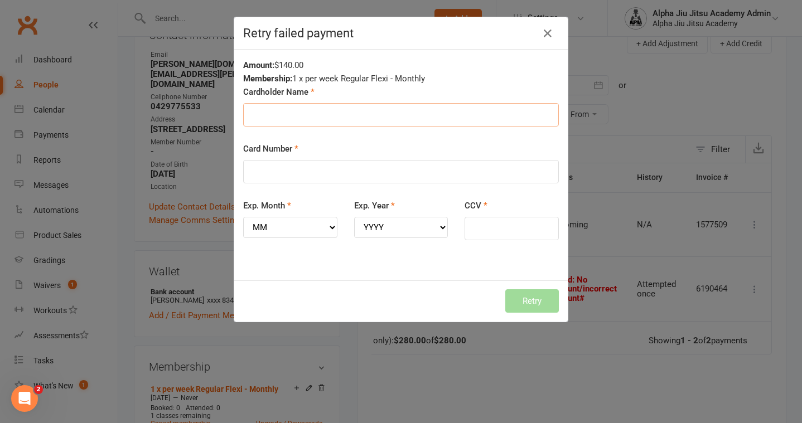
click at [294, 114] on input "Cardholder Name" at bounding box center [401, 114] width 316 height 23
click at [543, 36] on icon "button" at bounding box center [547, 33] width 13 height 13
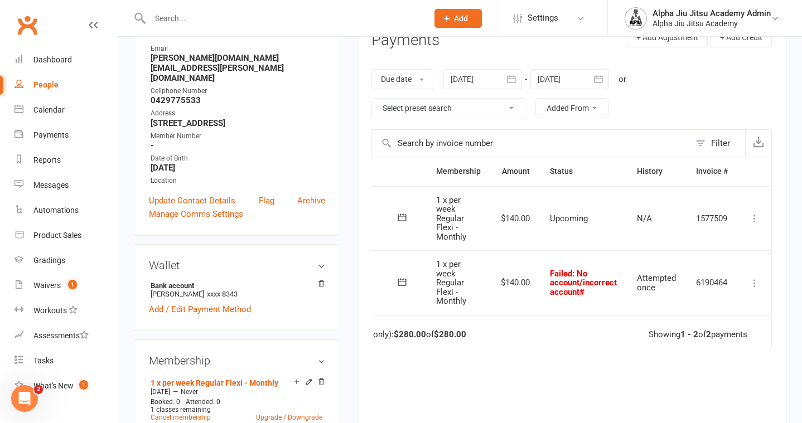
scroll to position [152, 0]
click at [756, 278] on icon at bounding box center [754, 282] width 11 height 11
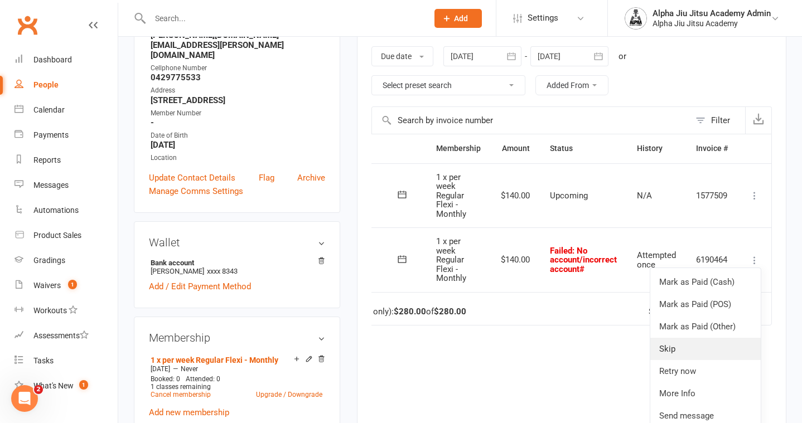
scroll to position [196, 0]
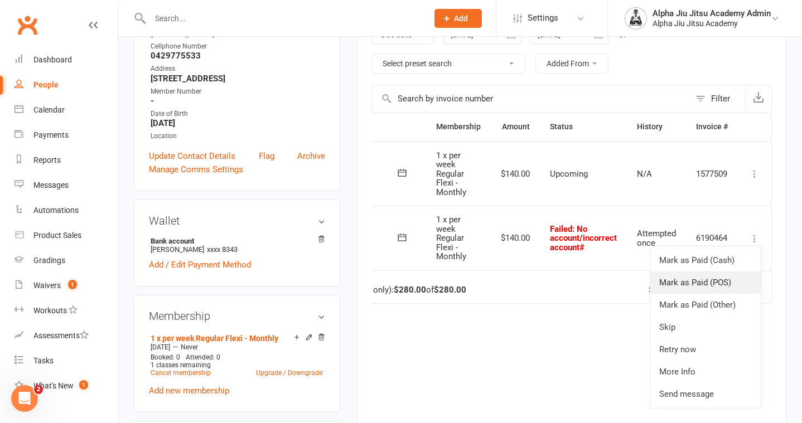
click at [705, 282] on link "Mark as Paid (POS)" at bounding box center [706, 283] width 110 height 22
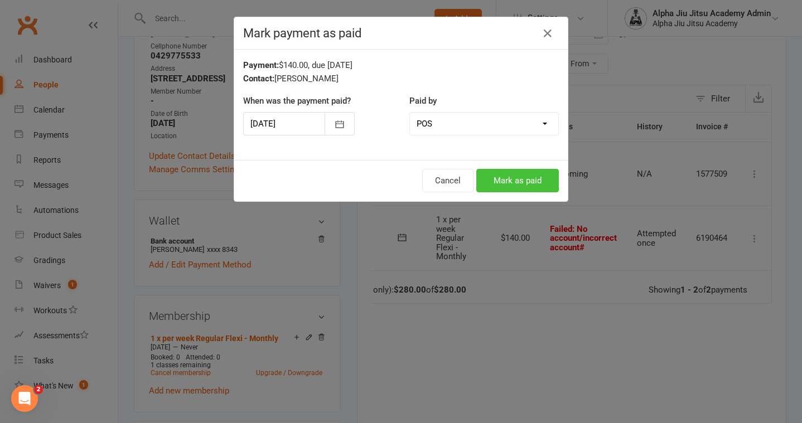
click at [535, 182] on button "Mark as paid" at bounding box center [517, 180] width 83 height 23
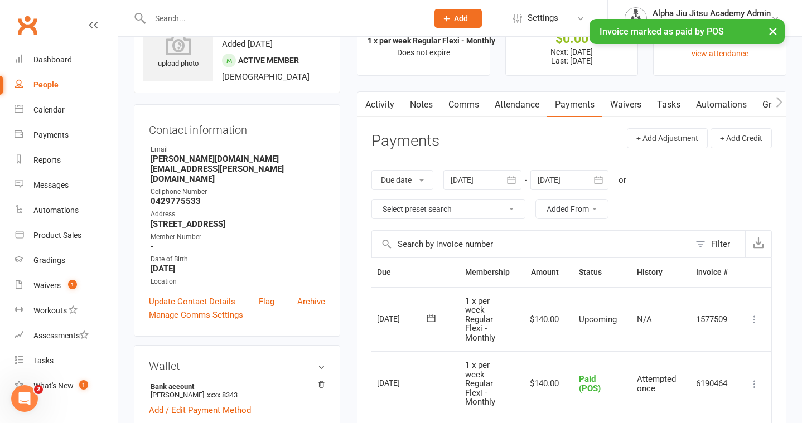
scroll to position [0, 0]
